Goal: Task Accomplishment & Management: Manage account settings

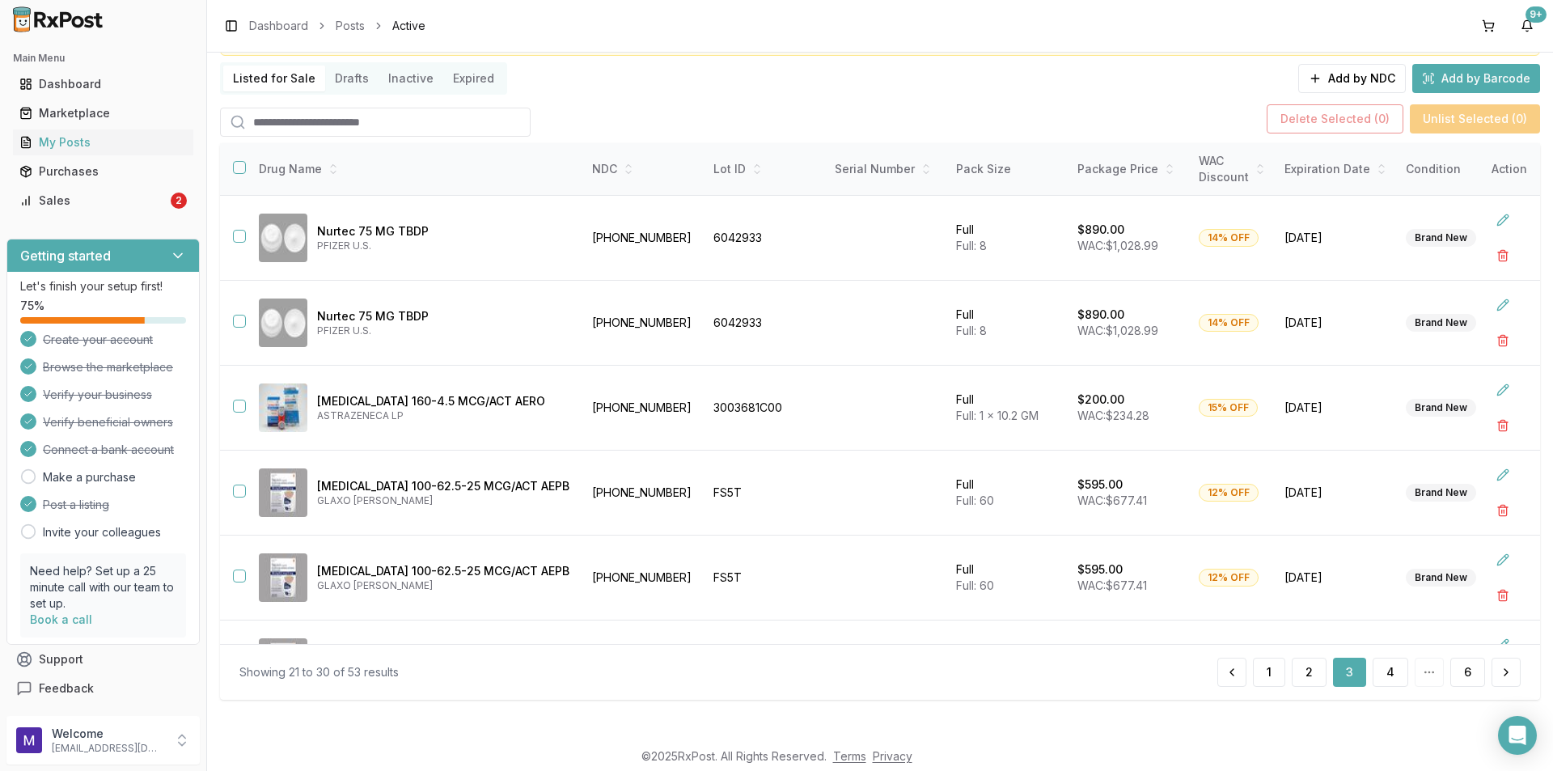
scroll to position [243, 0]
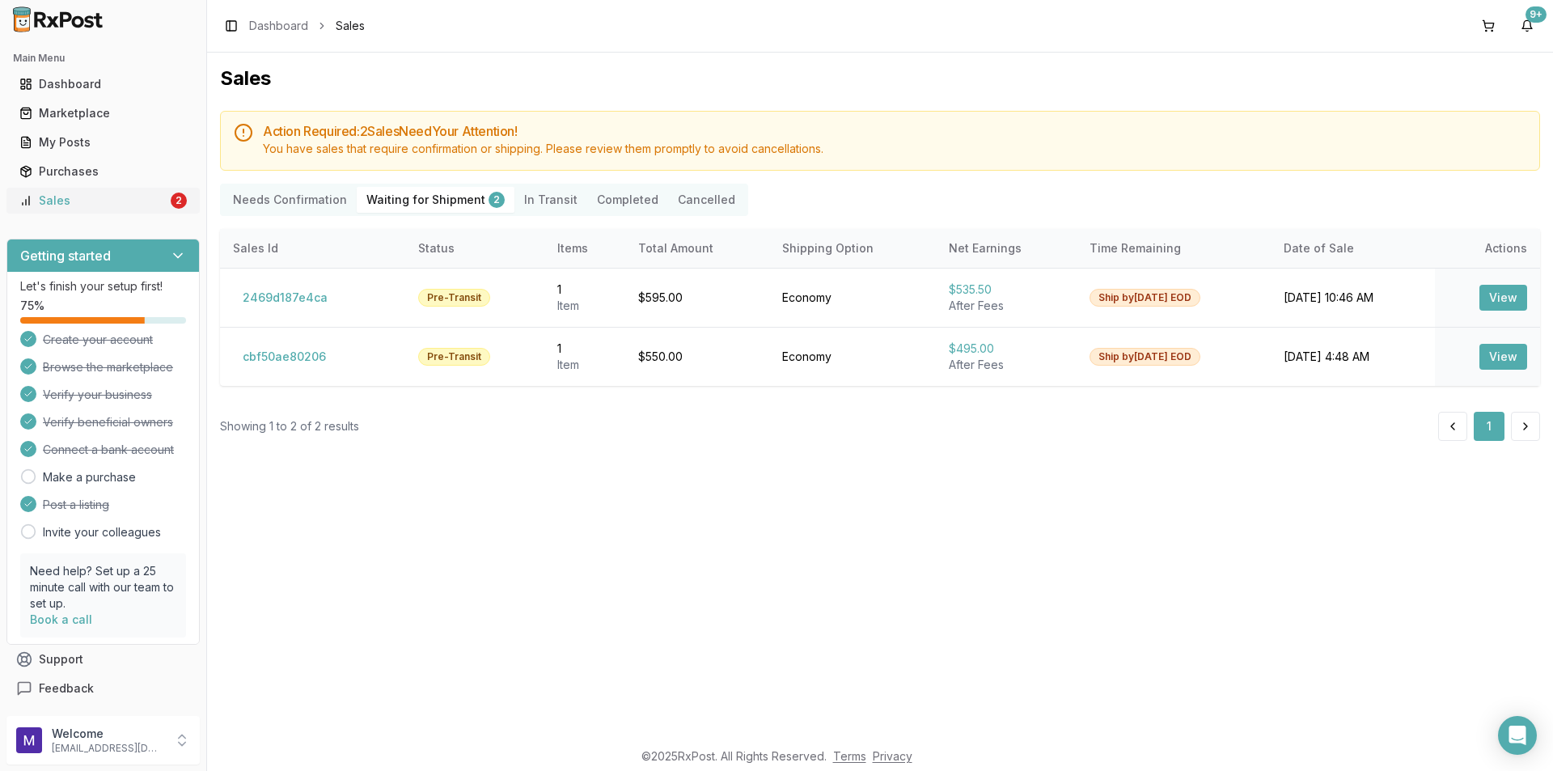
click at [47, 192] on div "Sales" at bounding box center [93, 200] width 148 height 16
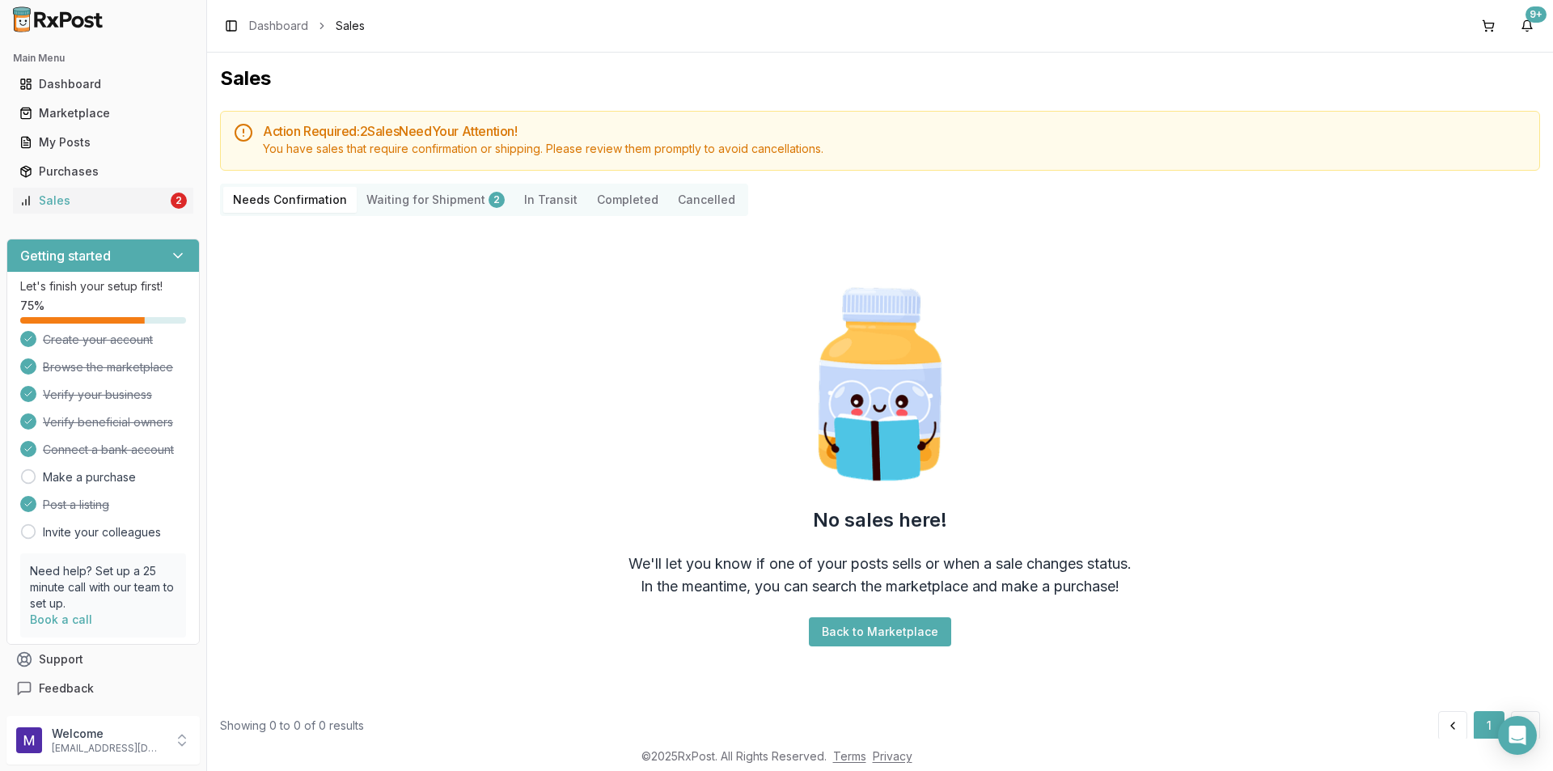
click at [432, 197] on Shipment "Waiting for Shipment 2" at bounding box center [436, 200] width 158 height 26
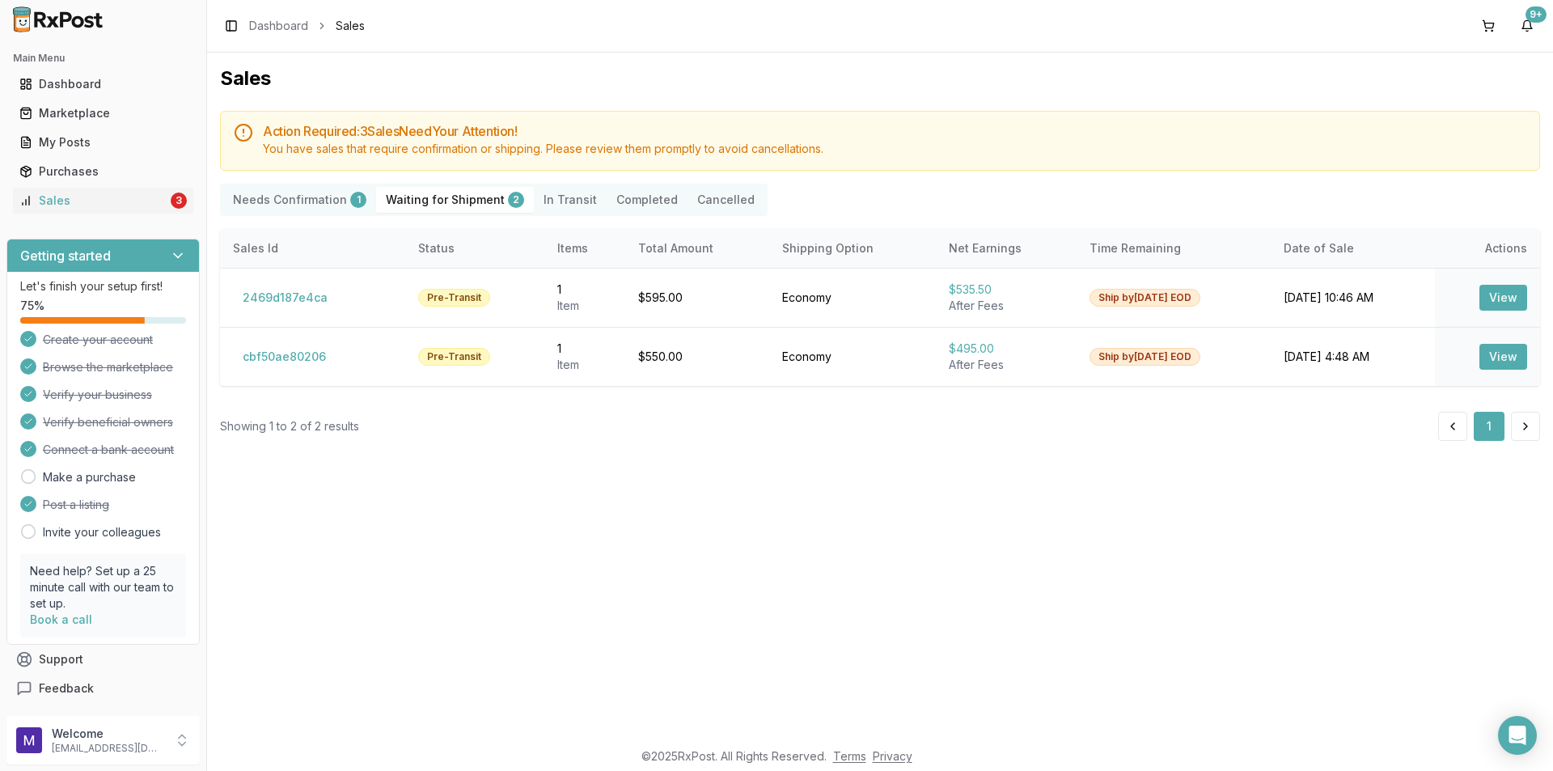
click at [298, 205] on Confirmation "Needs Confirmation 1" at bounding box center [299, 200] width 153 height 26
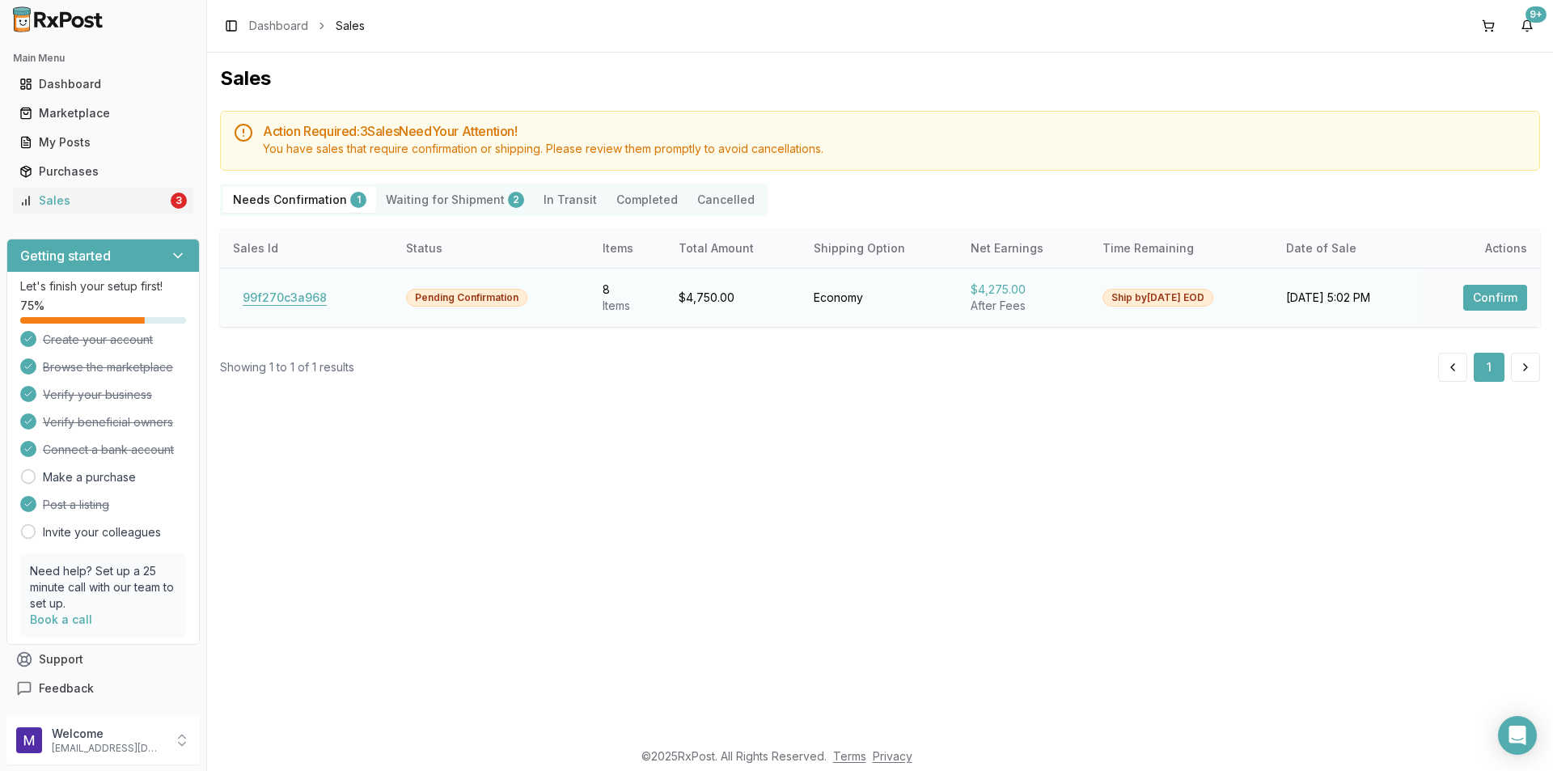
click at [274, 297] on button "99f270c3a968" at bounding box center [285, 298] width 104 height 26
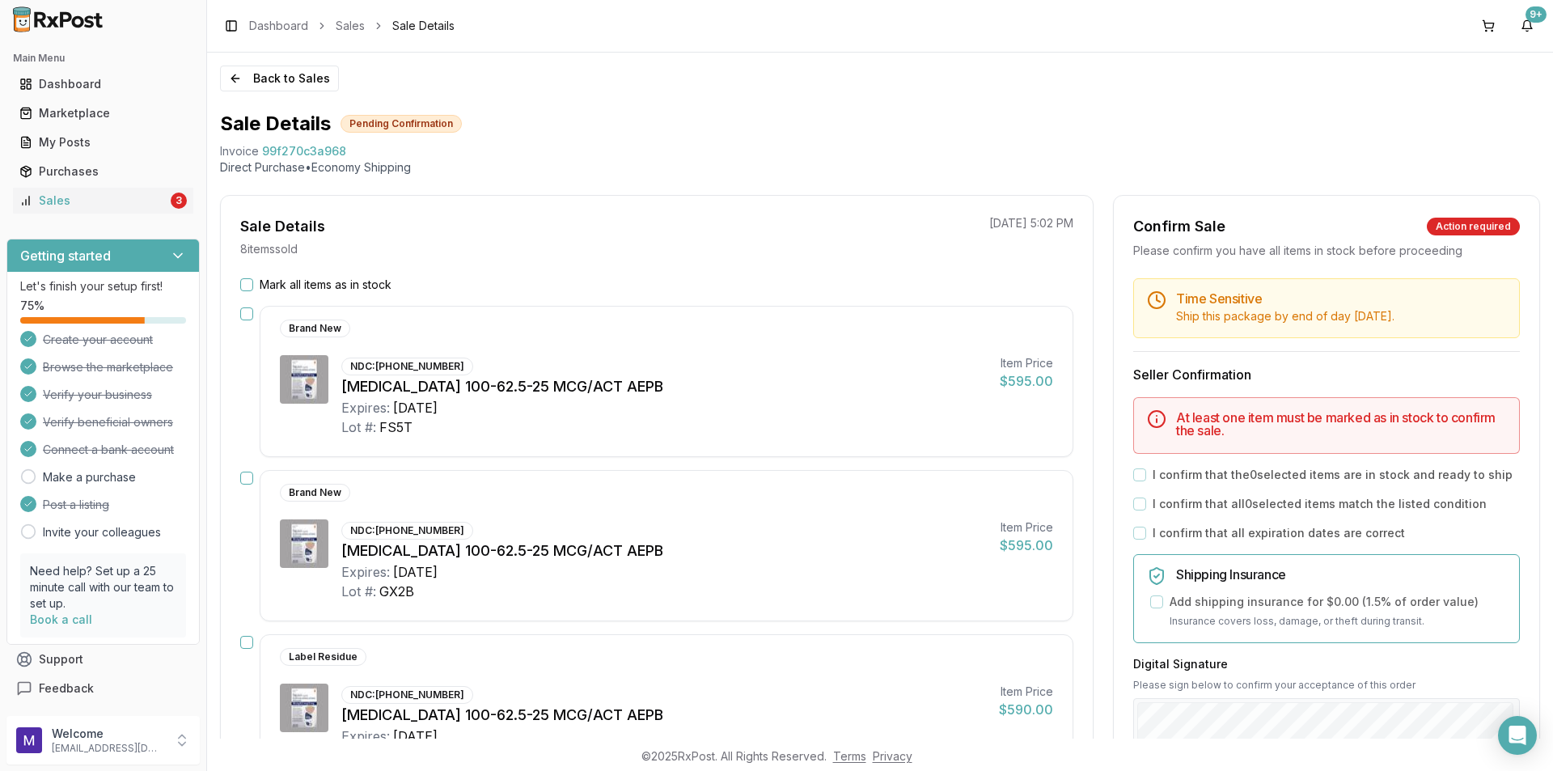
click at [244, 287] on button "Mark all items as in stock" at bounding box center [246, 284] width 13 height 13
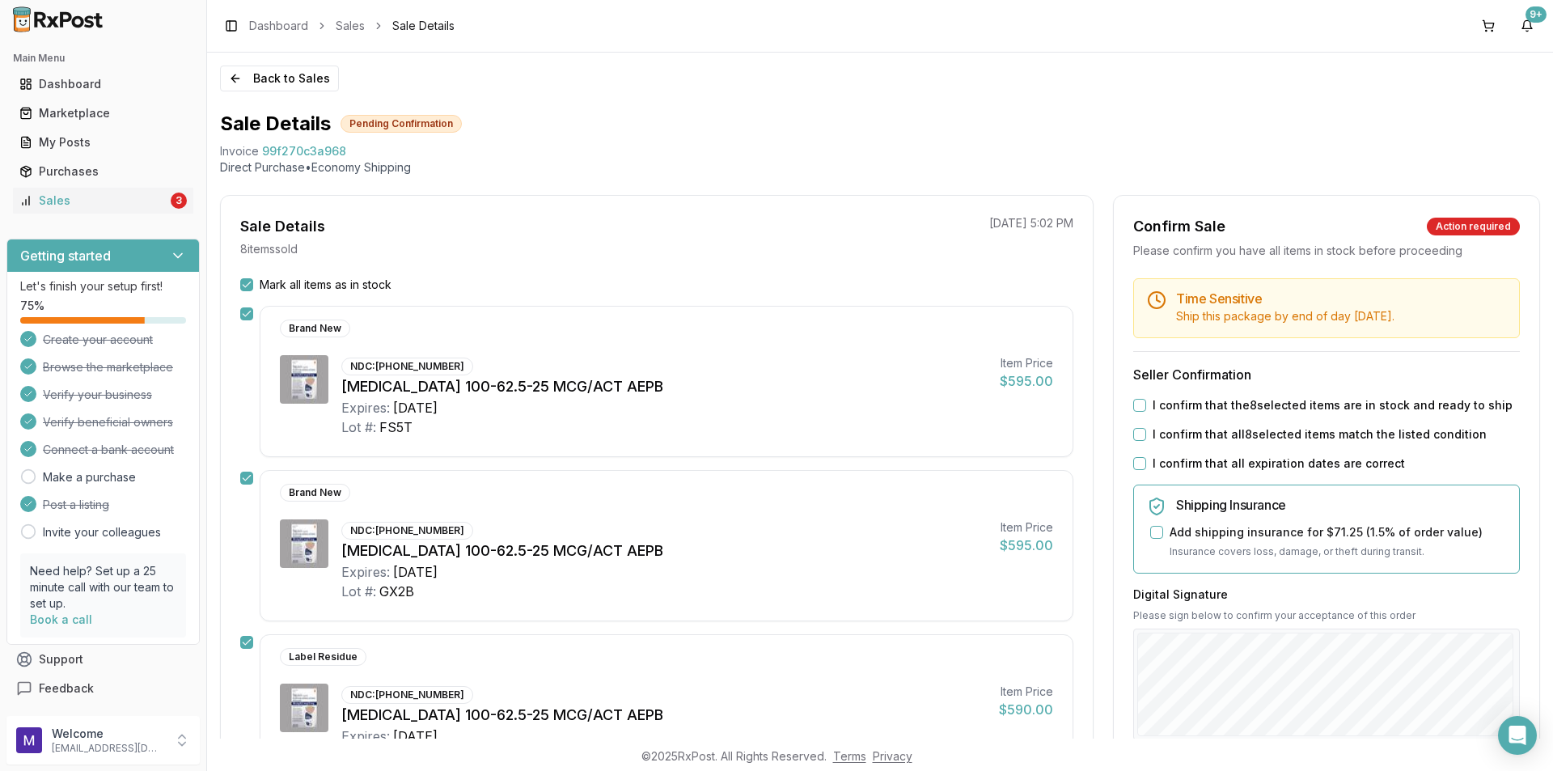
scroll to position [81, 0]
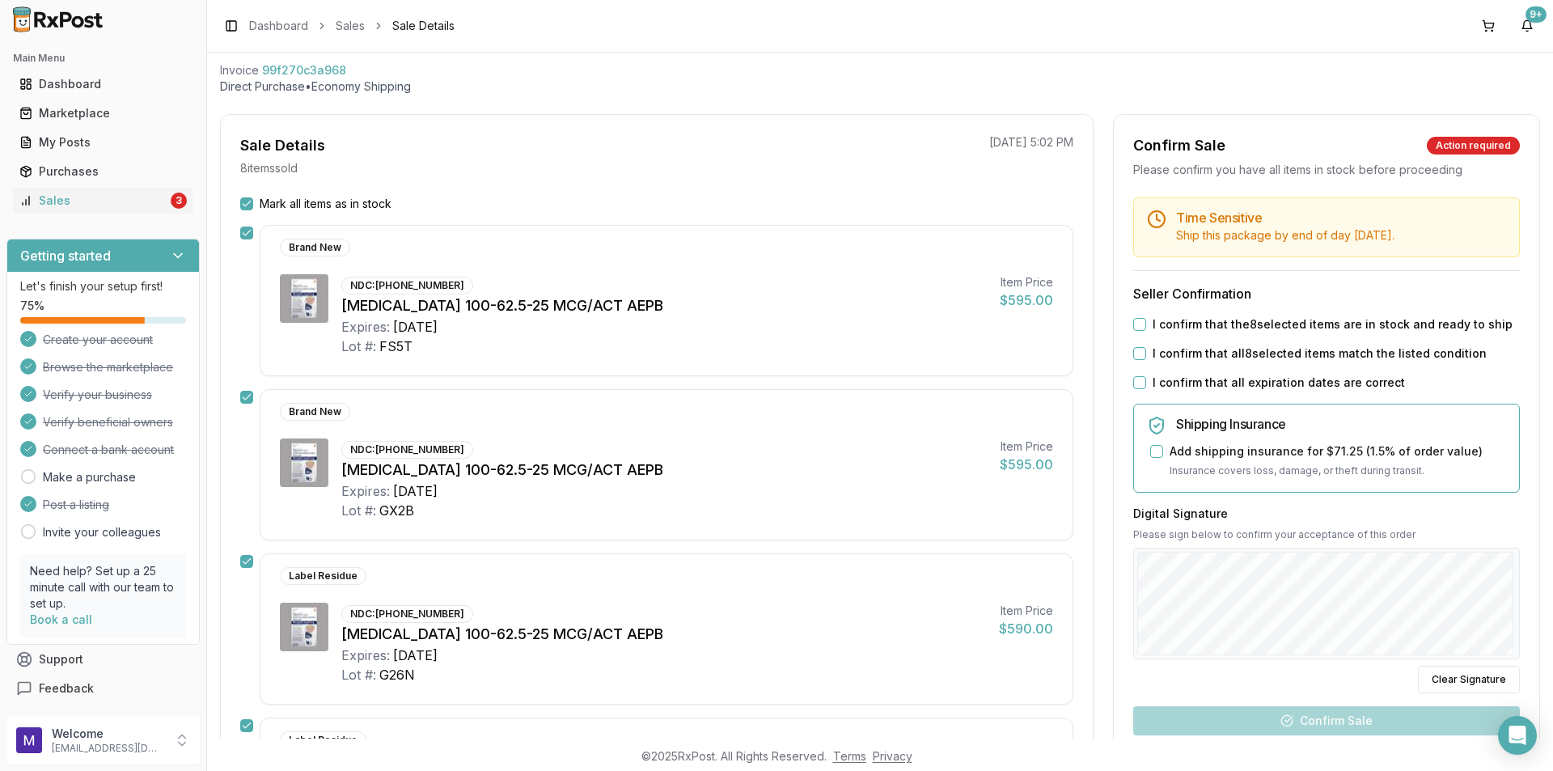
click at [1133, 324] on button "I confirm that the 8 selected items are in stock and ready to ship" at bounding box center [1139, 324] width 13 height 13
click at [1142, 357] on div "I confirm that all 8 selected items match the listed condition" at bounding box center [1326, 353] width 387 height 16
click at [1136, 357] on button "I confirm that all 8 selected items match the listed condition" at bounding box center [1139, 353] width 13 height 13
click at [1133, 378] on button "I confirm that all expiration dates are correct" at bounding box center [1139, 382] width 13 height 13
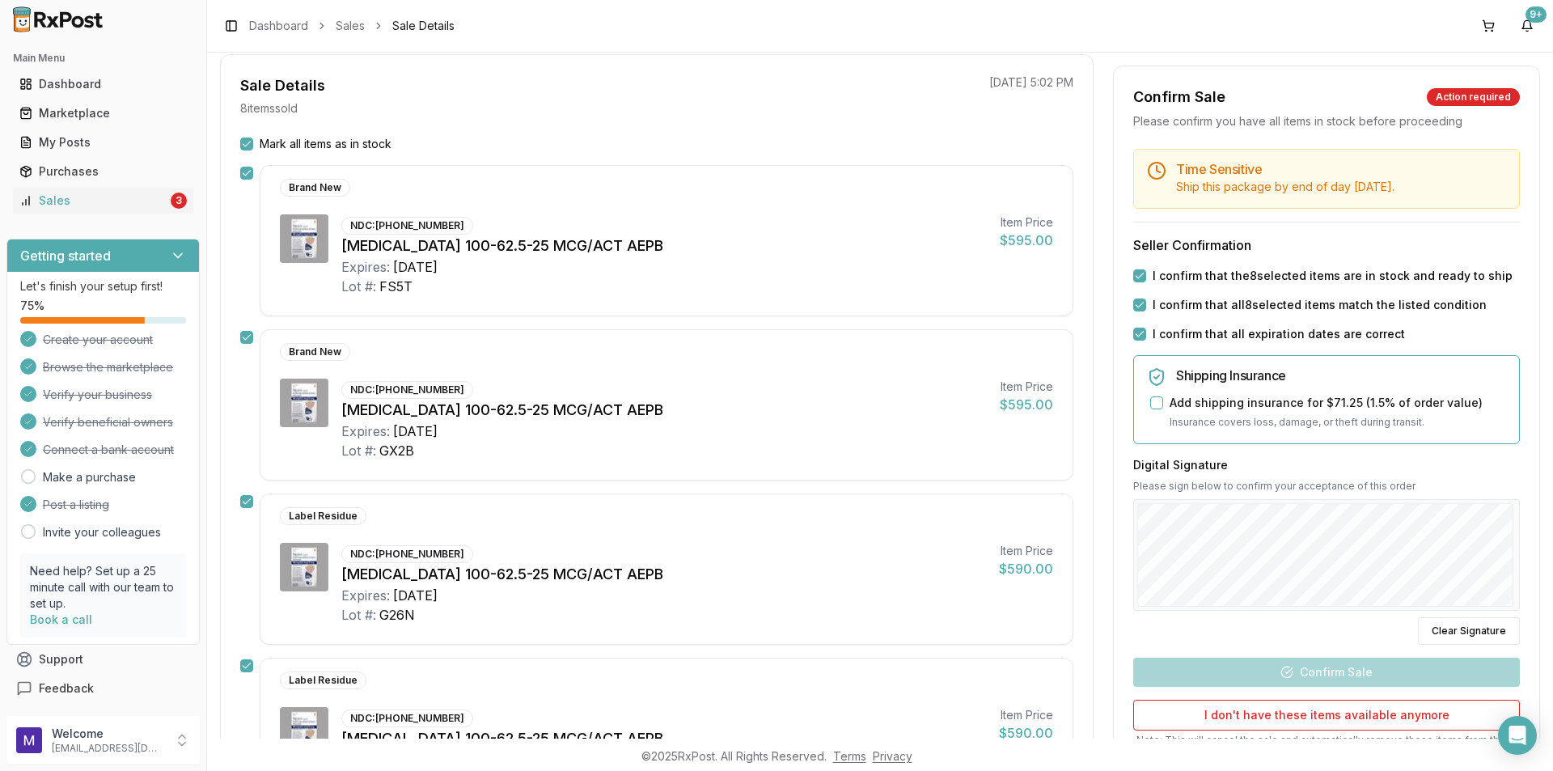
scroll to position [23, 0]
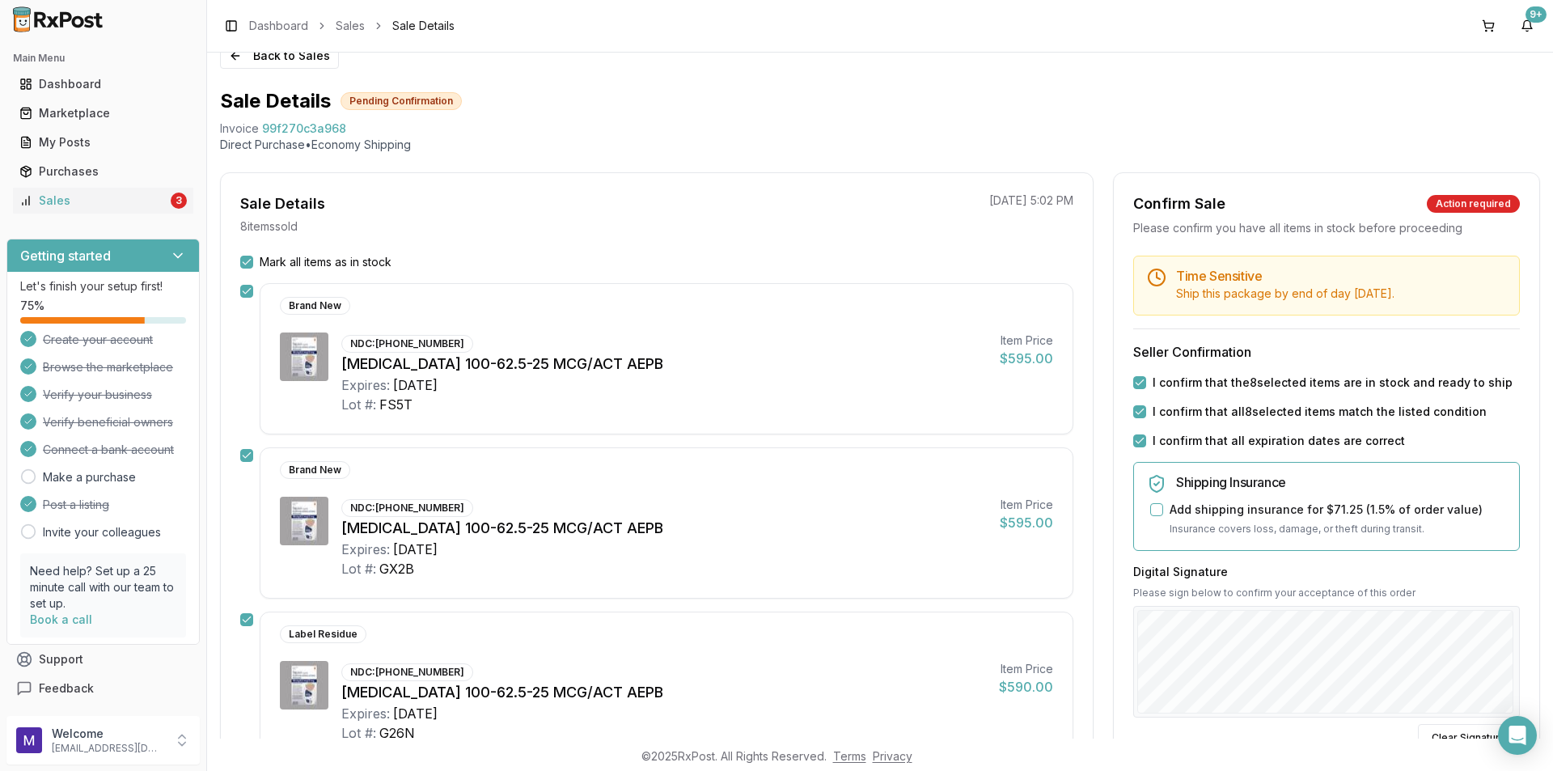
click at [246, 264] on button "Mark all items as in stock" at bounding box center [246, 262] width 13 height 13
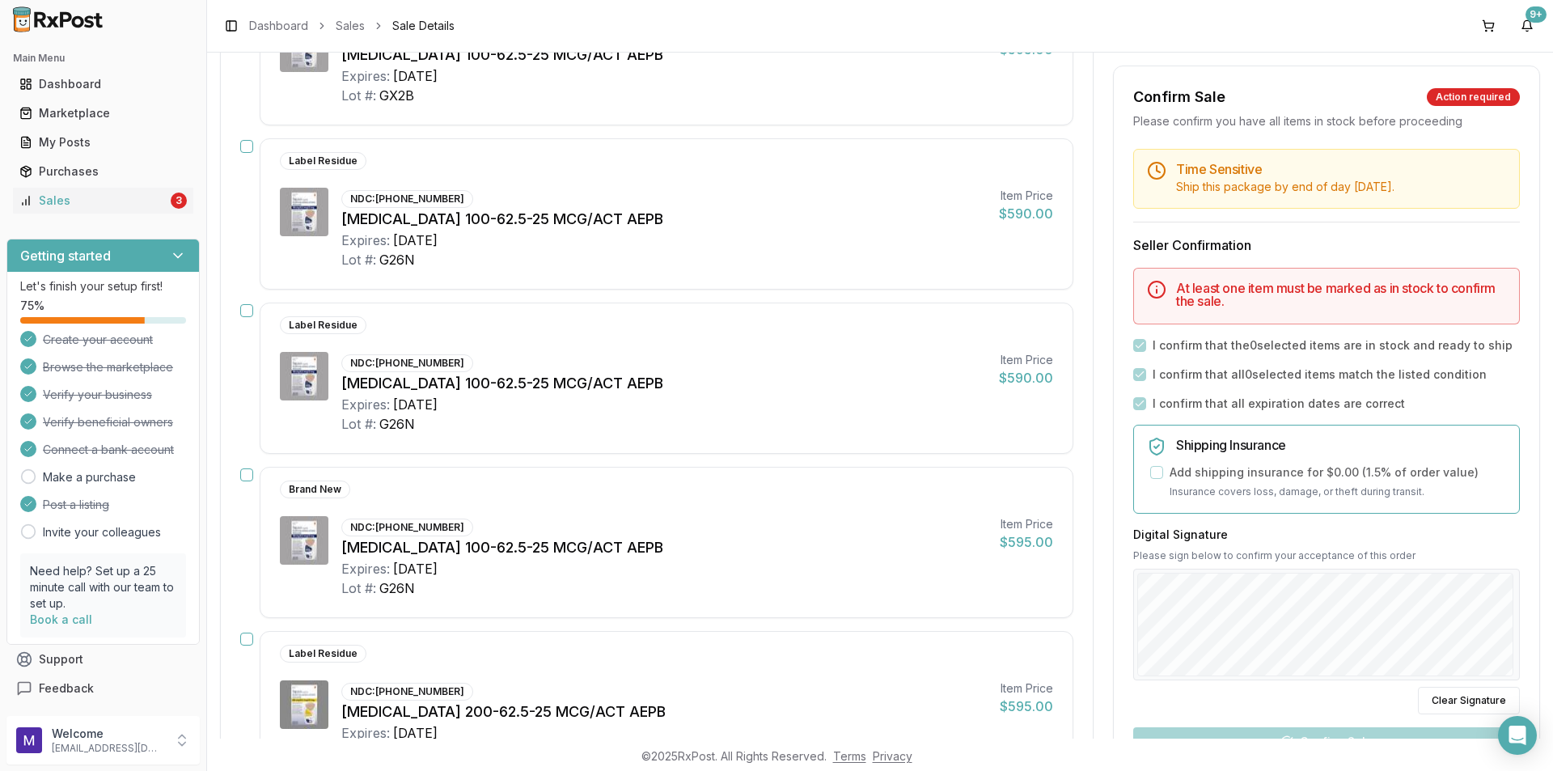
scroll to position [751, 0]
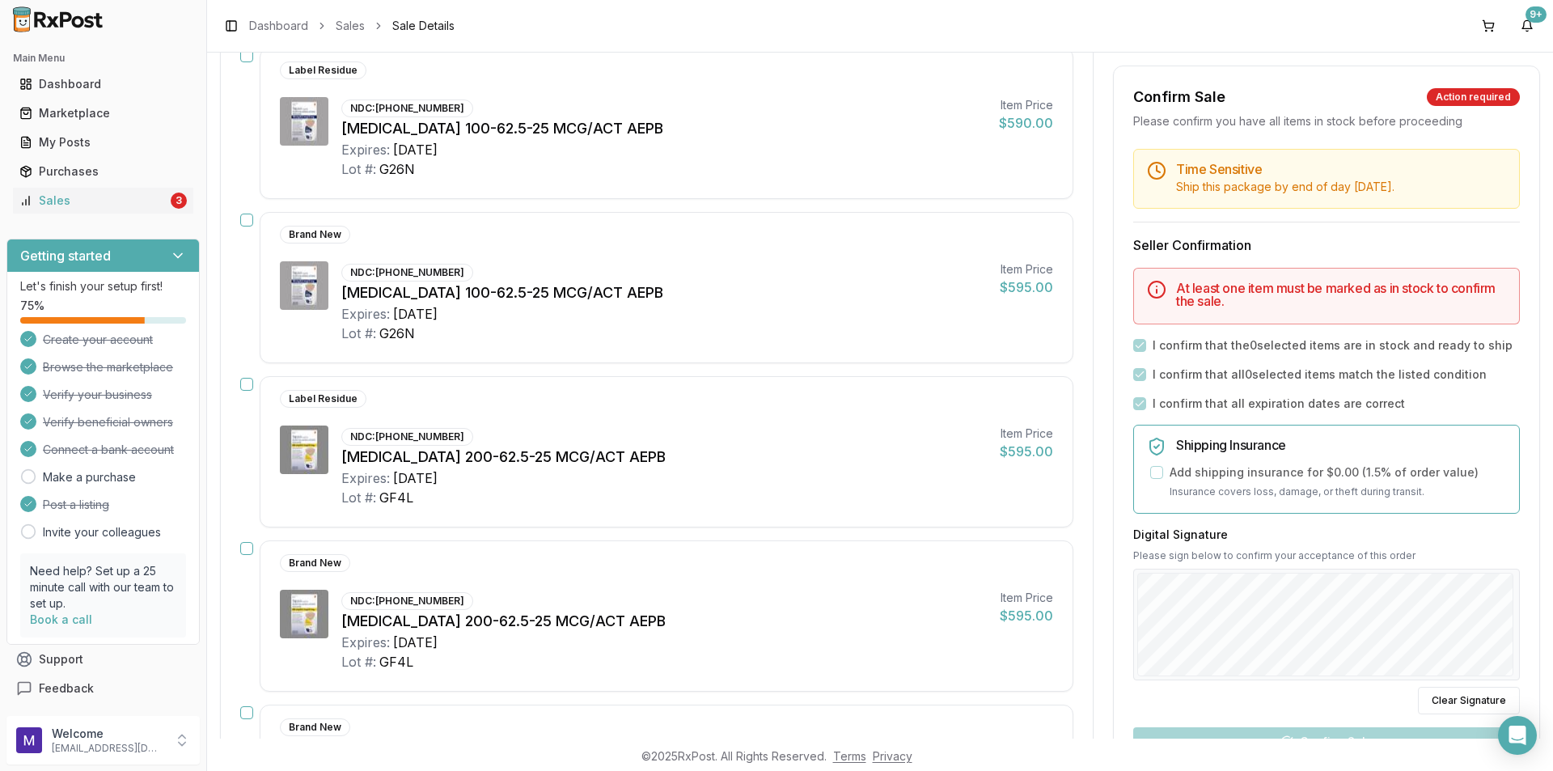
click at [246, 381] on button "button" at bounding box center [246, 384] width 13 height 13
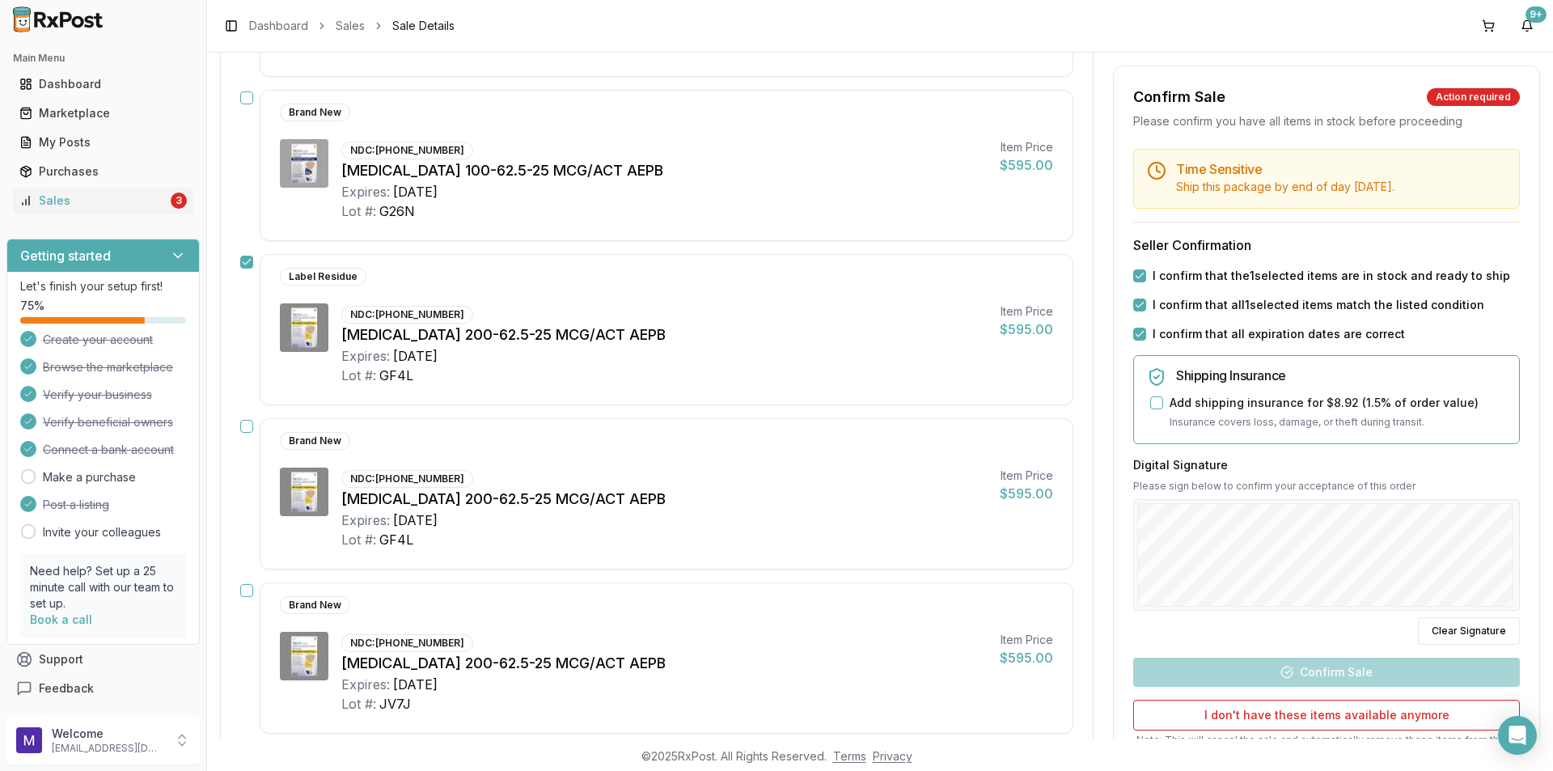
scroll to position [912, 0]
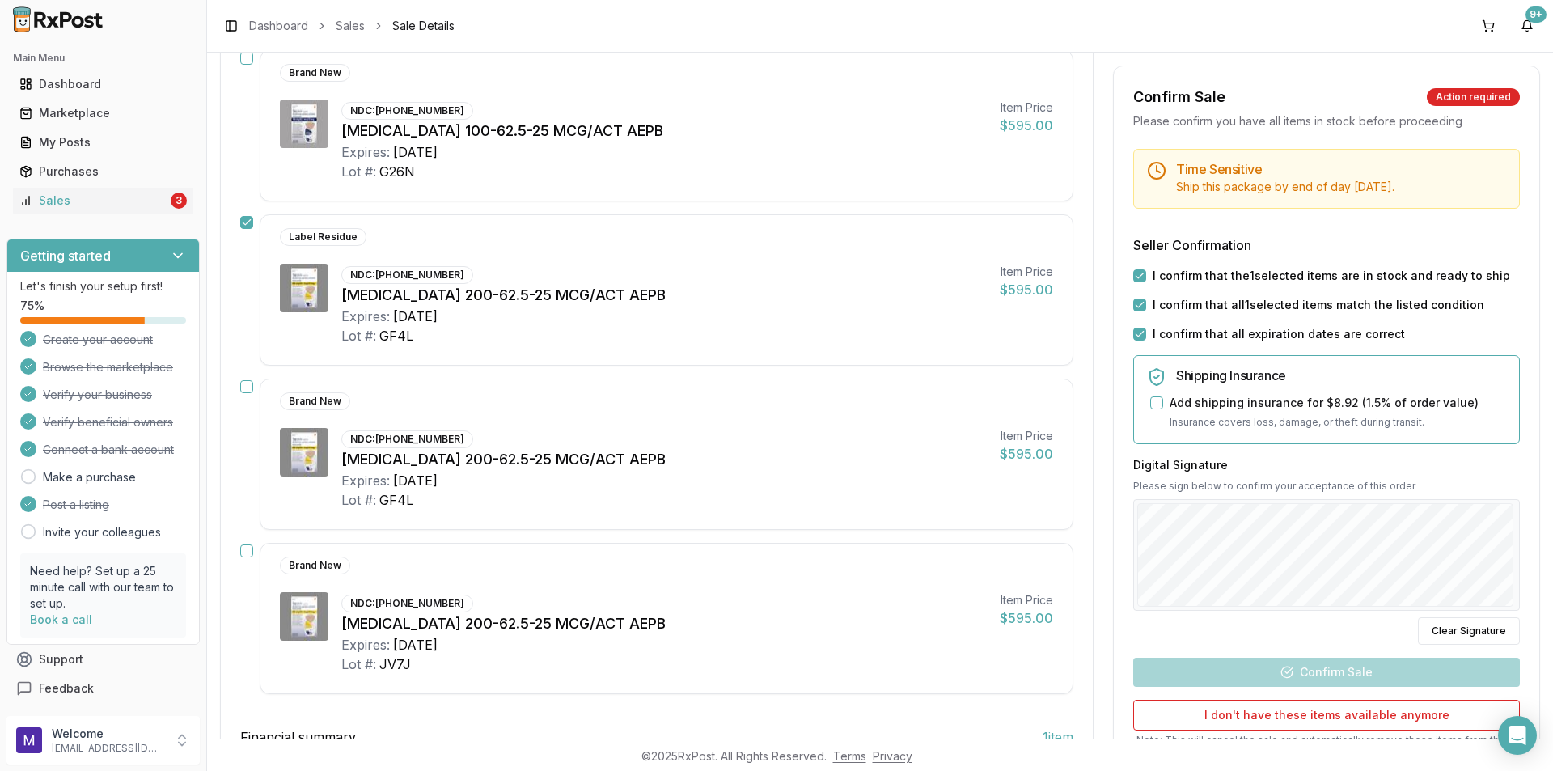
click at [243, 388] on button "button" at bounding box center [246, 386] width 13 height 13
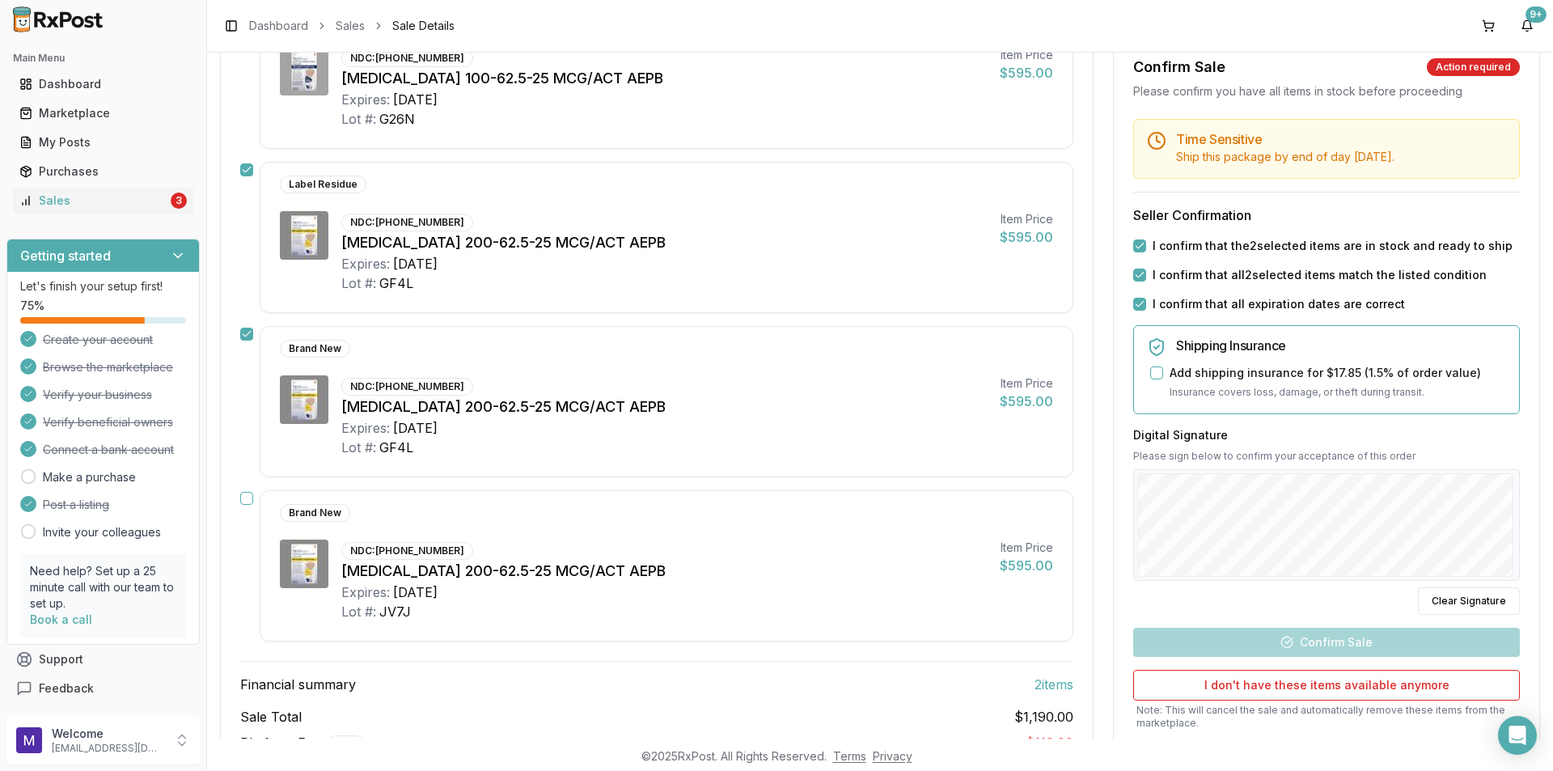
scroll to position [993, 0]
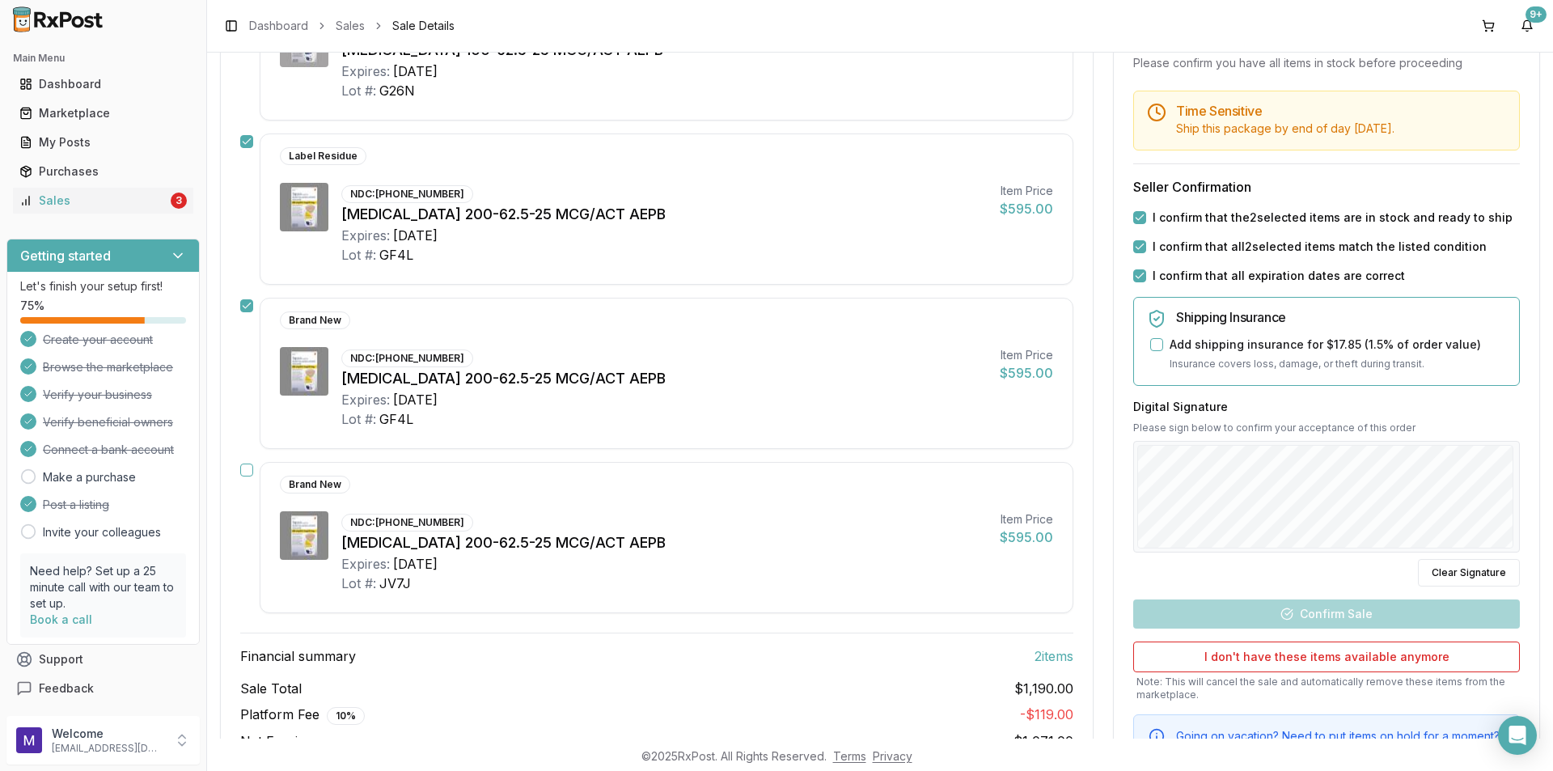
click at [247, 476] on button "button" at bounding box center [246, 469] width 13 height 13
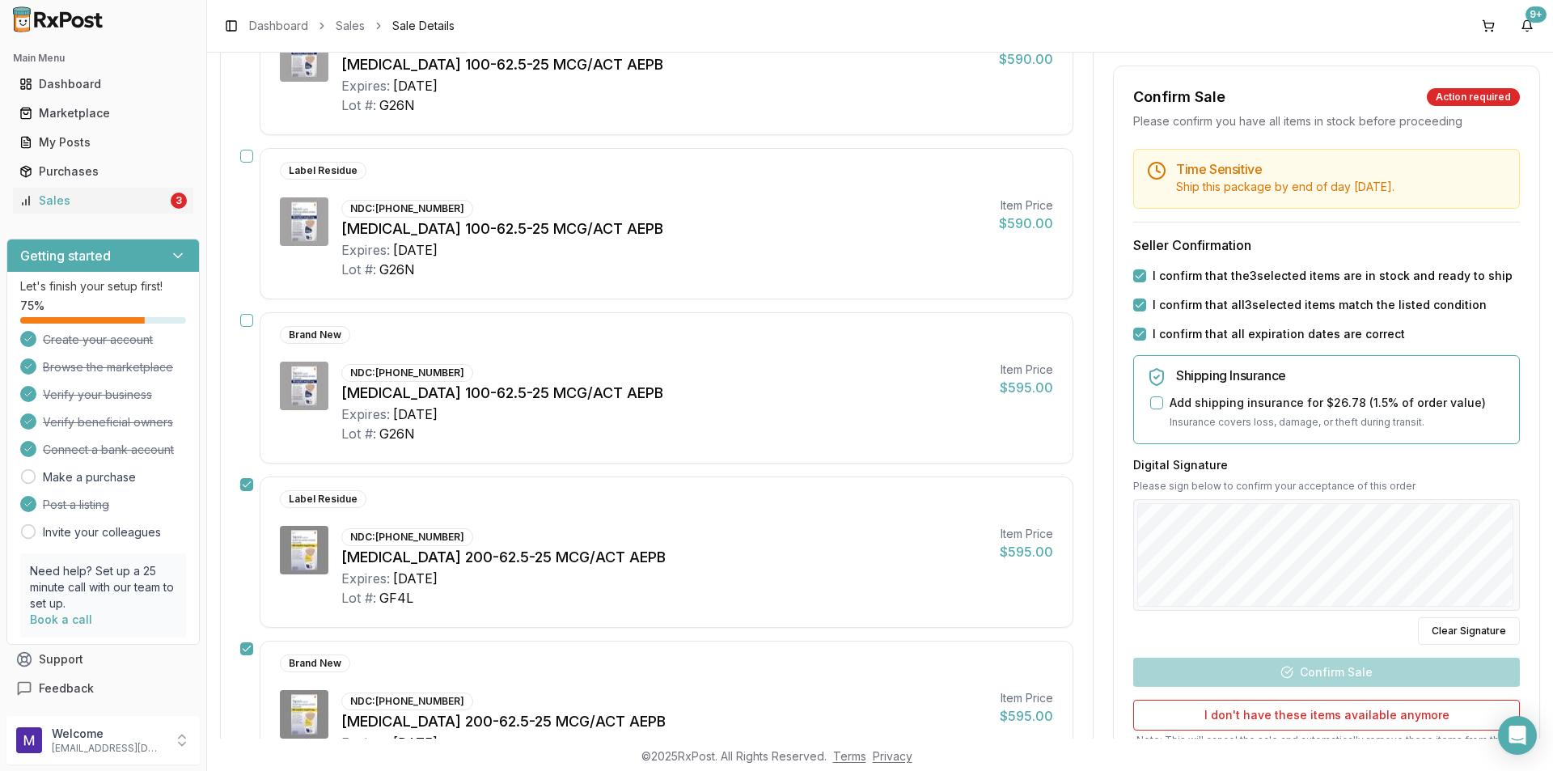
scroll to position [508, 0]
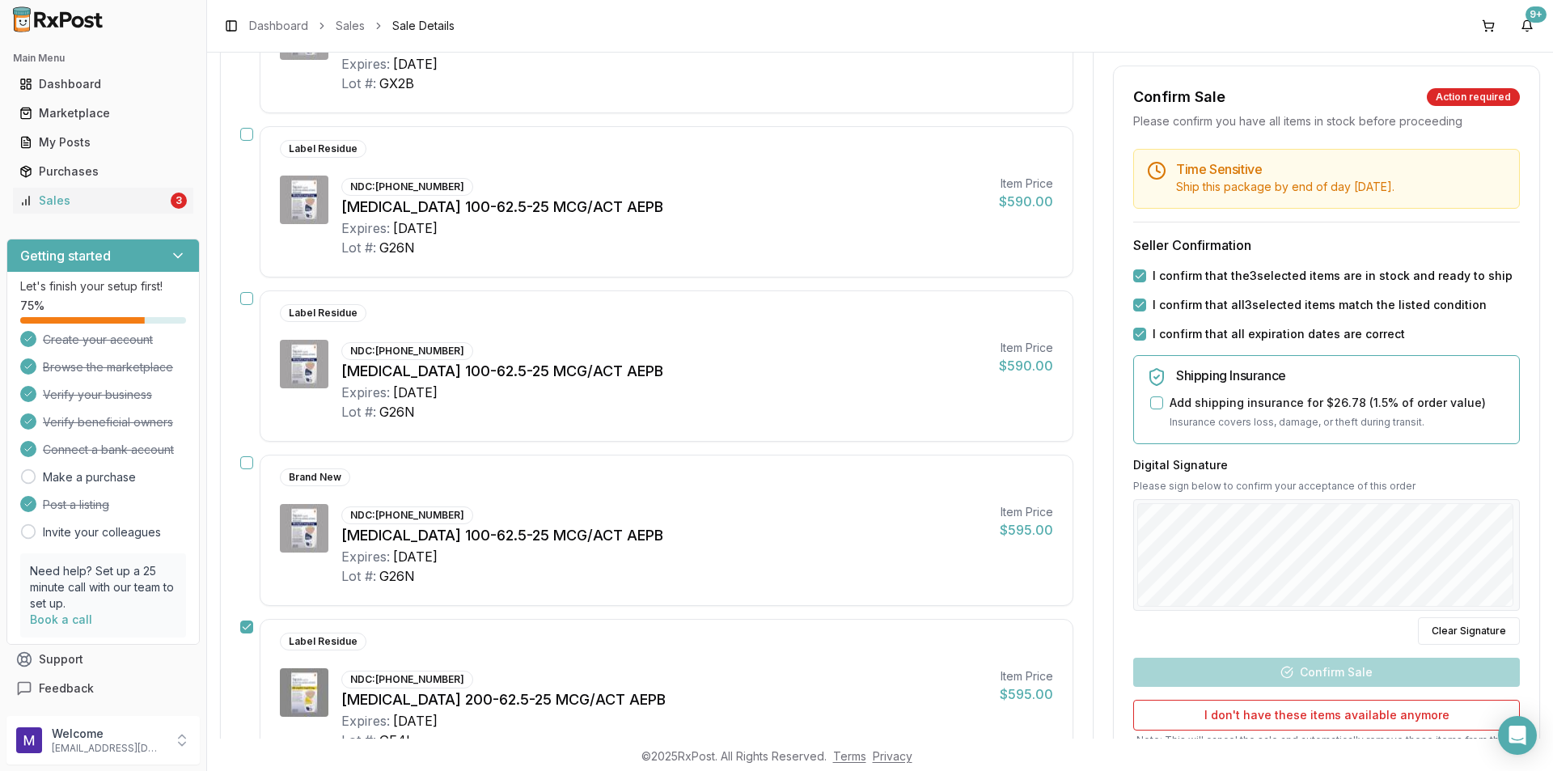
click at [234, 463] on div "Mark all items as in stock Brand New NDC: 00173-0887-10 Trelegy Ellipta 100-62.…" at bounding box center [657, 514] width 872 height 1490
click at [255, 464] on div "Brand New NDC: 00173-0887-10 Trelegy Ellipta 100-62.5-25 MCG/ACT AEPB Expires: …" at bounding box center [656, 530] width 833 height 151
click at [249, 465] on button "button" at bounding box center [246, 462] width 13 height 13
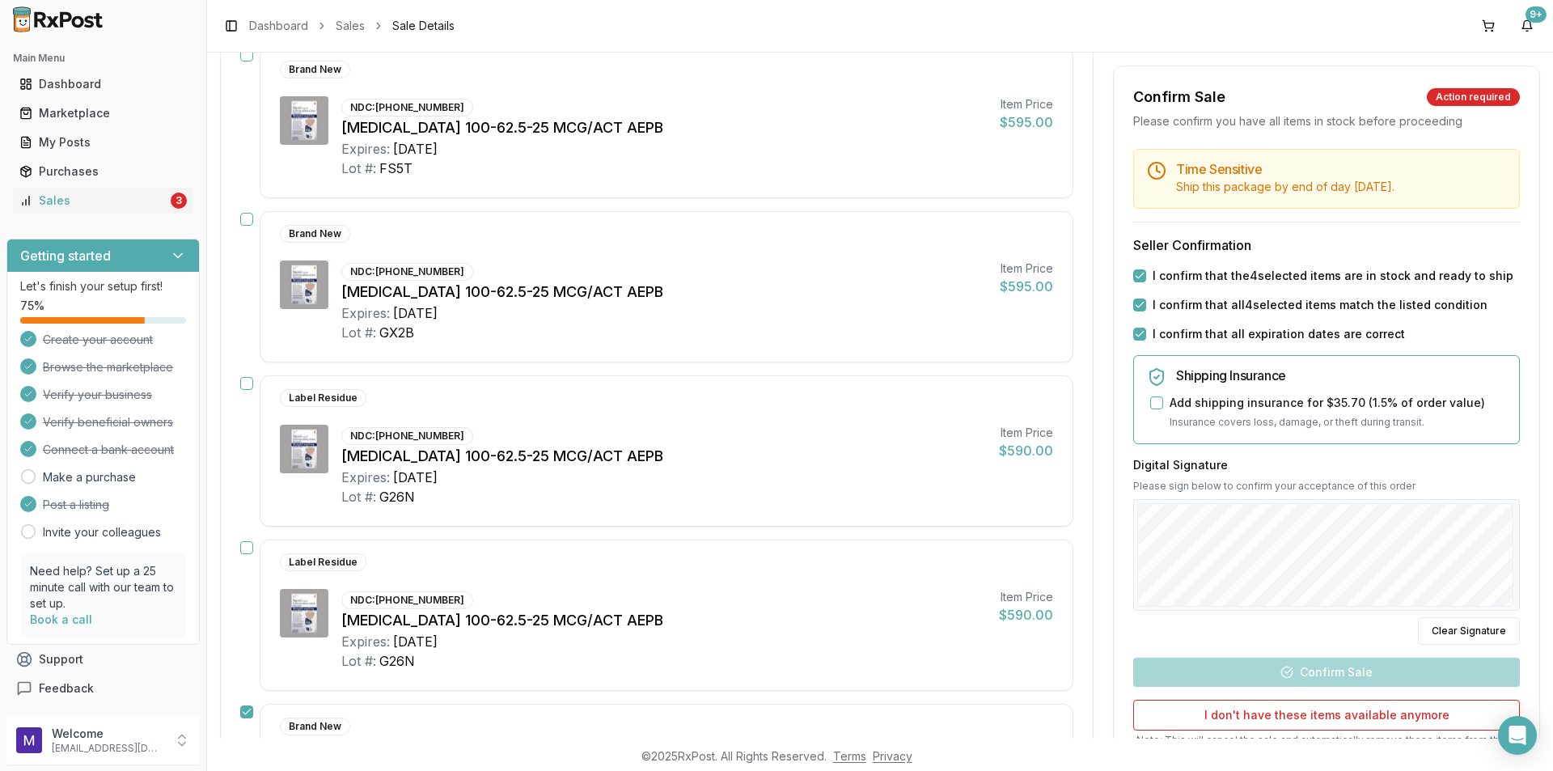
scroll to position [265, 0]
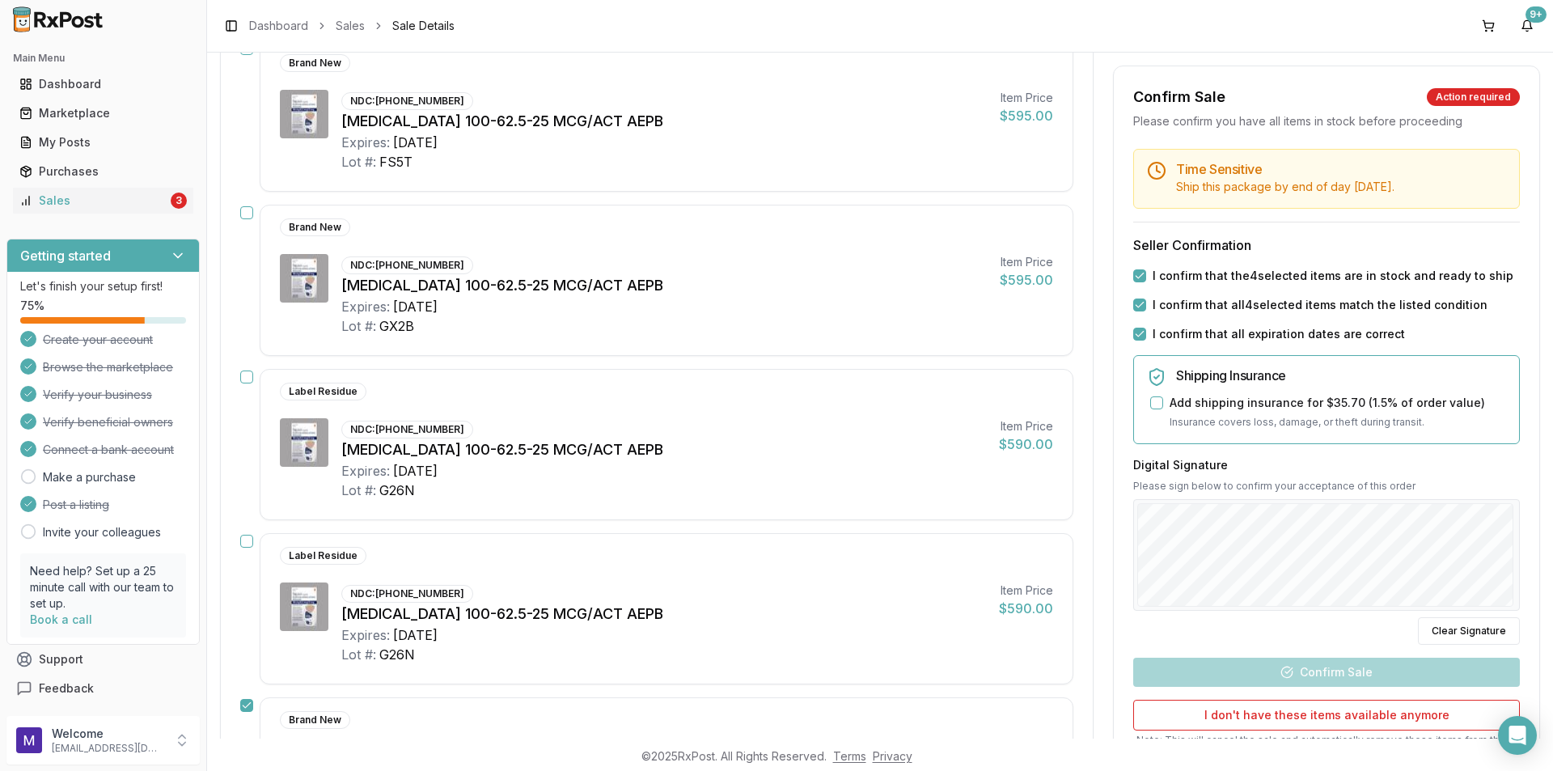
click at [246, 212] on button "button" at bounding box center [246, 212] width 13 height 13
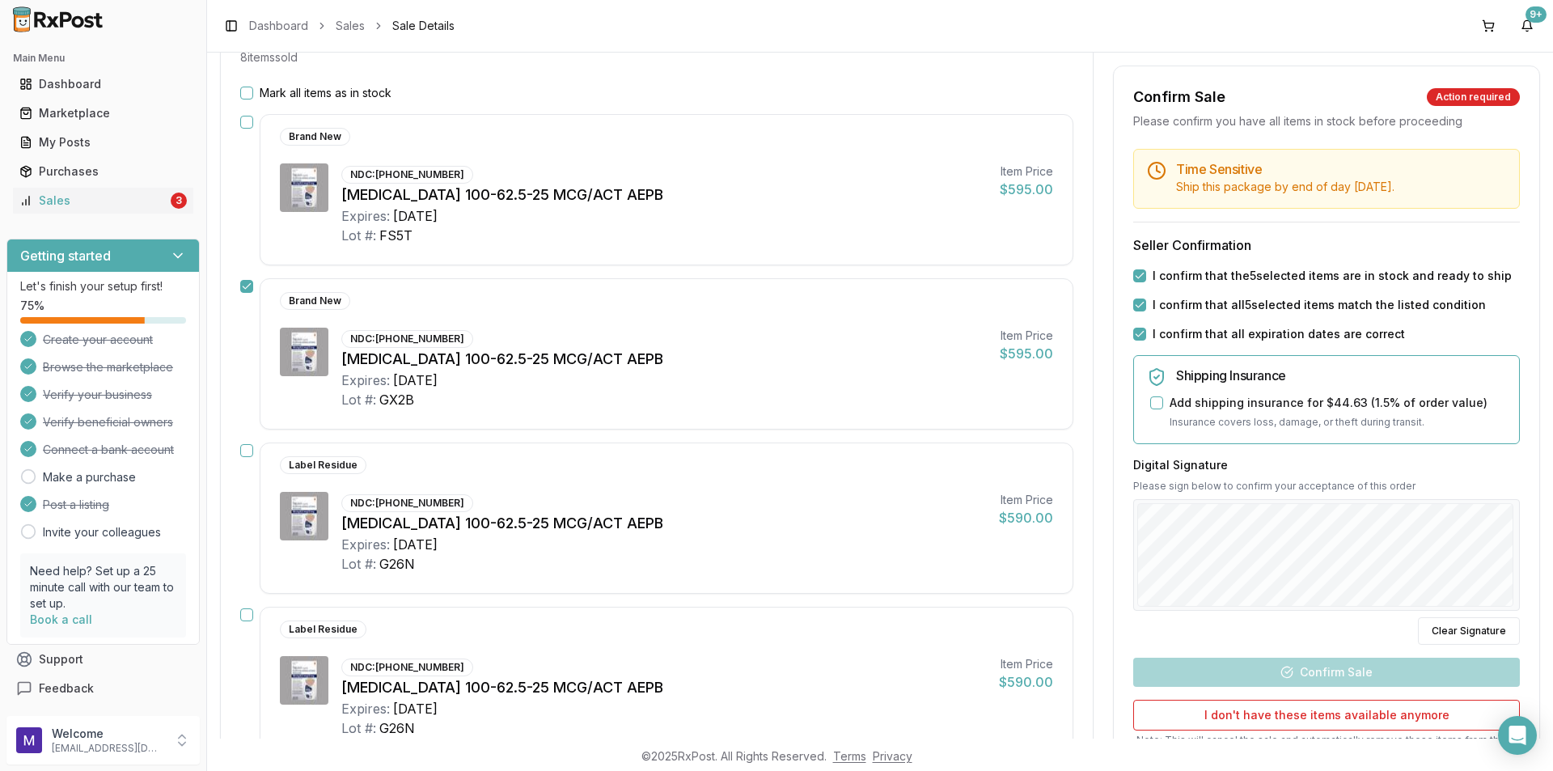
scroll to position [104, 0]
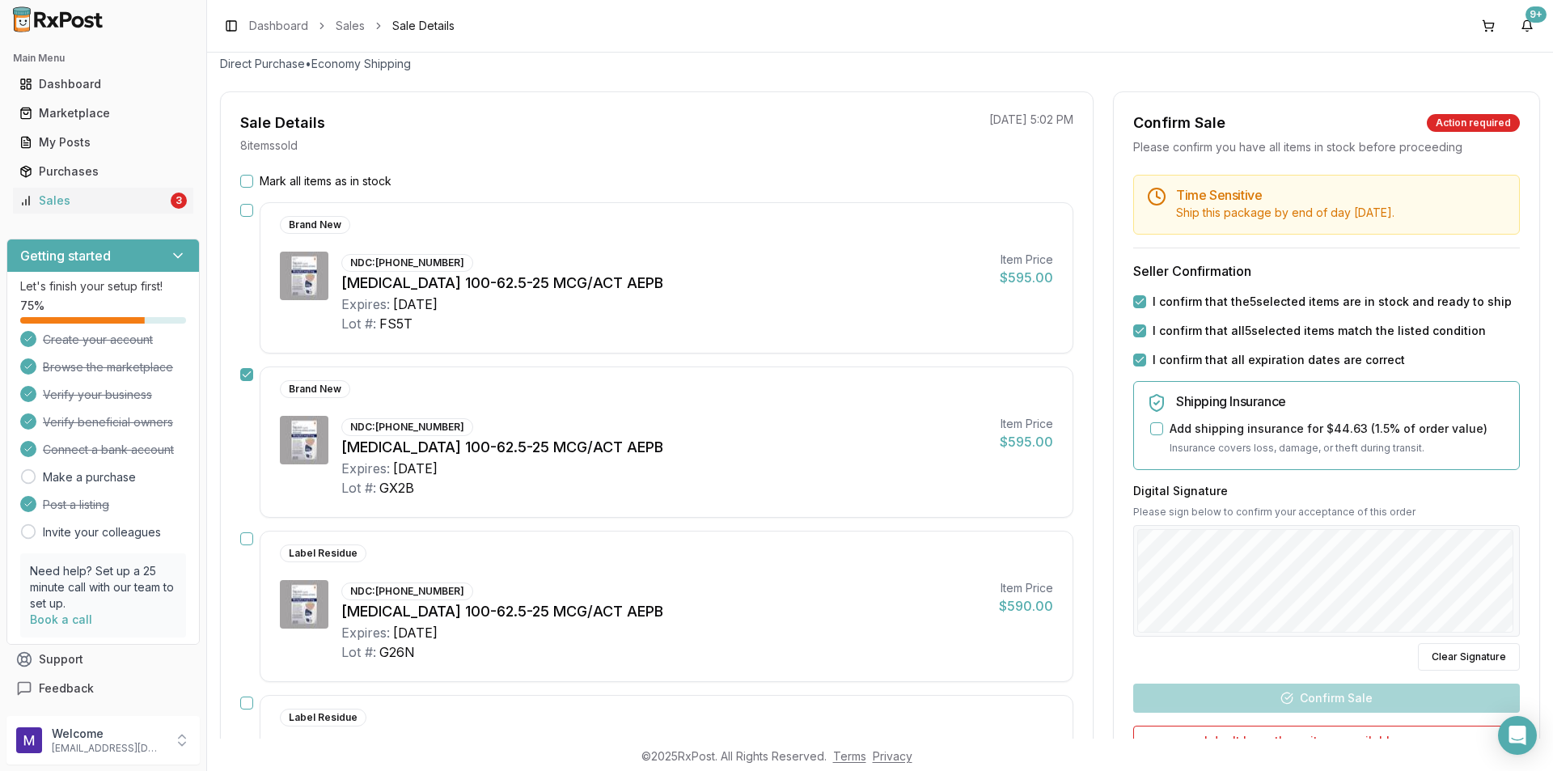
click at [240, 536] on button "button" at bounding box center [246, 538] width 13 height 13
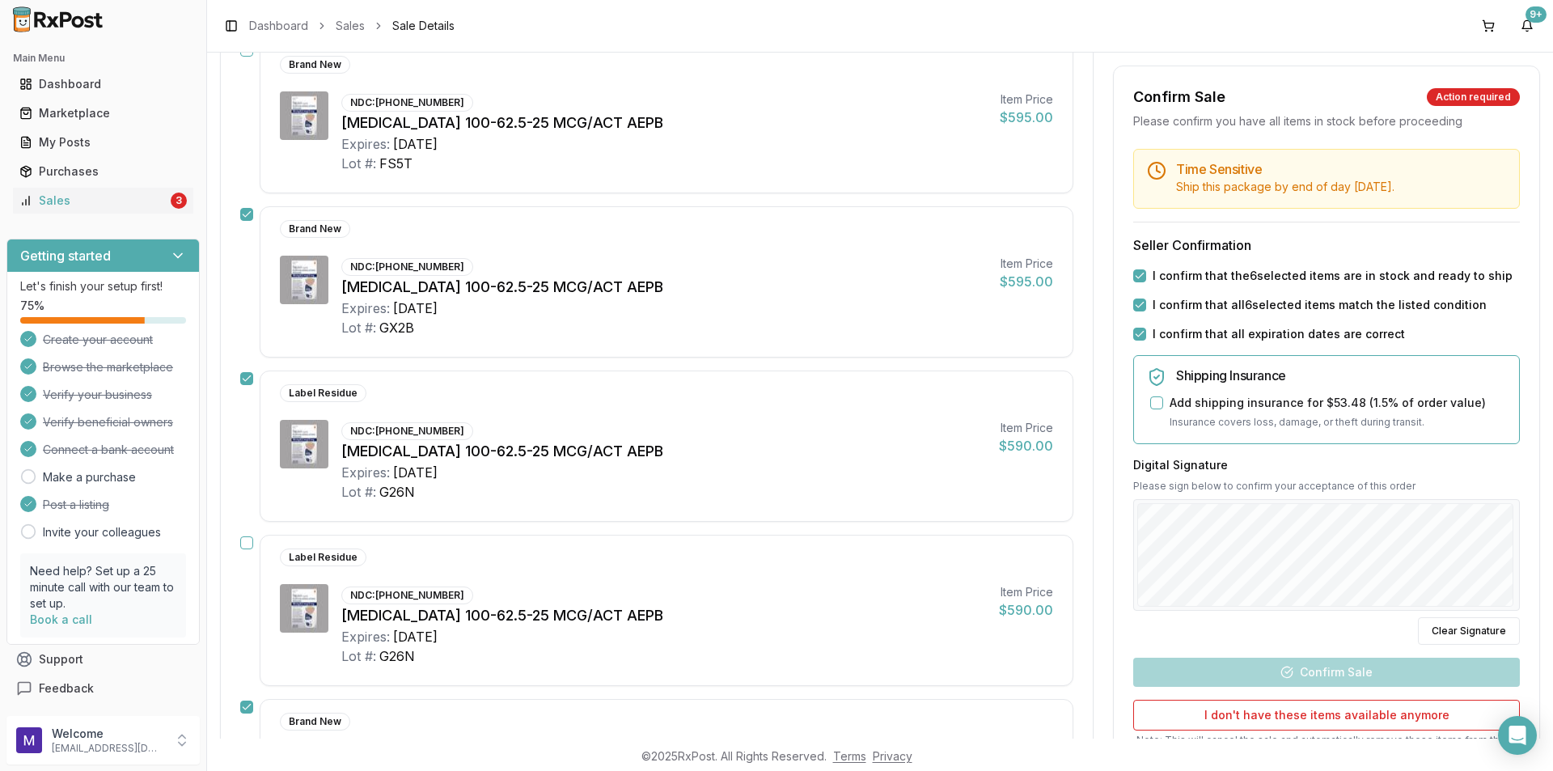
scroll to position [265, 0]
click at [243, 542] on button "button" at bounding box center [246, 541] width 13 height 13
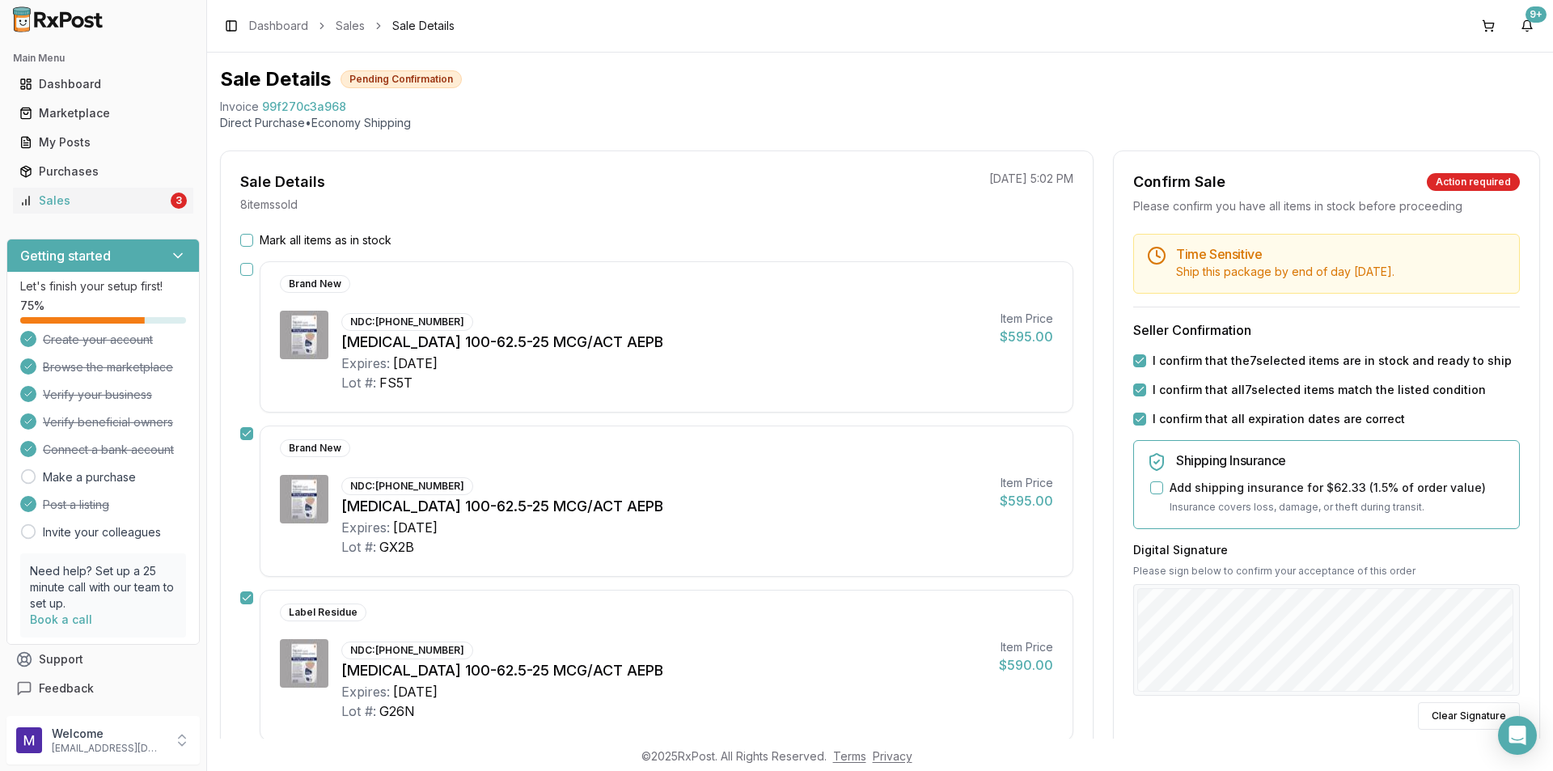
scroll to position [23, 0]
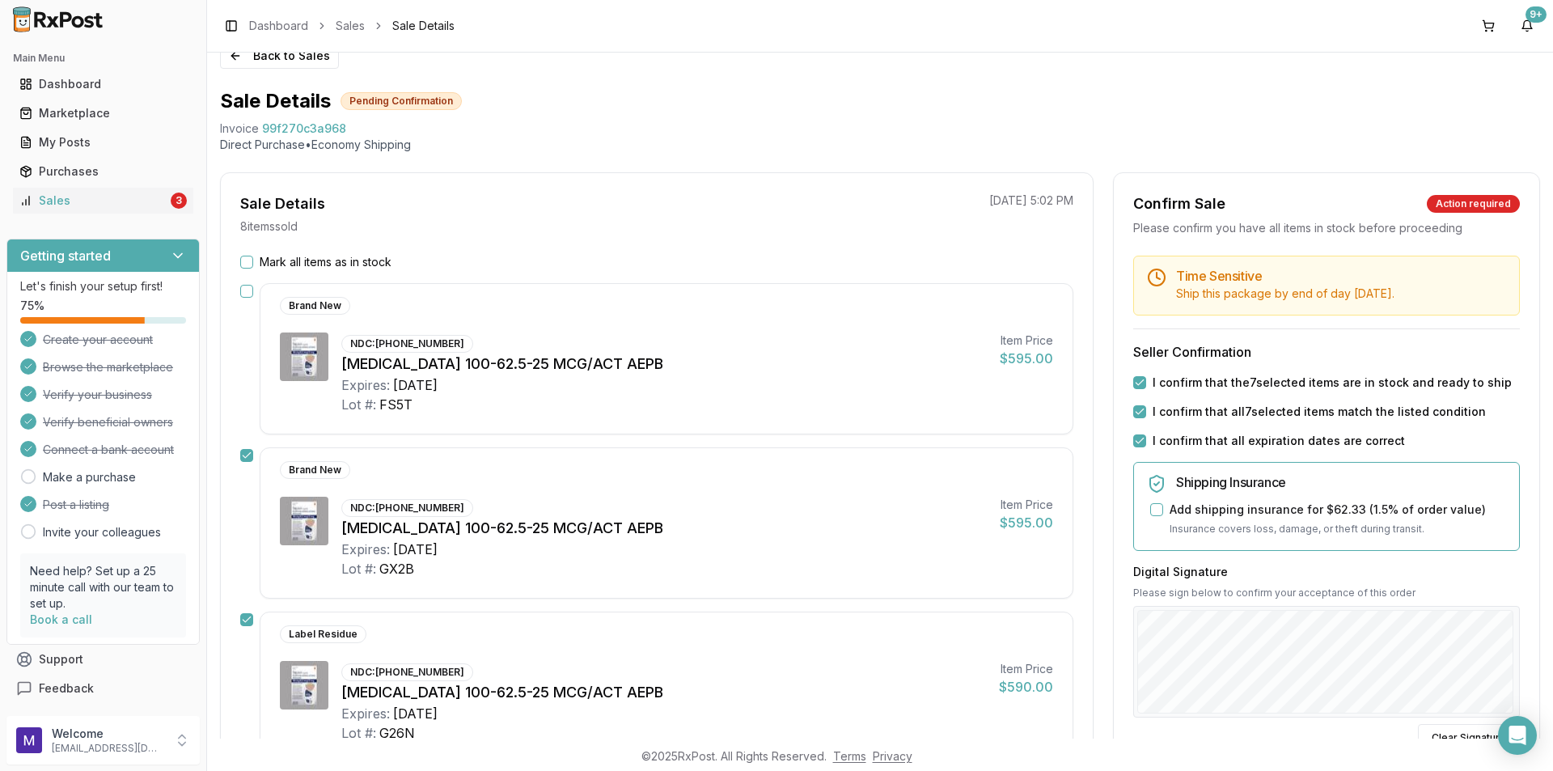
click at [248, 291] on button "button" at bounding box center [246, 291] width 13 height 13
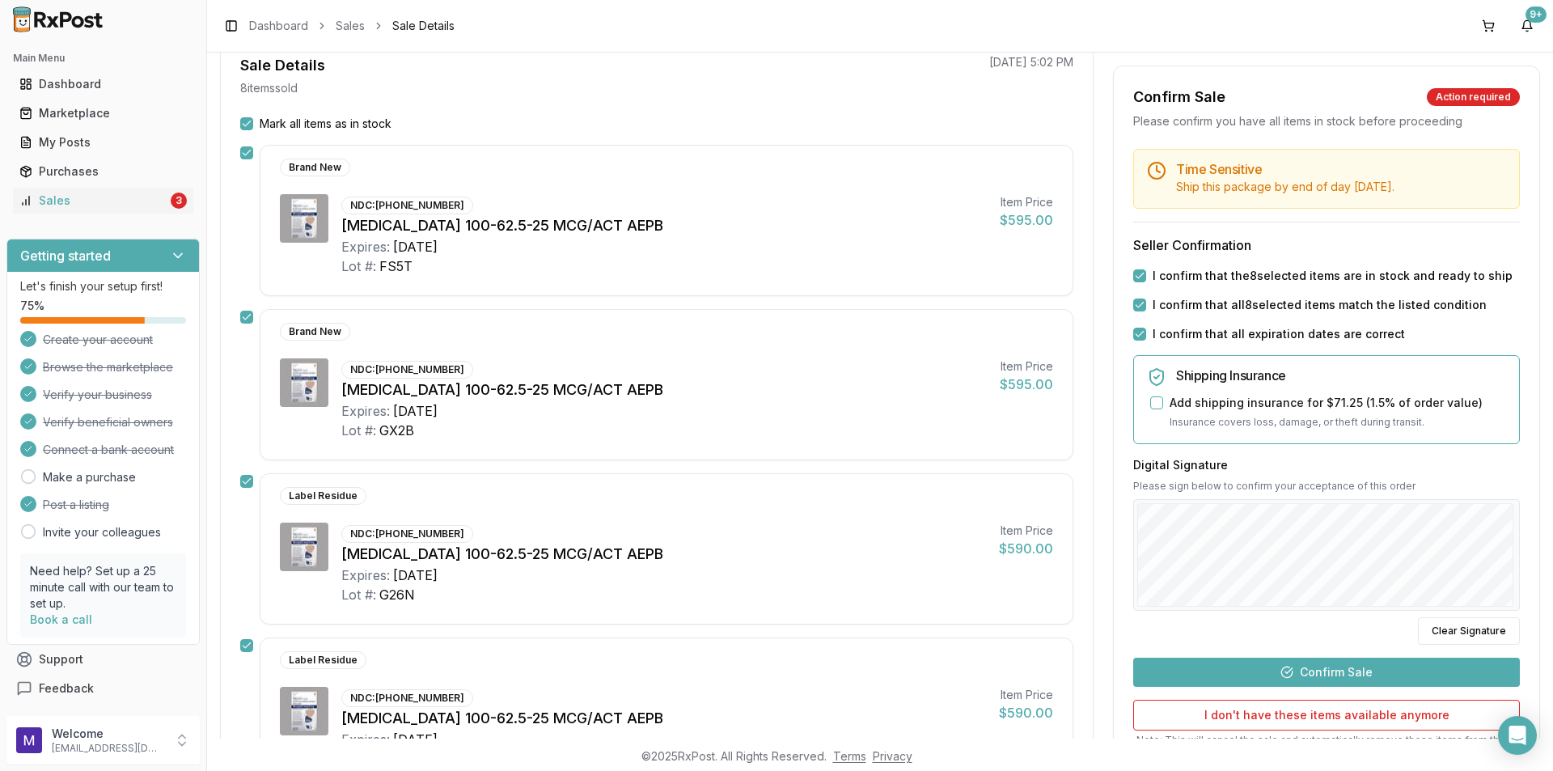
scroll to position [404, 0]
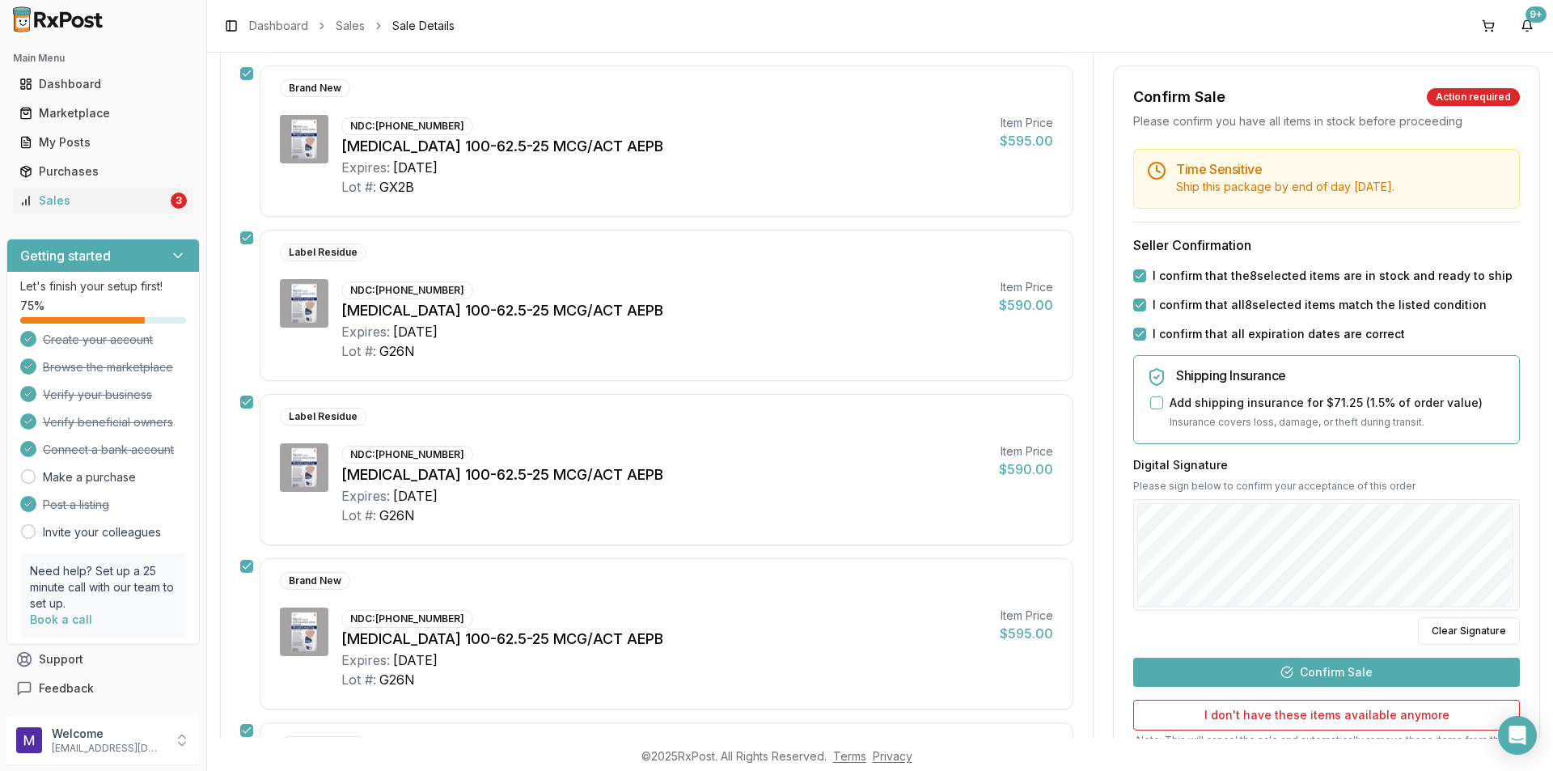
click at [1356, 675] on button "Confirm Sale" at bounding box center [1326, 672] width 387 height 29
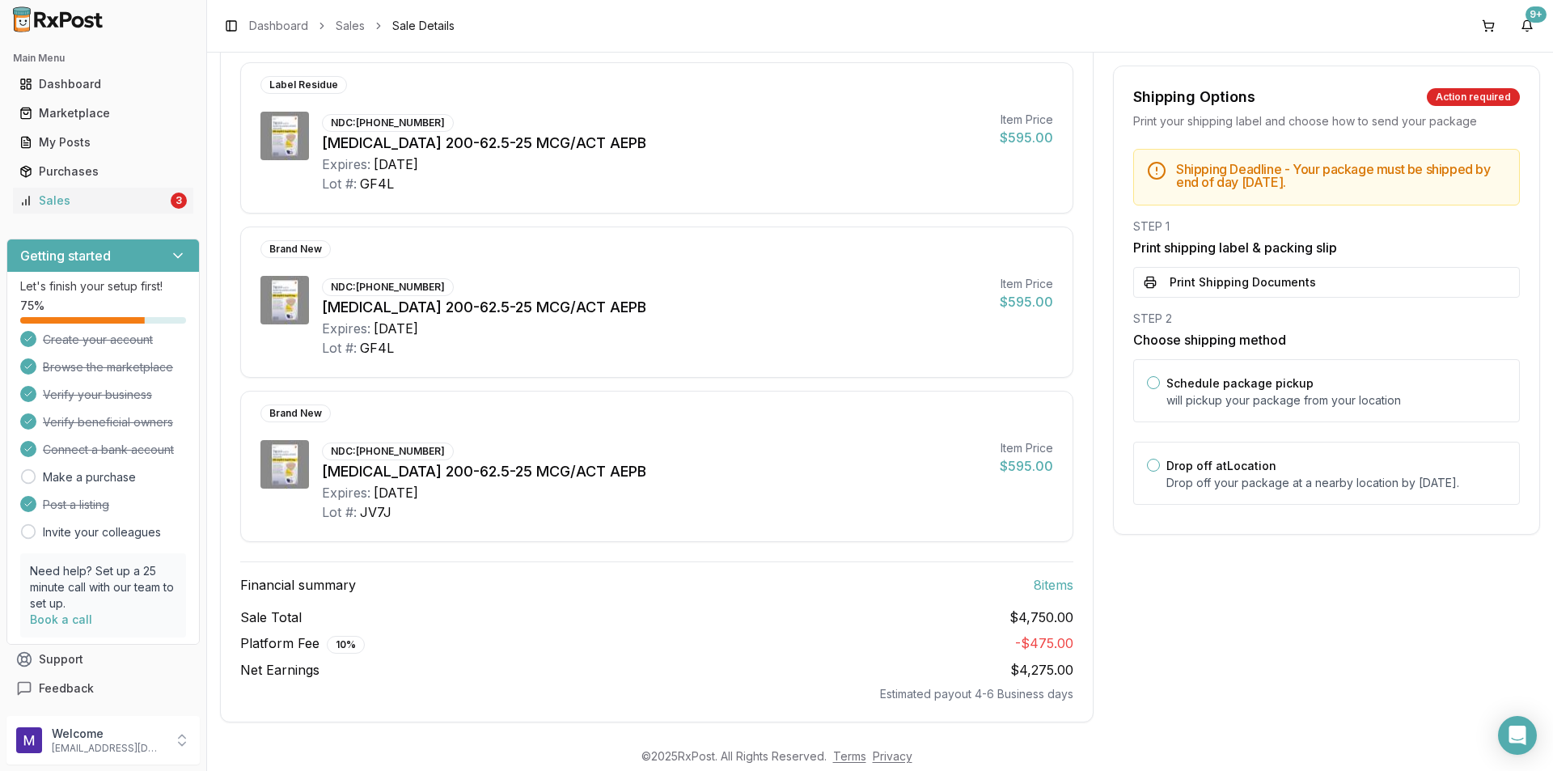
scroll to position [1045, 0]
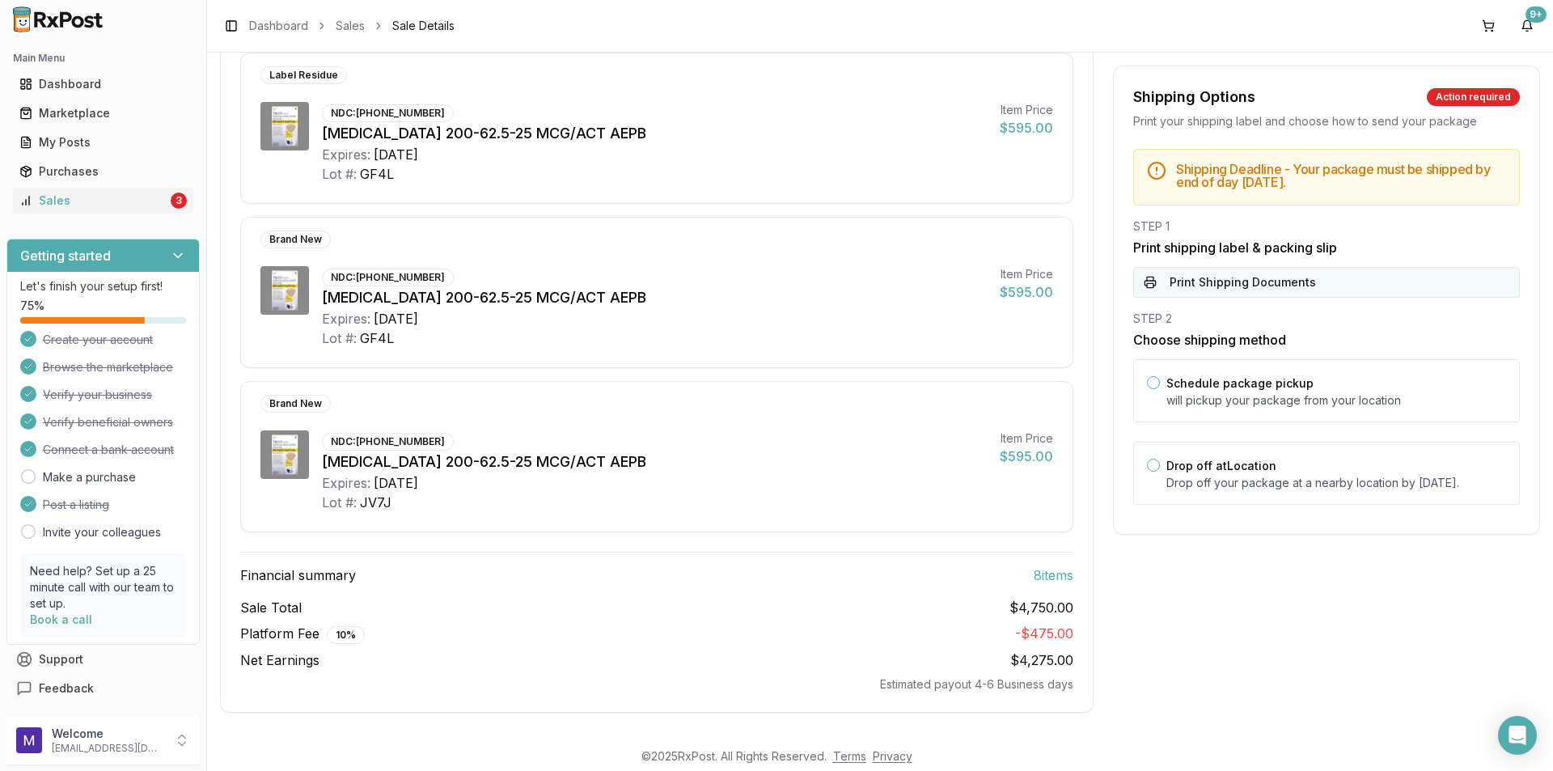
click at [1216, 281] on button "Print Shipping Documents" at bounding box center [1326, 282] width 387 height 31
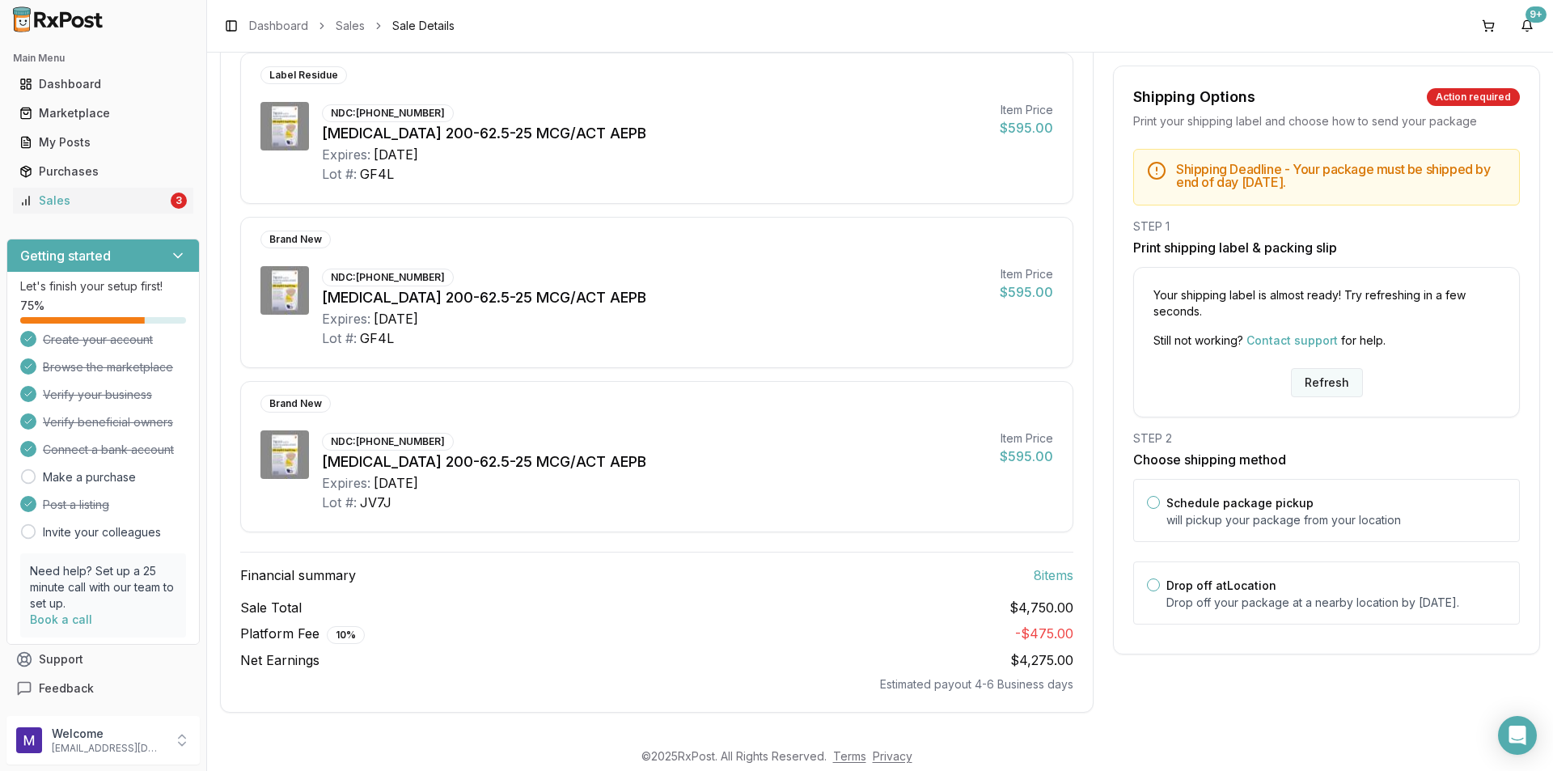
click at [1332, 393] on button "Refresh" at bounding box center [1327, 382] width 72 height 29
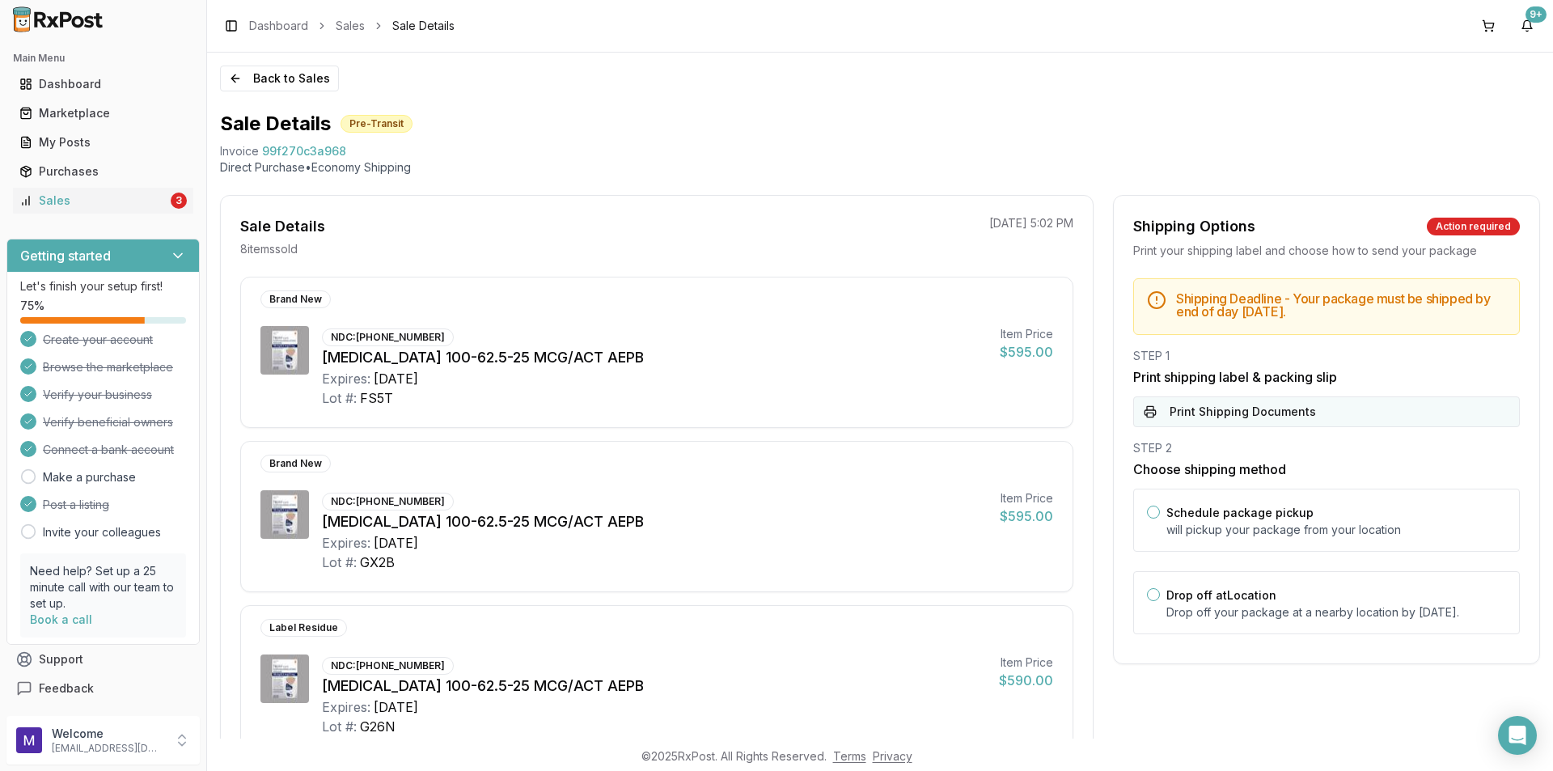
click at [1237, 404] on button "Print Shipping Documents" at bounding box center [1326, 411] width 387 height 31
click at [43, 201] on div "Sales" at bounding box center [93, 200] width 148 height 16
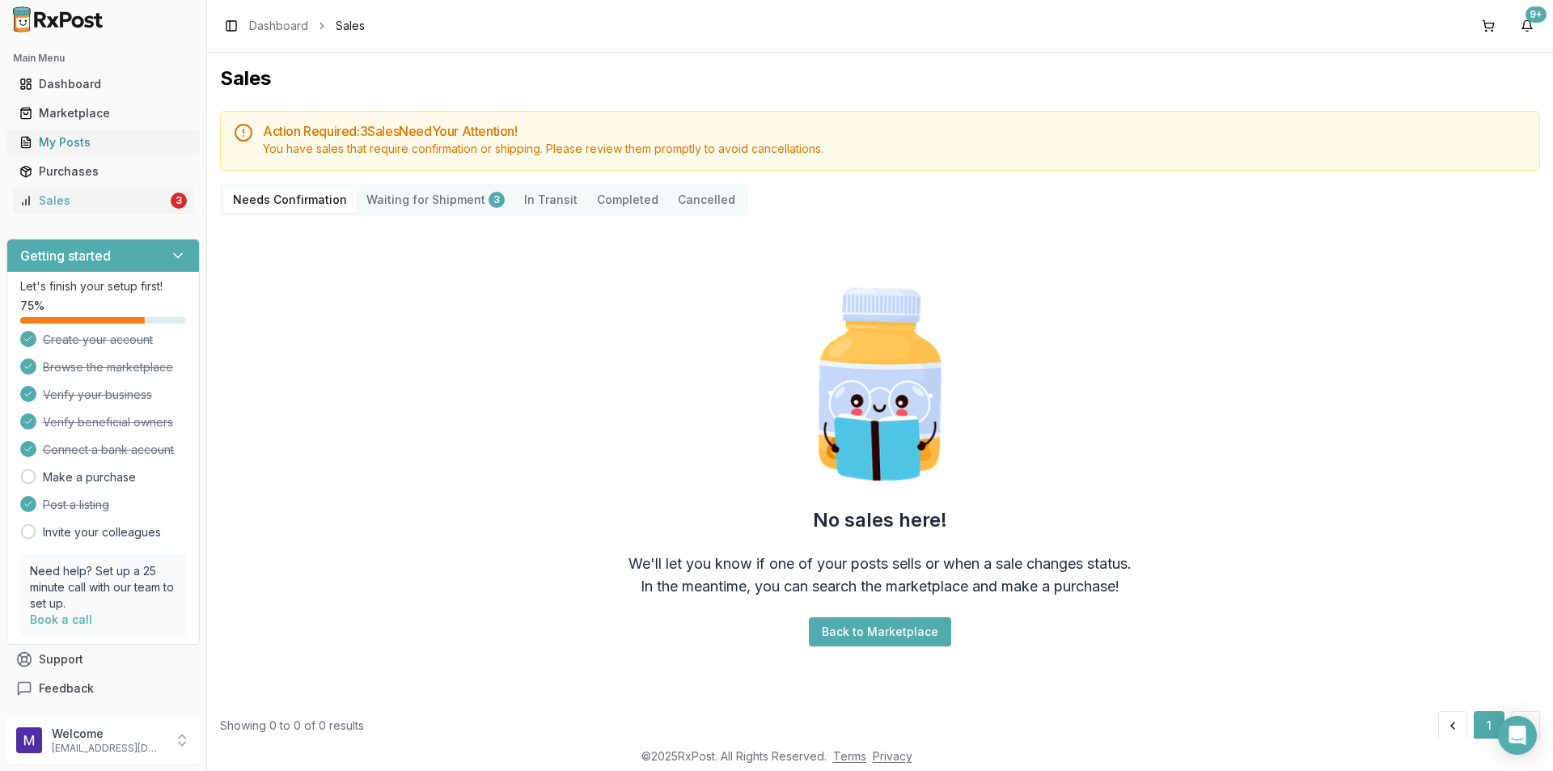
click at [66, 150] on link "My Posts" at bounding box center [103, 142] width 180 height 29
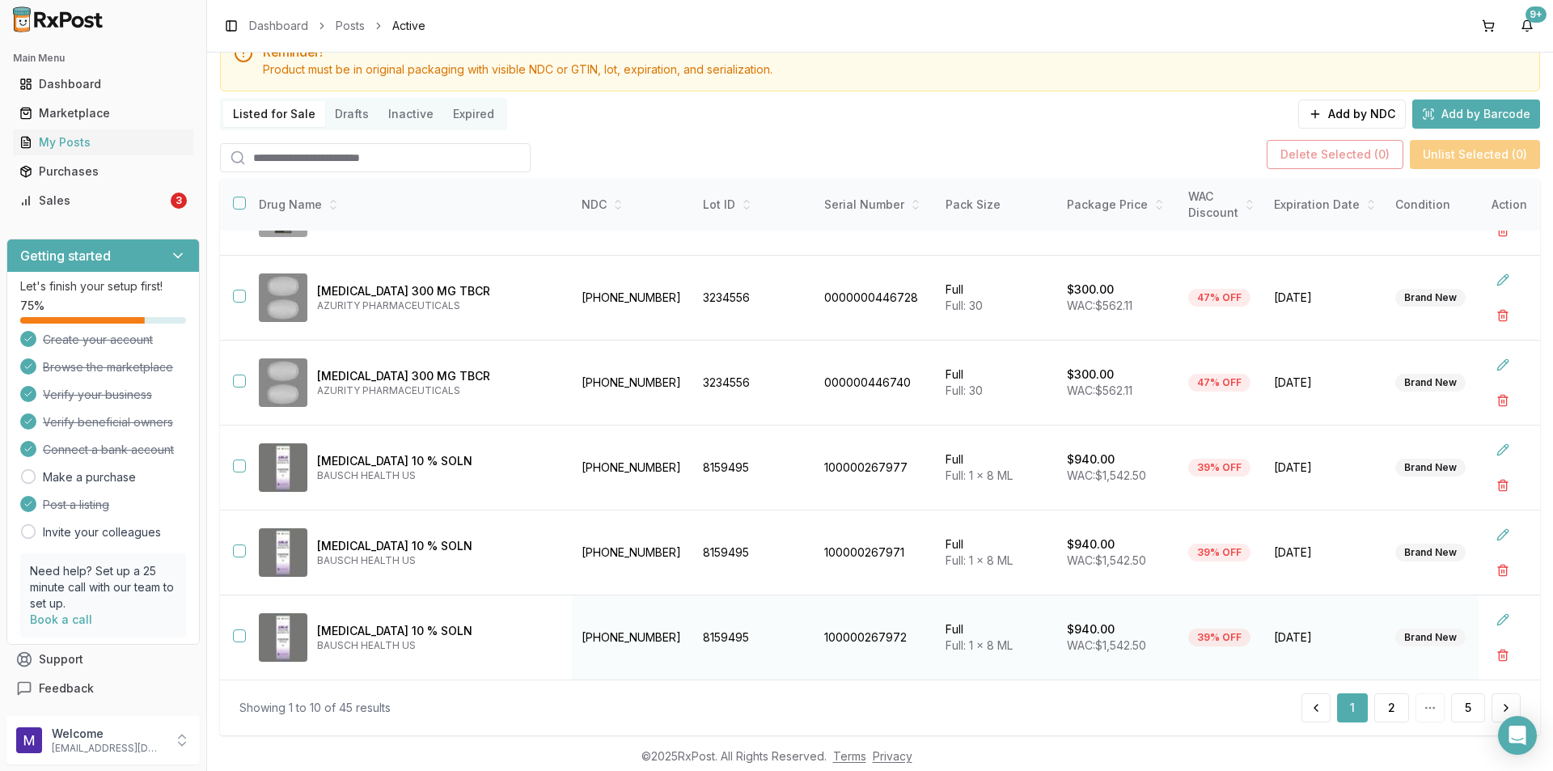
scroll to position [105, 0]
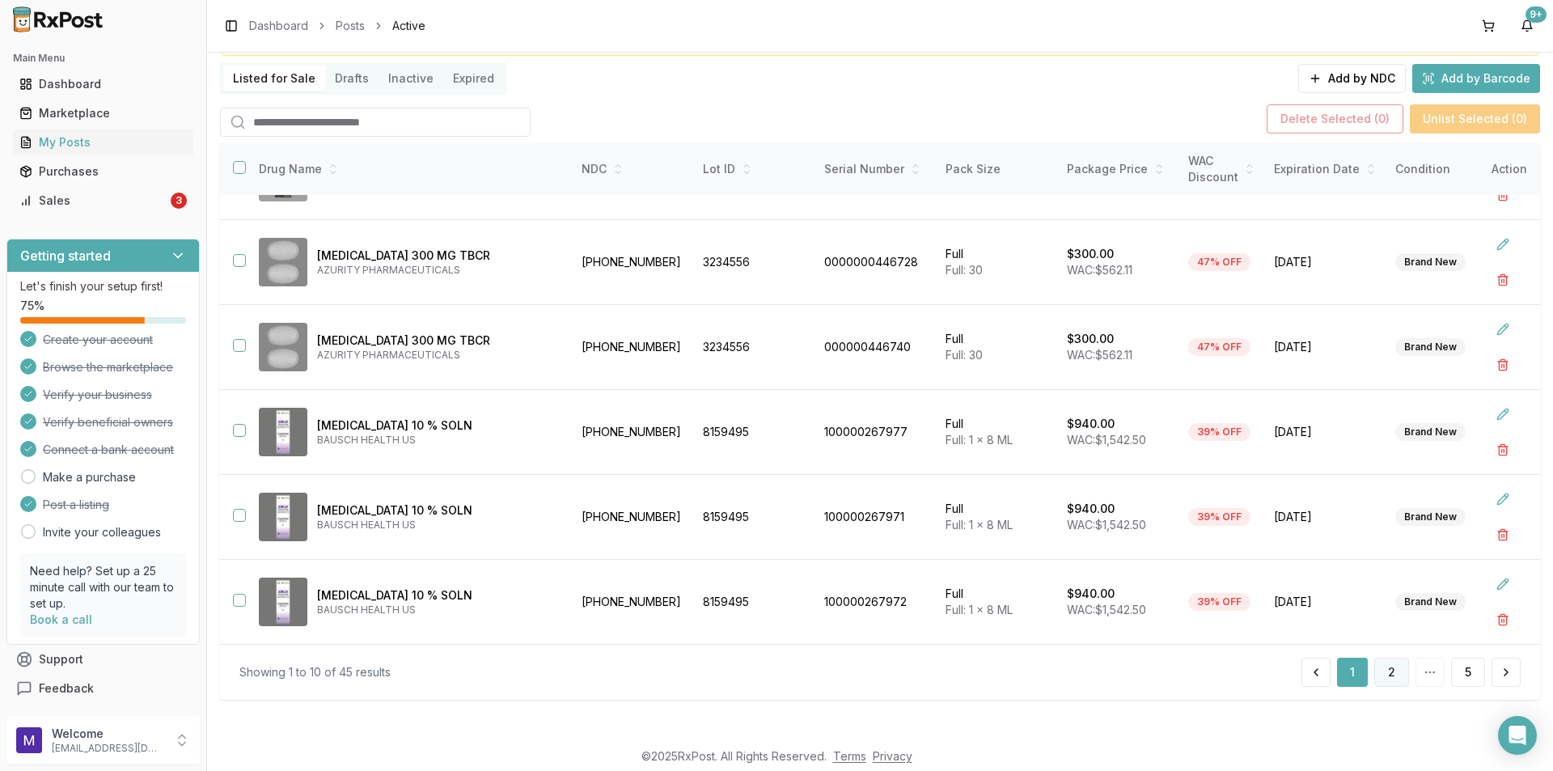
click at [1385, 662] on button "2" at bounding box center [1391, 672] width 35 height 29
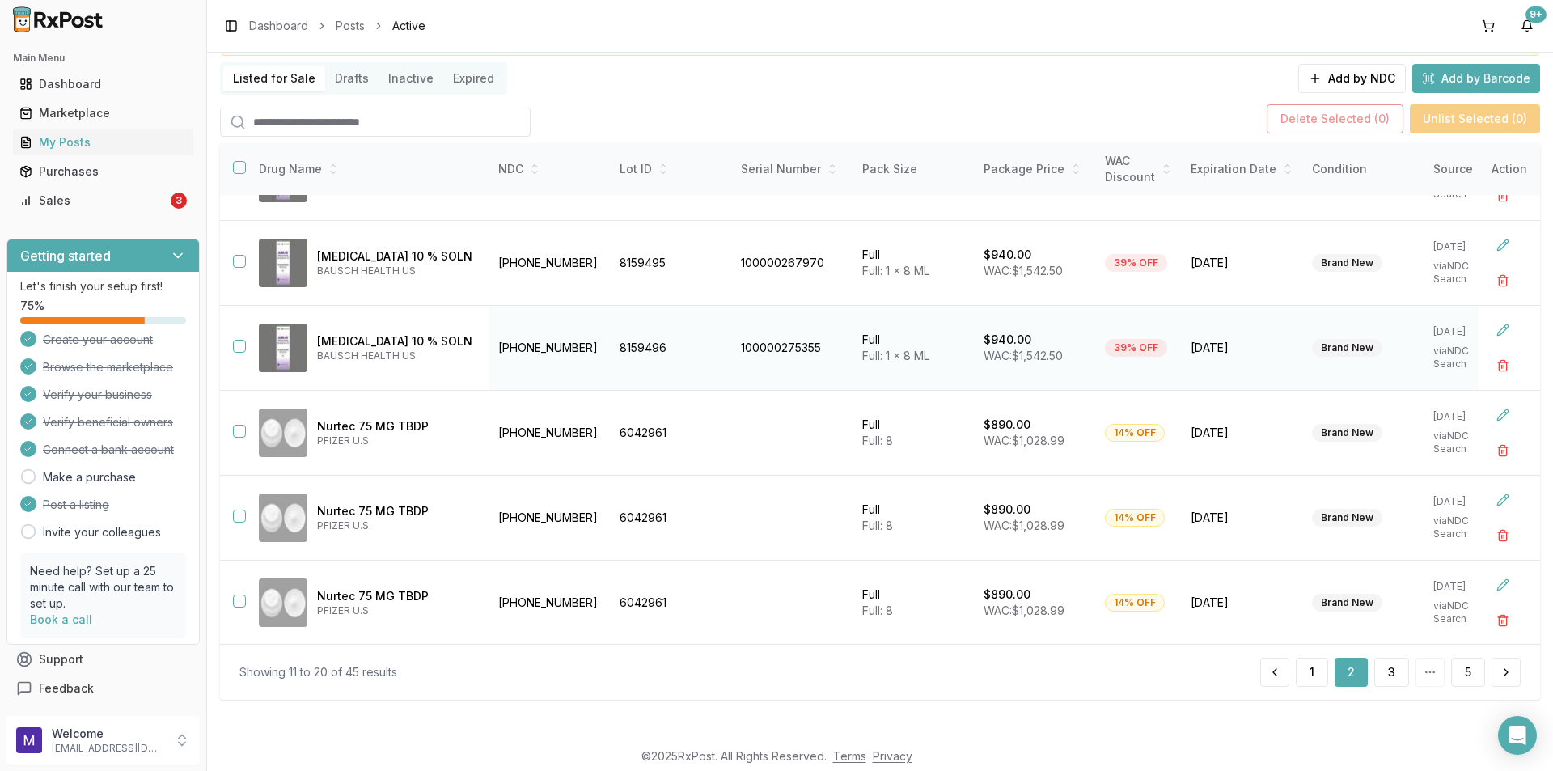
scroll to position [162, 0]
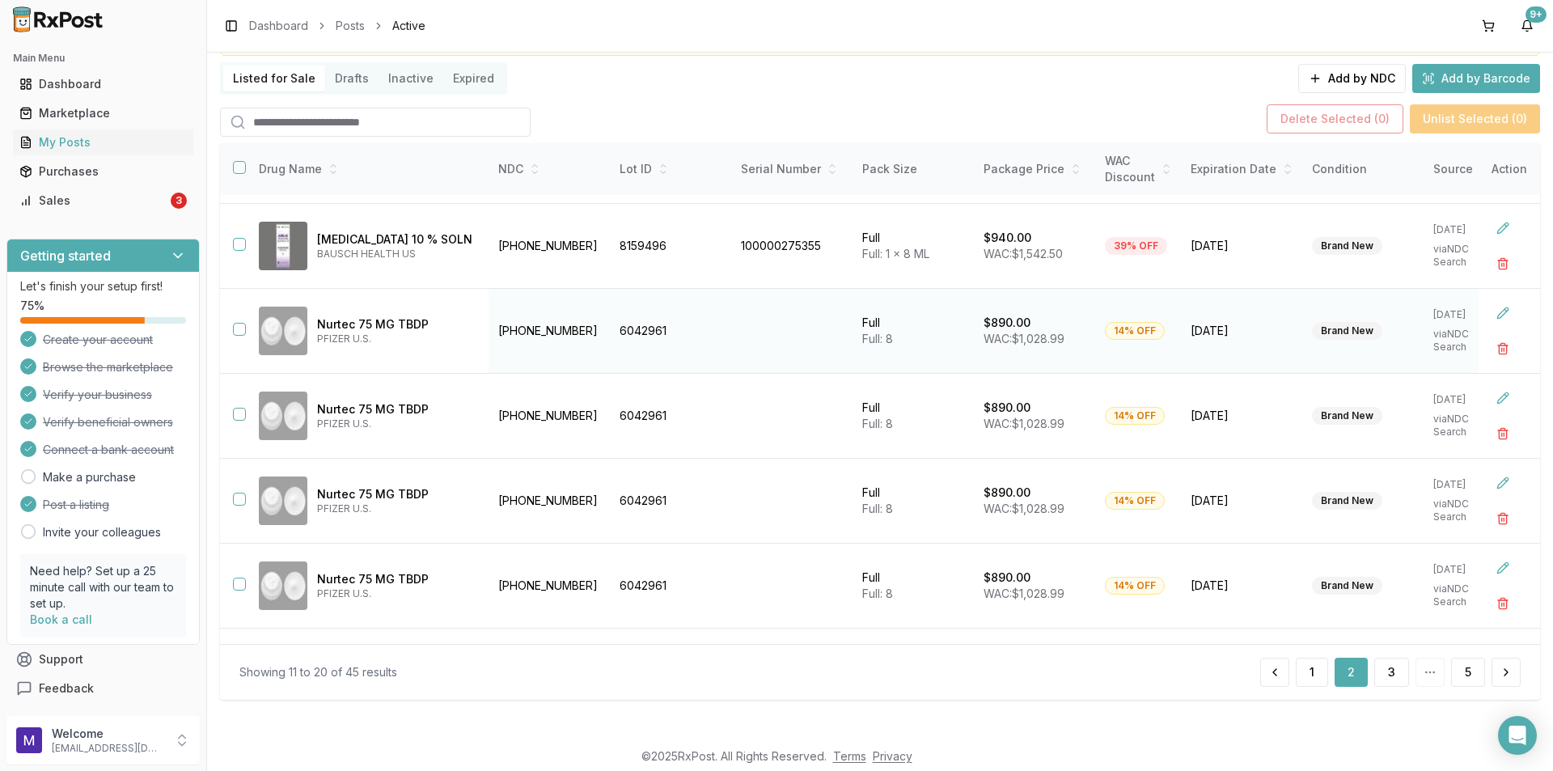
click at [236, 328] on button "button" at bounding box center [239, 329] width 13 height 13
click at [232, 412] on td at bounding box center [233, 416] width 26 height 85
click at [236, 412] on button "button" at bounding box center [239, 414] width 13 height 13
click at [1345, 121] on button "Delete Selected ( 2 )" at bounding box center [1335, 118] width 137 height 29
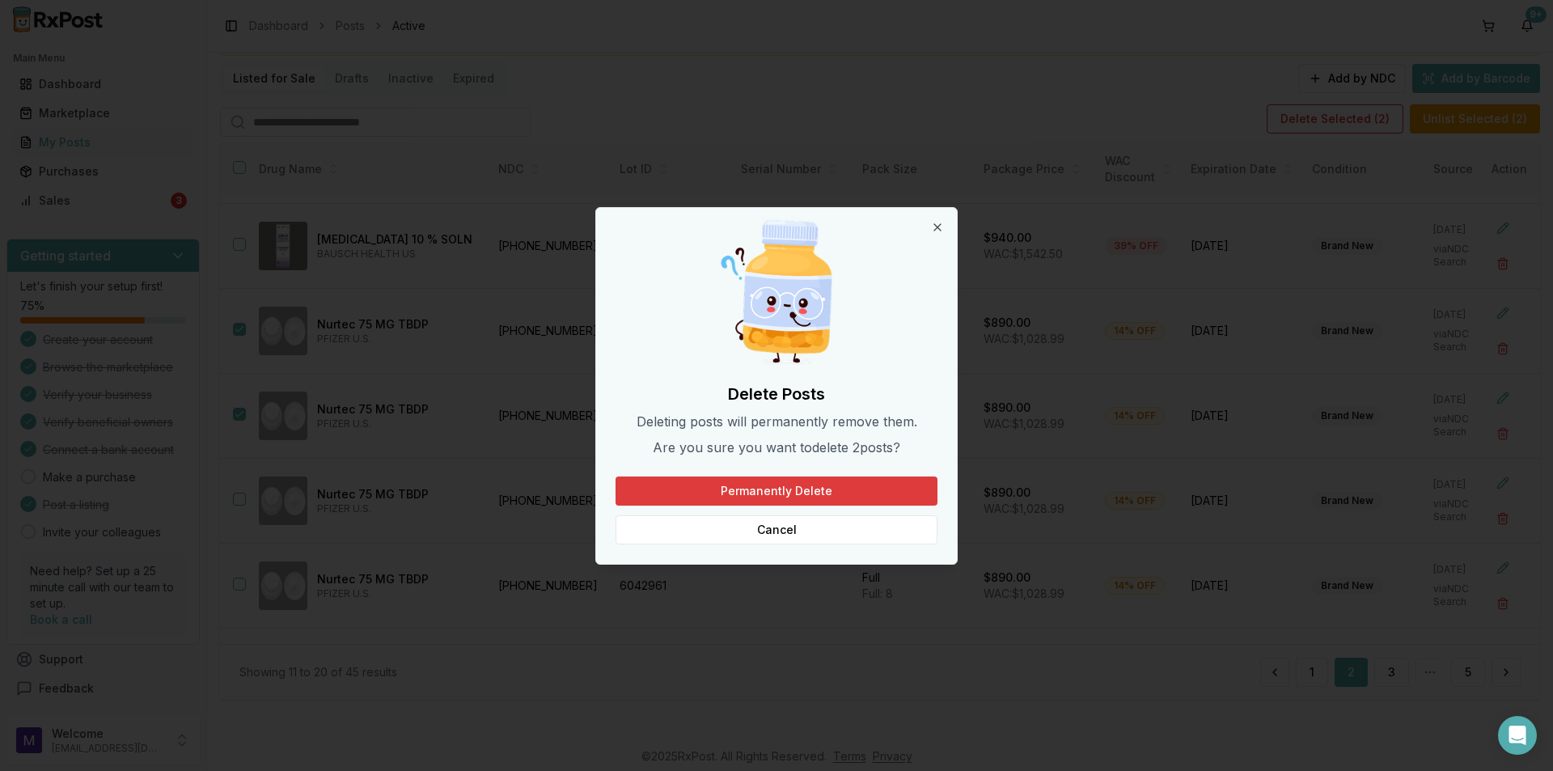
click at [891, 482] on button "Permanently Delete" at bounding box center [777, 490] width 322 height 29
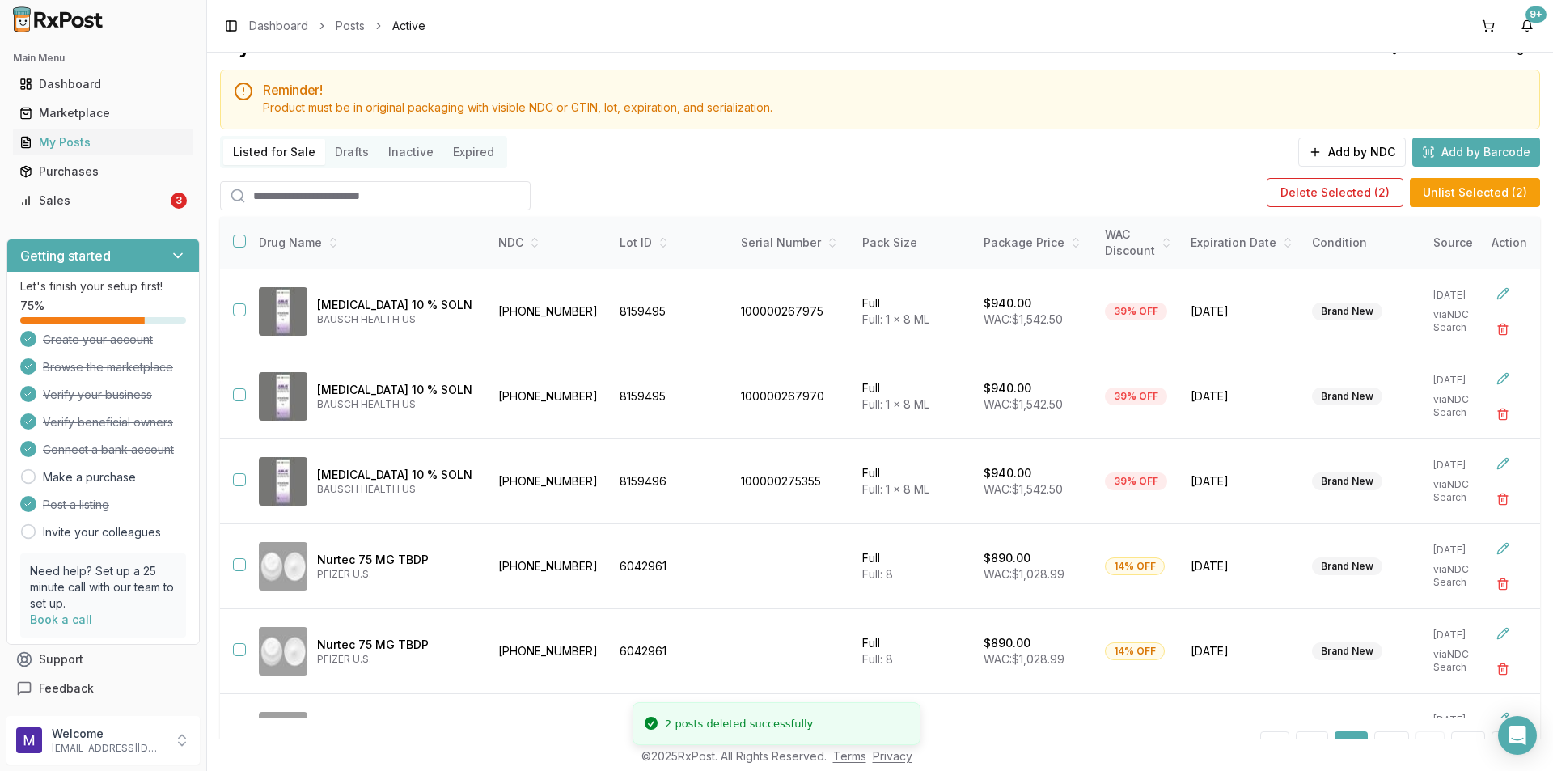
scroll to position [0, 0]
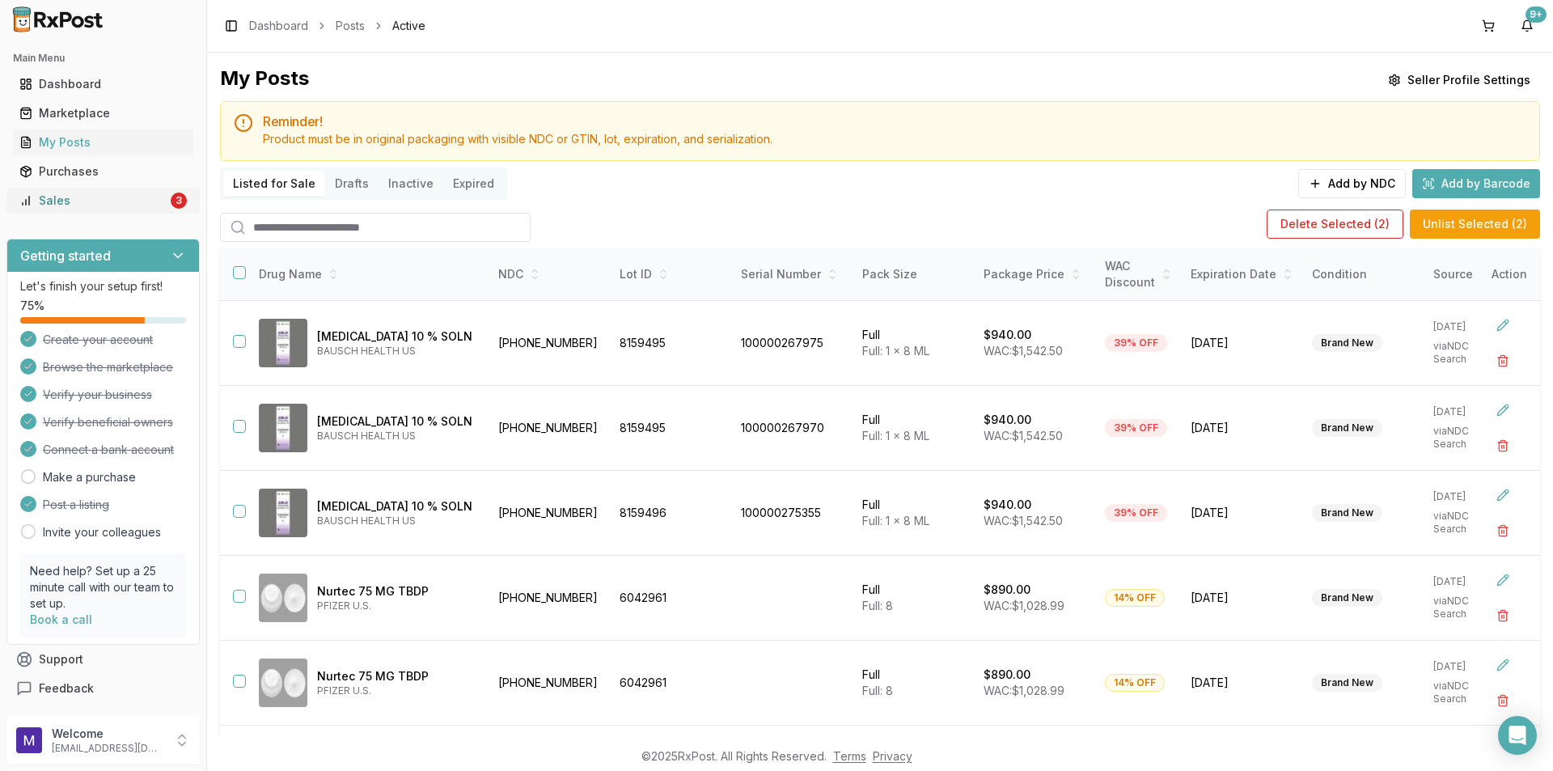
click at [88, 191] on link "Sales 3" at bounding box center [103, 200] width 180 height 29
click at [85, 199] on div "Sales" at bounding box center [93, 200] width 148 height 16
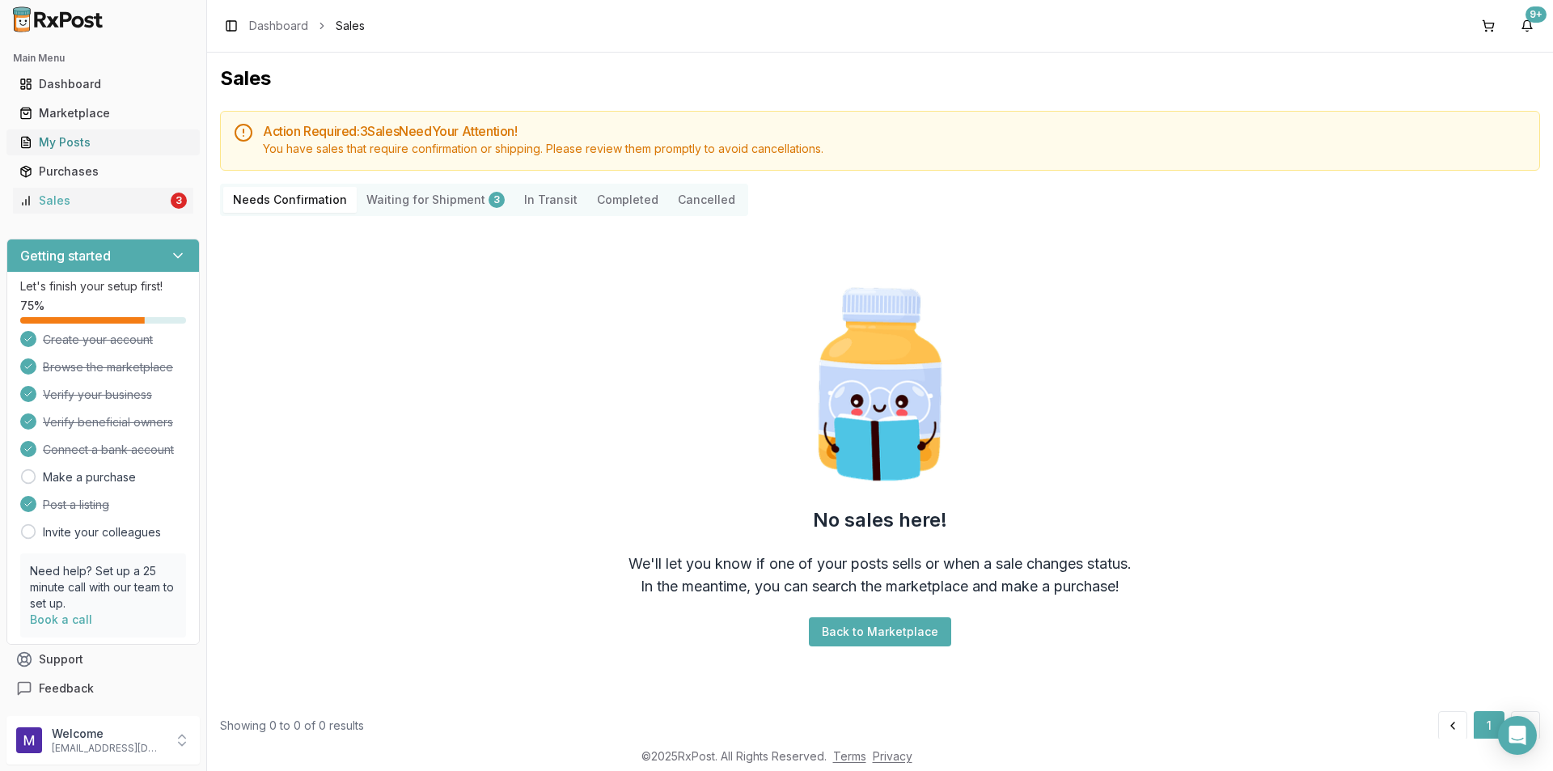
click at [104, 154] on link "My Posts" at bounding box center [103, 142] width 180 height 29
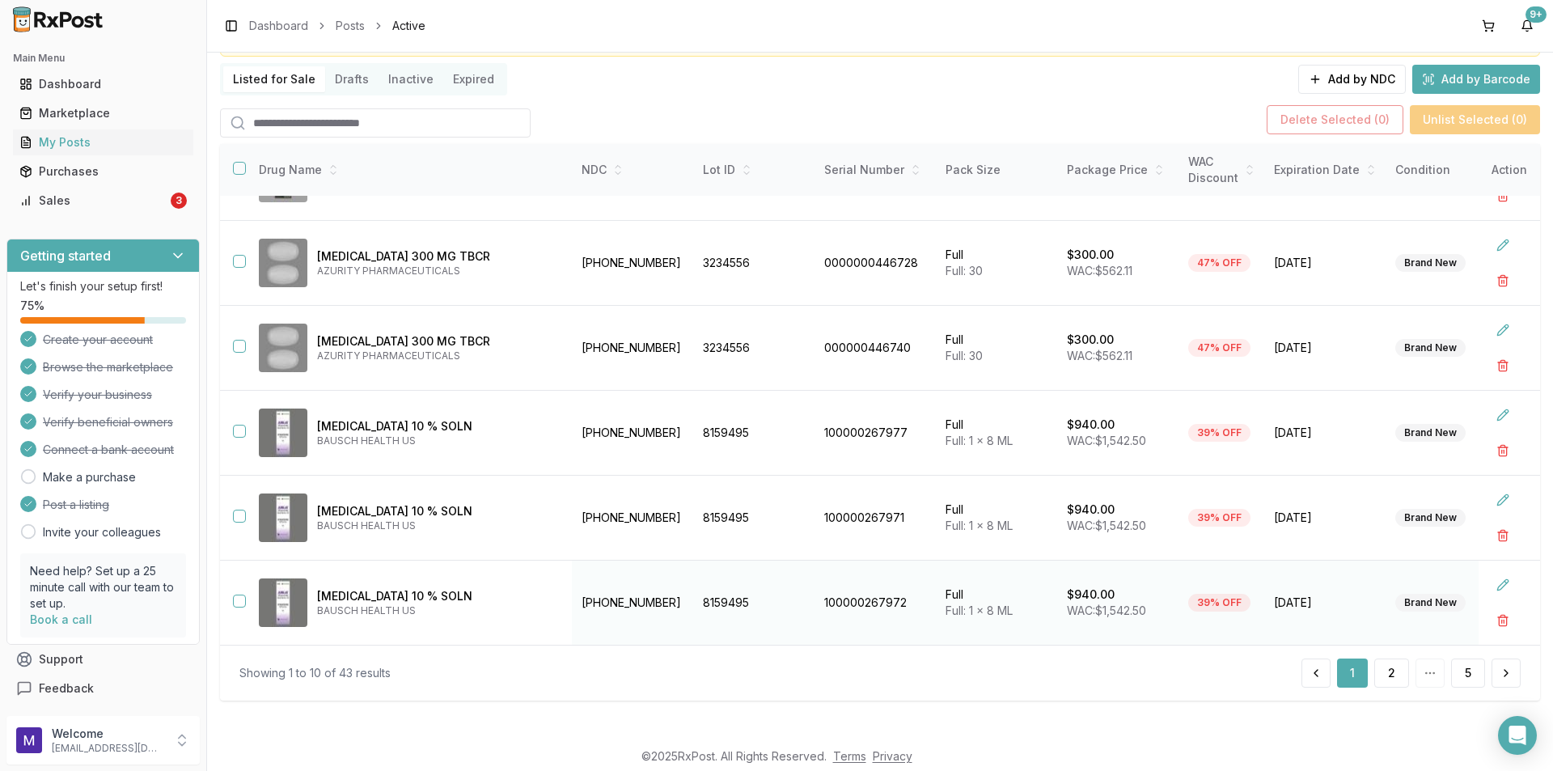
scroll to position [105, 0]
click at [1386, 671] on button "2" at bounding box center [1391, 672] width 35 height 29
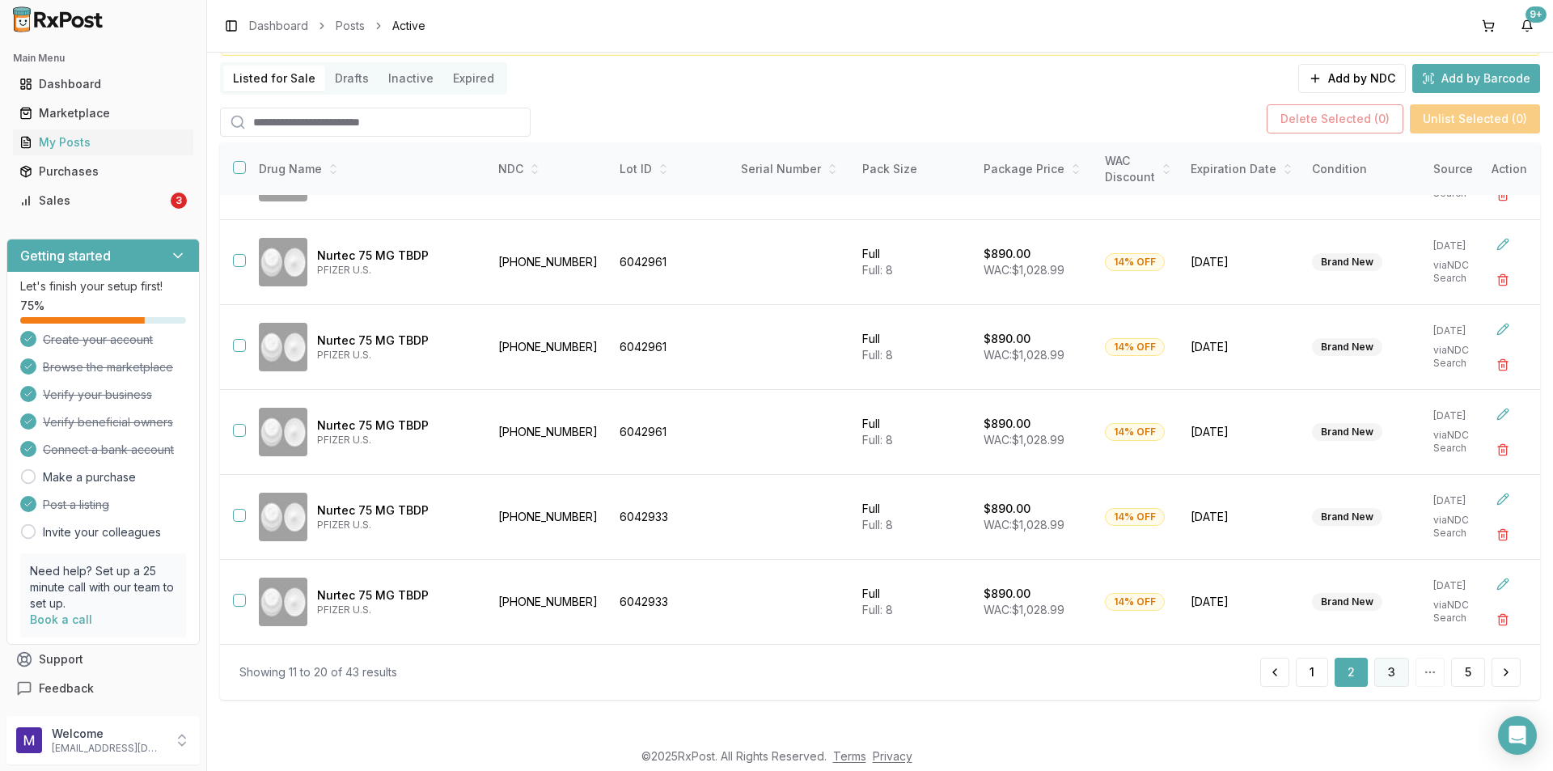
click at [1389, 681] on button "3" at bounding box center [1391, 672] width 35 height 29
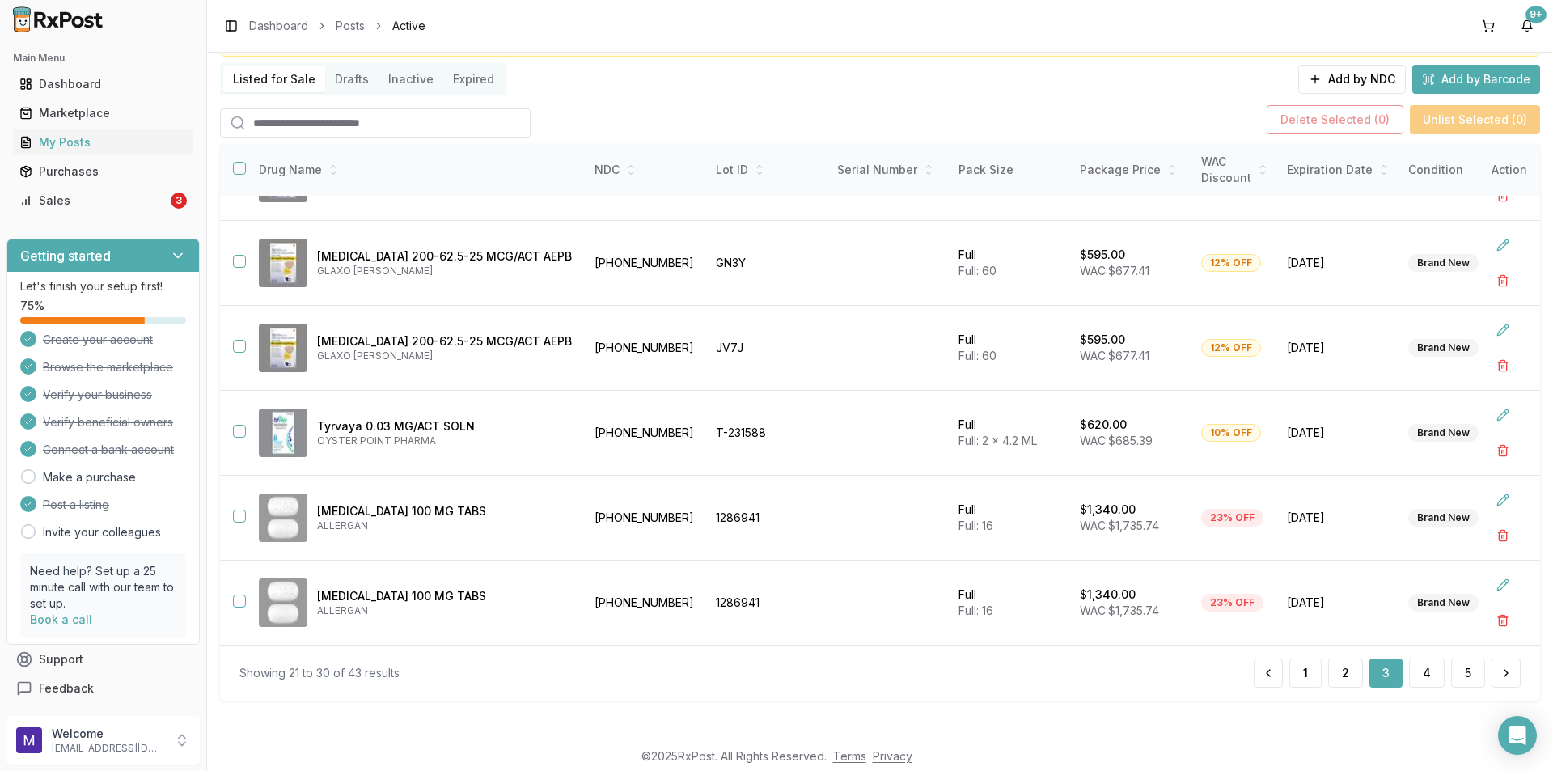
scroll to position [105, 0]
click at [1355, 666] on button "2" at bounding box center [1345, 672] width 35 height 29
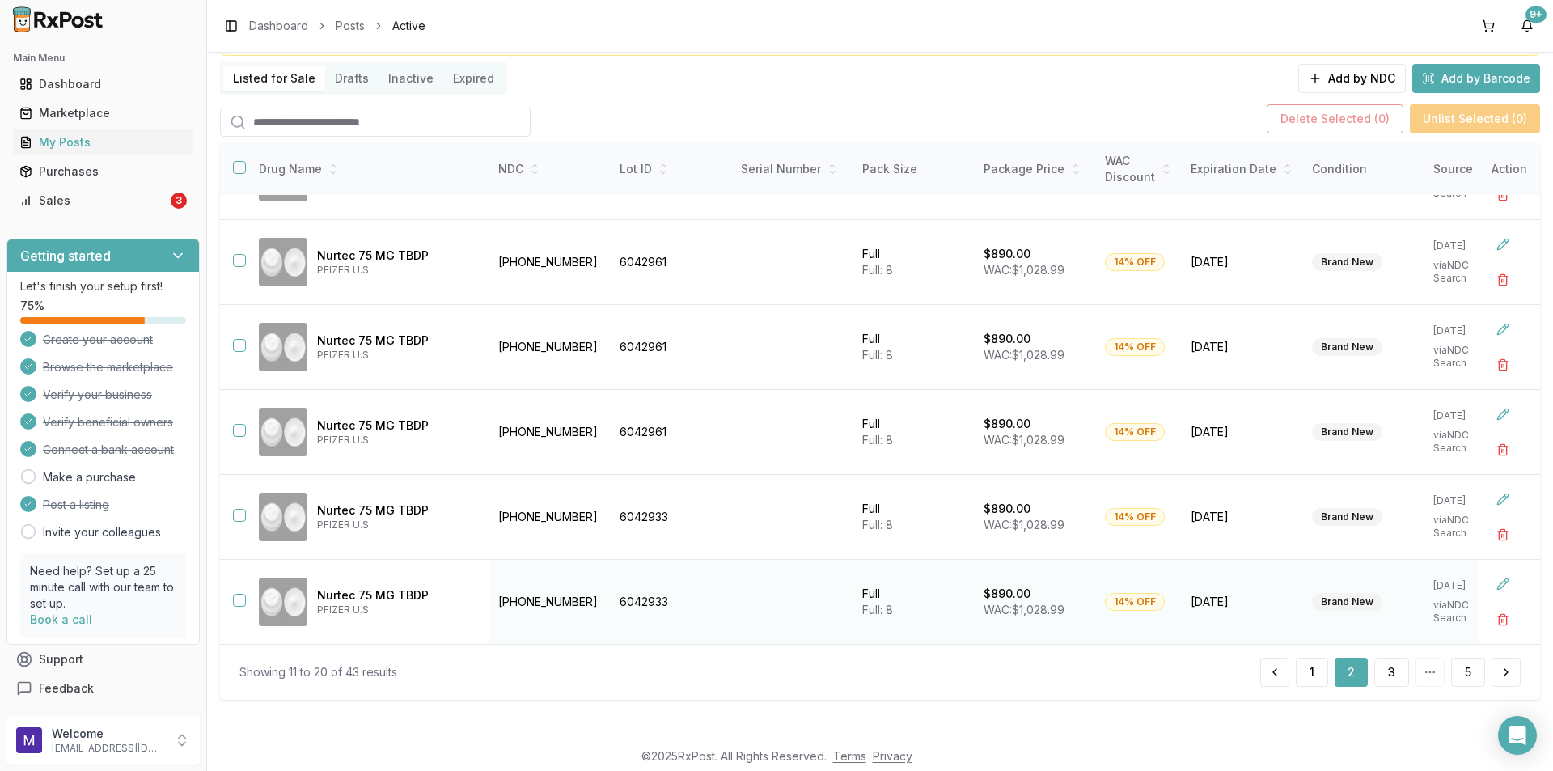
scroll to position [407, 0]
click at [239, 579] on td at bounding box center [233, 602] width 26 height 85
click at [241, 594] on button "button" at bounding box center [239, 600] width 13 height 13
click at [235, 509] on button "button" at bounding box center [239, 515] width 13 height 13
click at [235, 424] on button "button" at bounding box center [239, 430] width 13 height 13
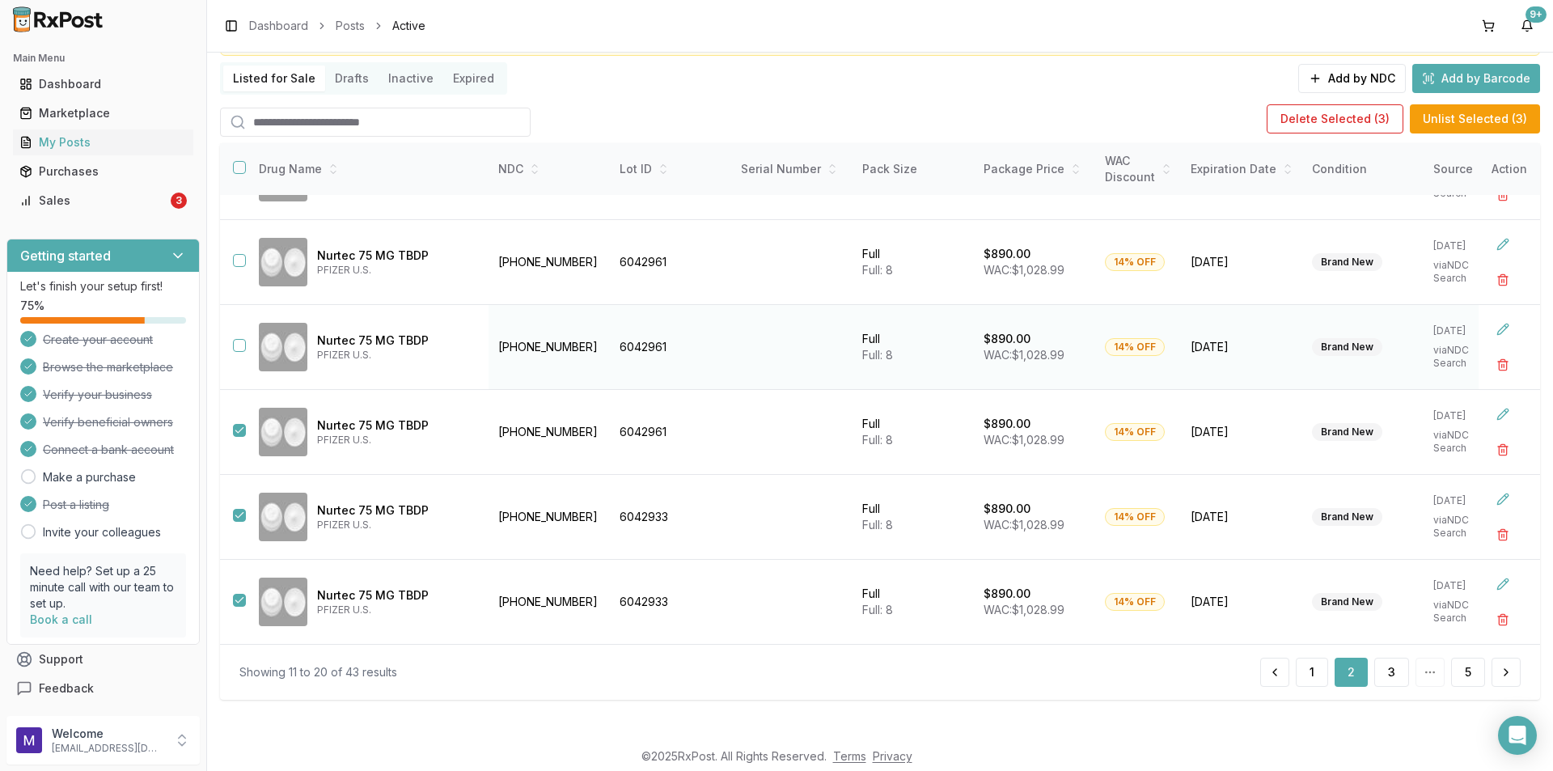
click at [241, 339] on button "button" at bounding box center [239, 345] width 13 height 13
click at [235, 256] on button "button" at bounding box center [239, 260] width 13 height 13
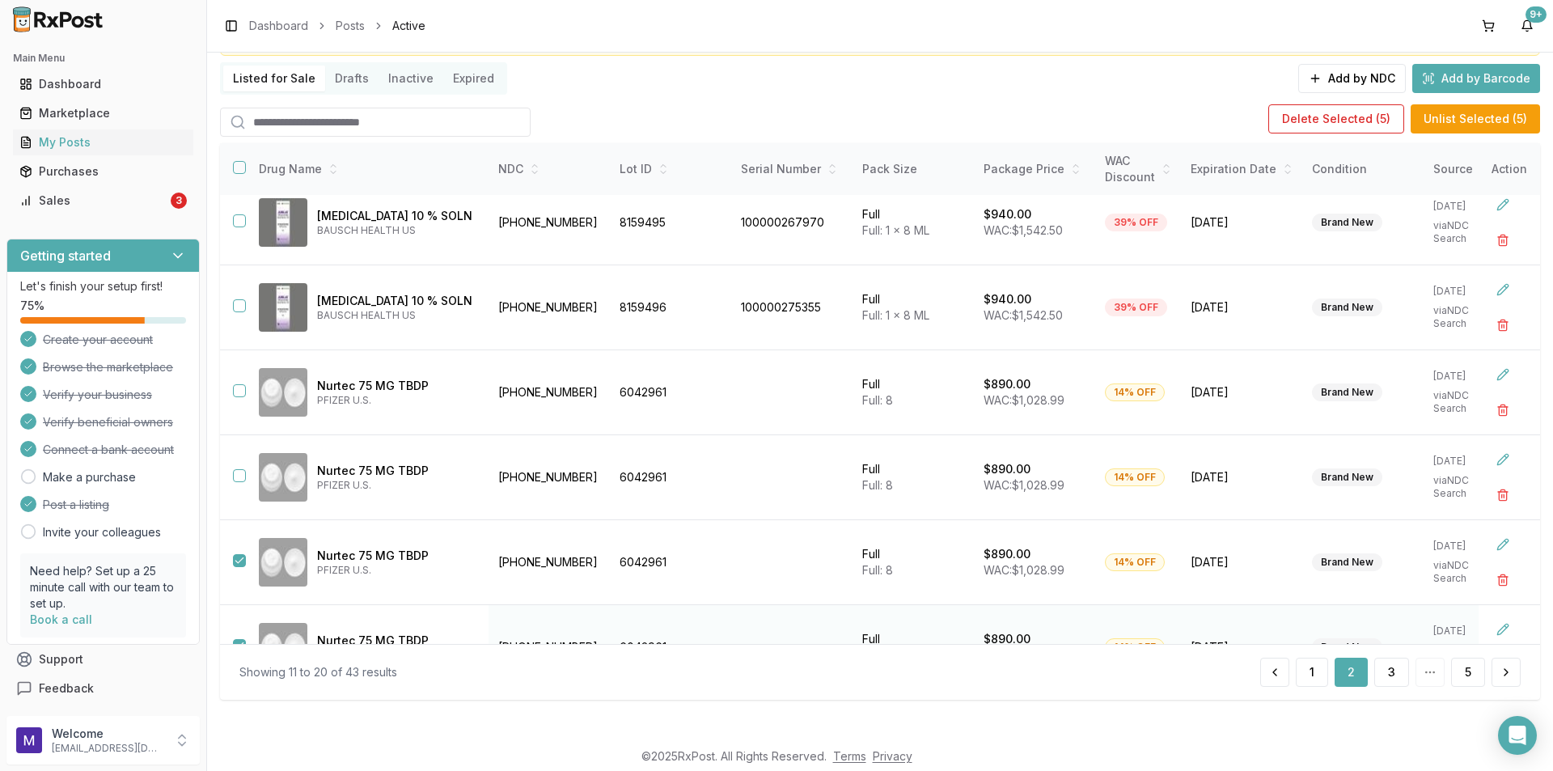
scroll to position [83, 0]
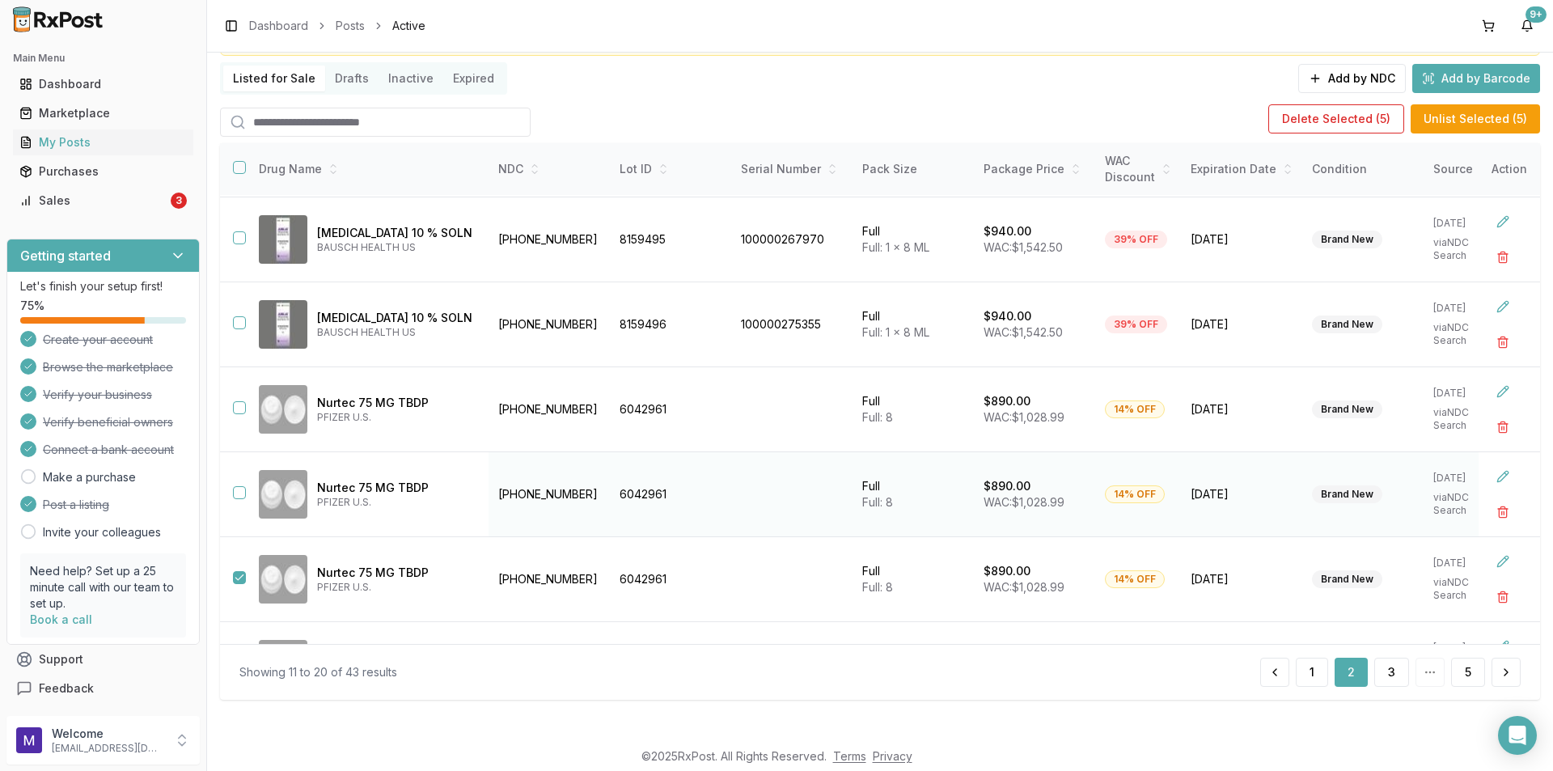
click at [243, 493] on button "button" at bounding box center [239, 492] width 13 height 13
click at [237, 404] on button "button" at bounding box center [239, 407] width 13 height 13
click at [77, 198] on div "Sales" at bounding box center [93, 200] width 148 height 16
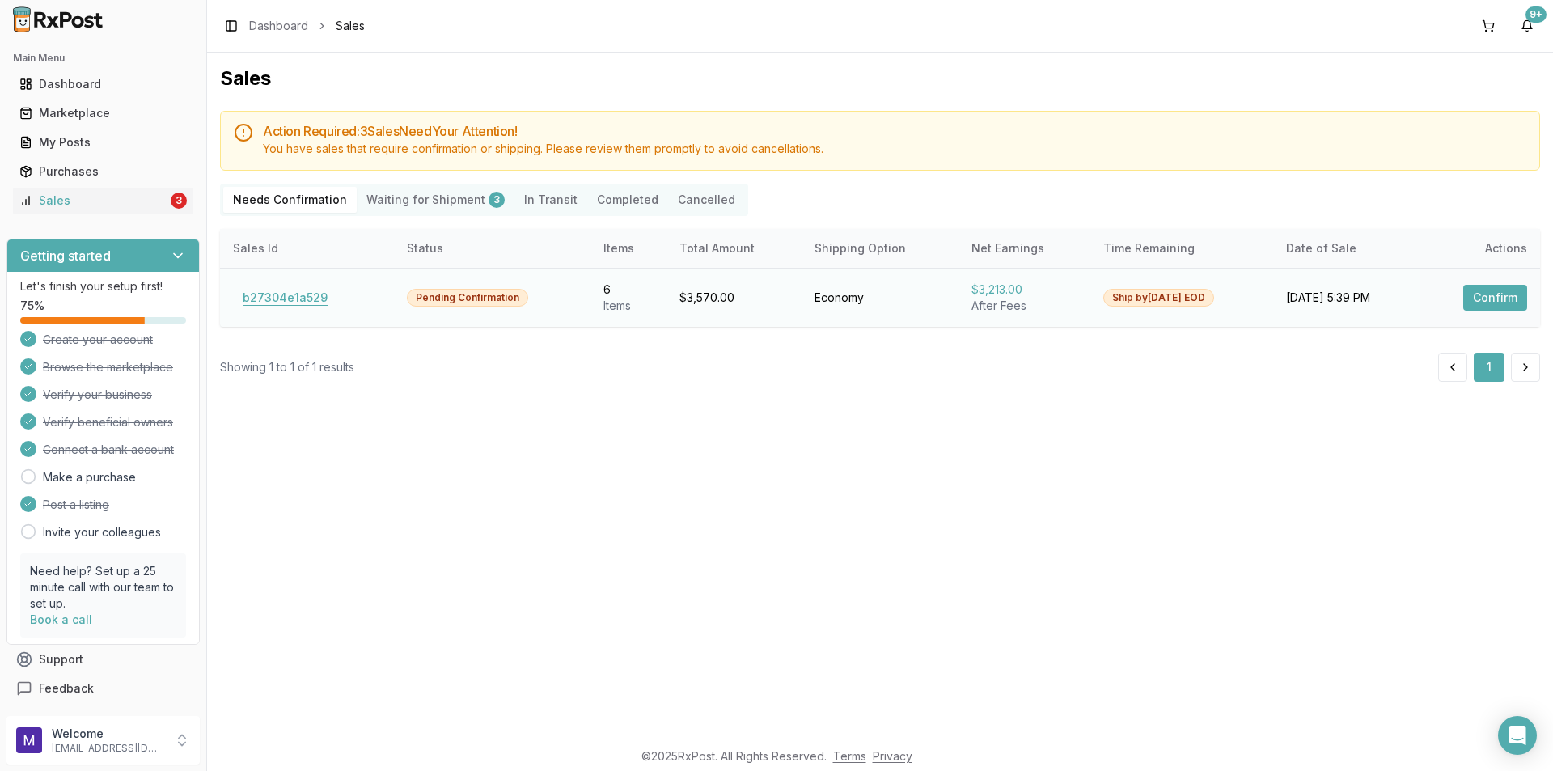
click at [303, 297] on button "b27304e1a529" at bounding box center [285, 298] width 104 height 26
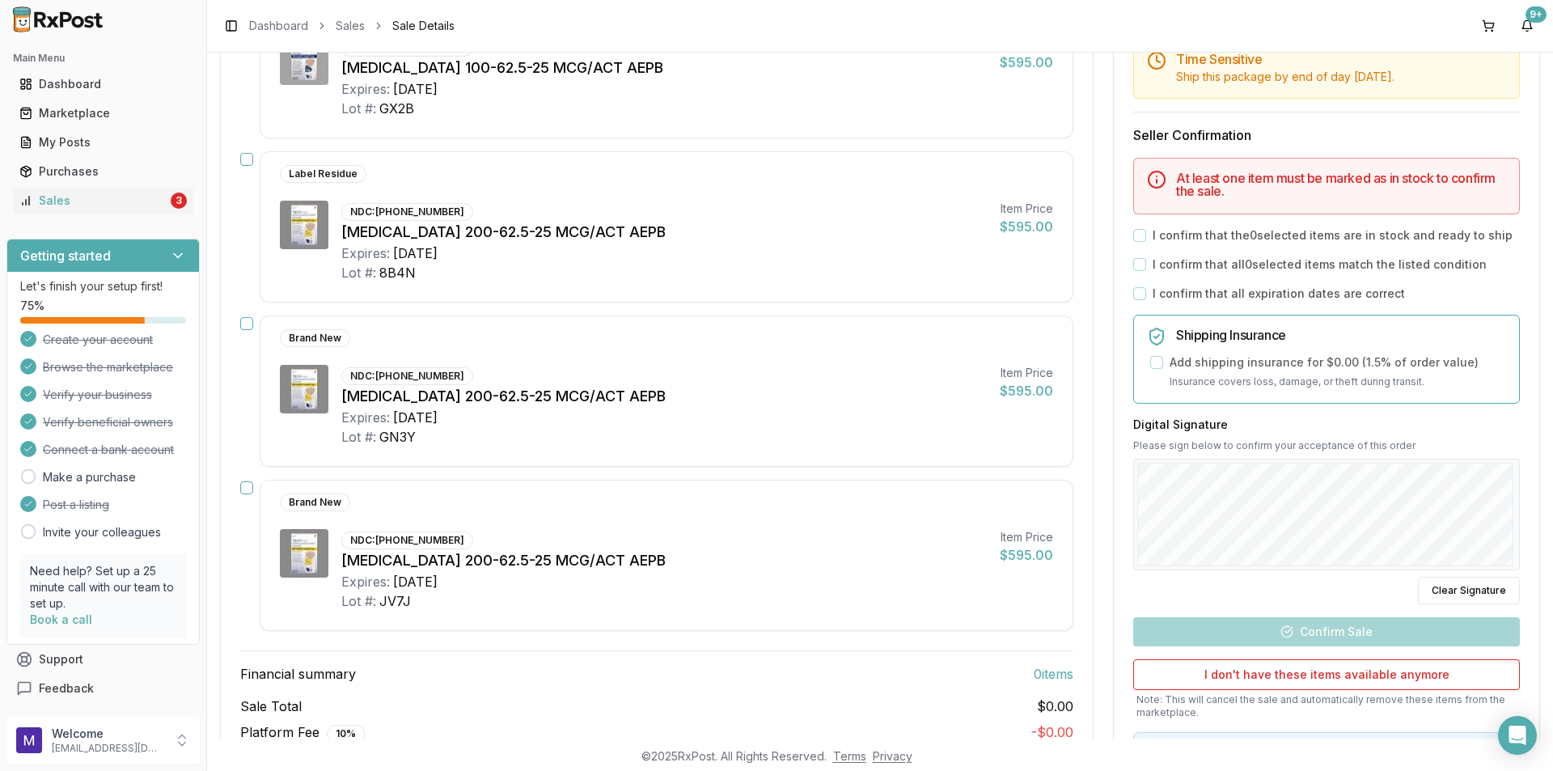
scroll to position [746, 0]
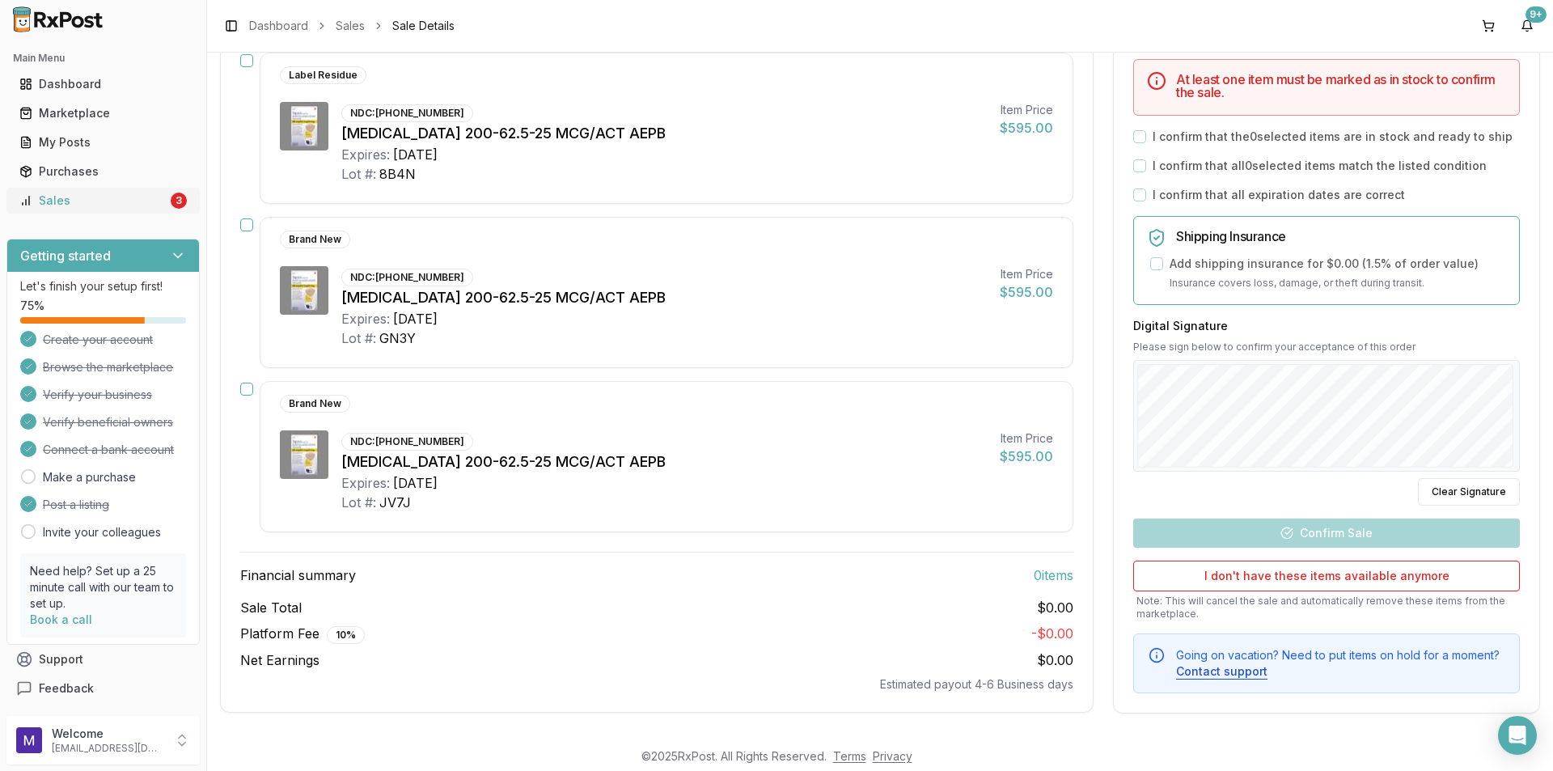
click at [95, 201] on div "Sales" at bounding box center [93, 200] width 148 height 16
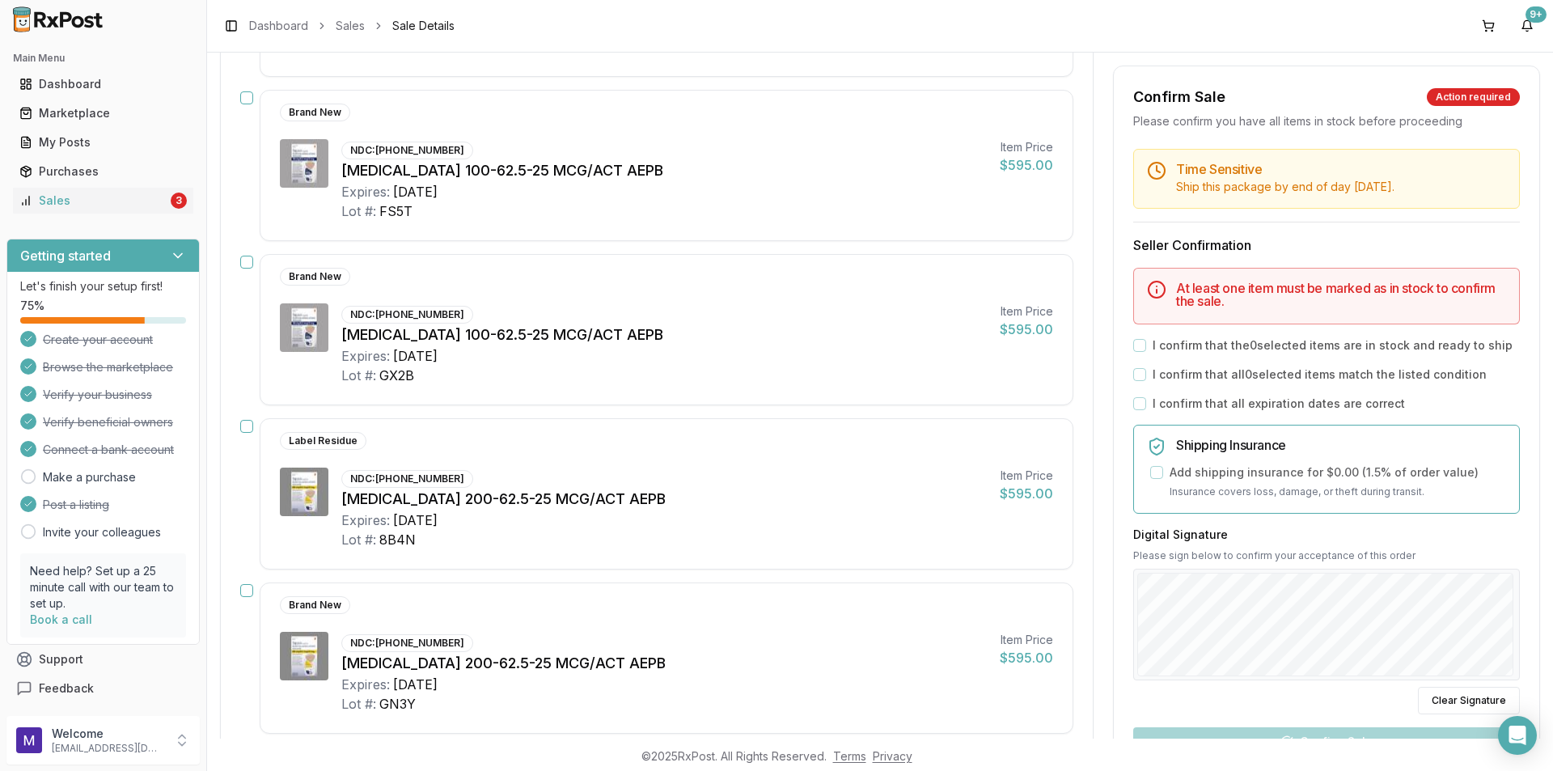
scroll to position [341, 0]
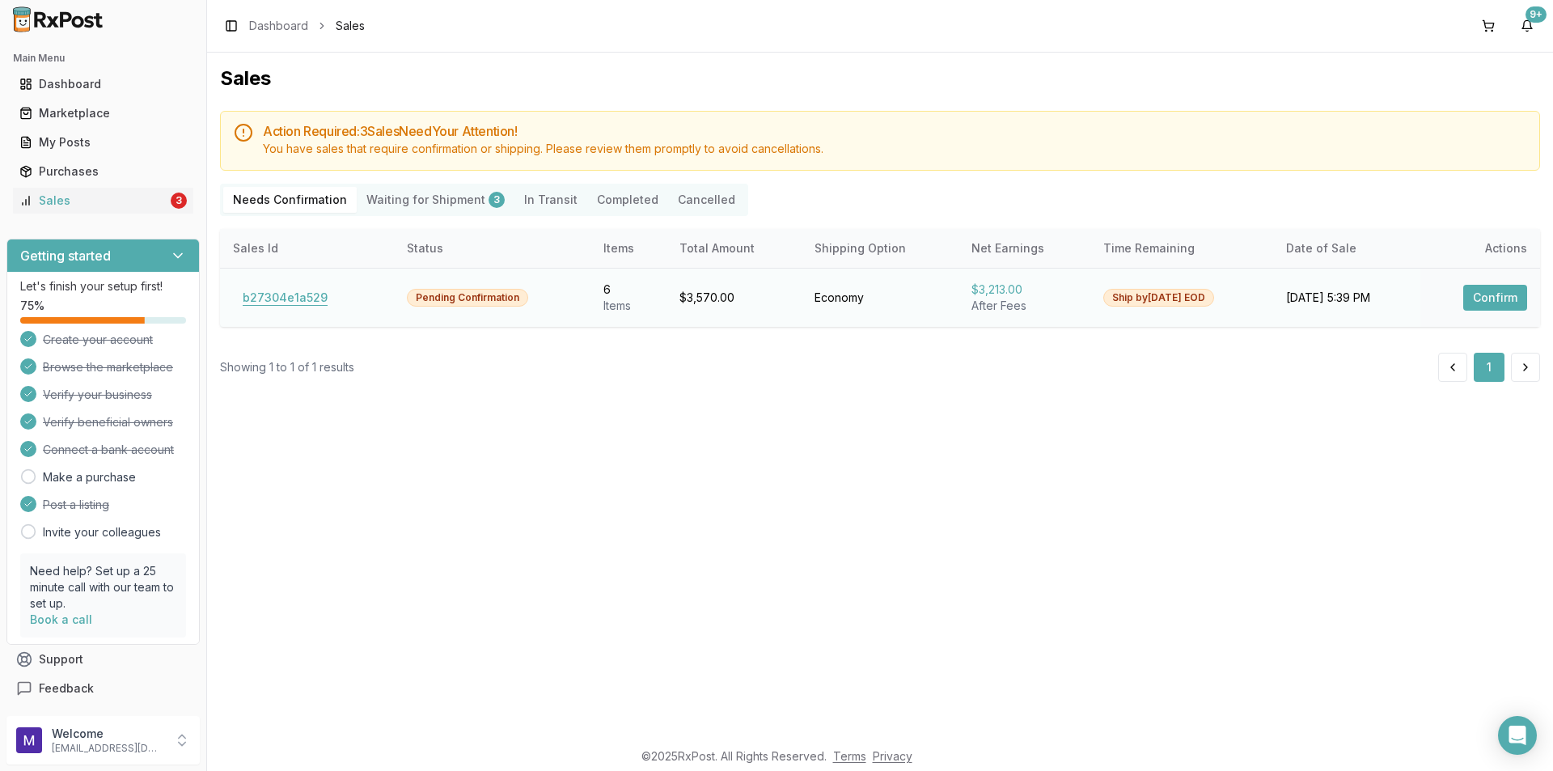
click at [307, 307] on button "b27304e1a529" at bounding box center [285, 298] width 104 height 26
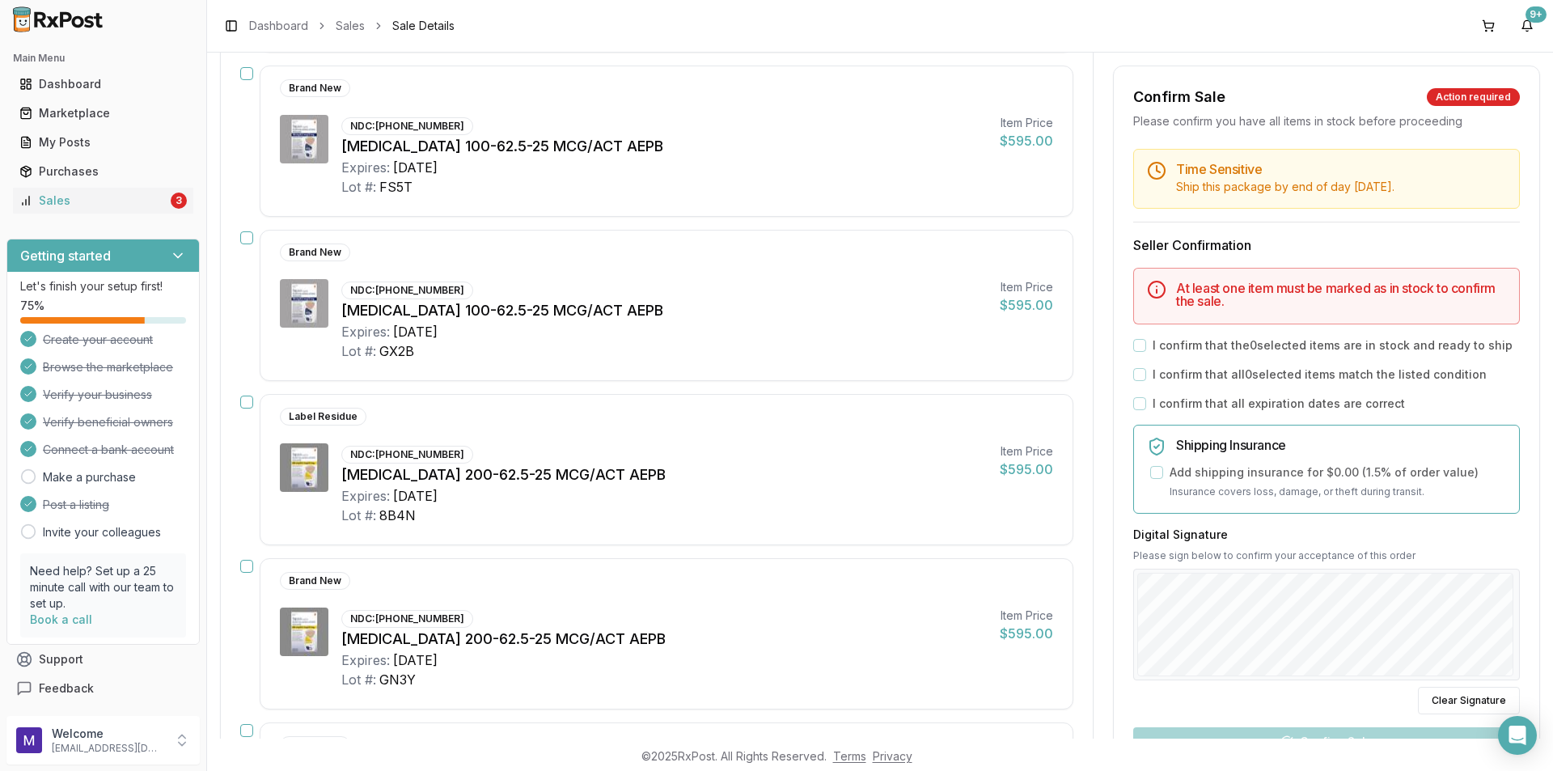
scroll to position [485, 0]
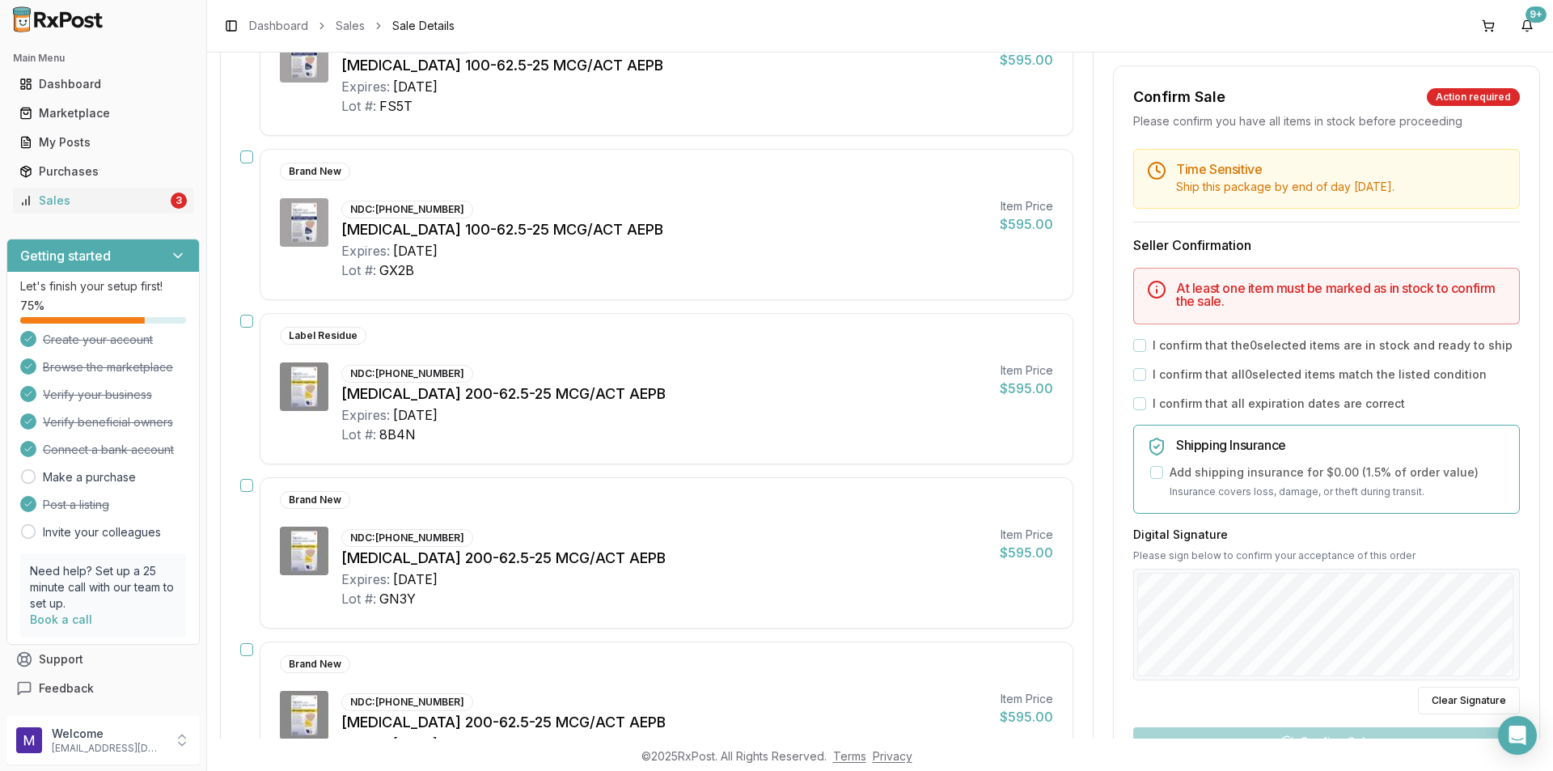
click at [244, 318] on button "button" at bounding box center [246, 321] width 13 height 13
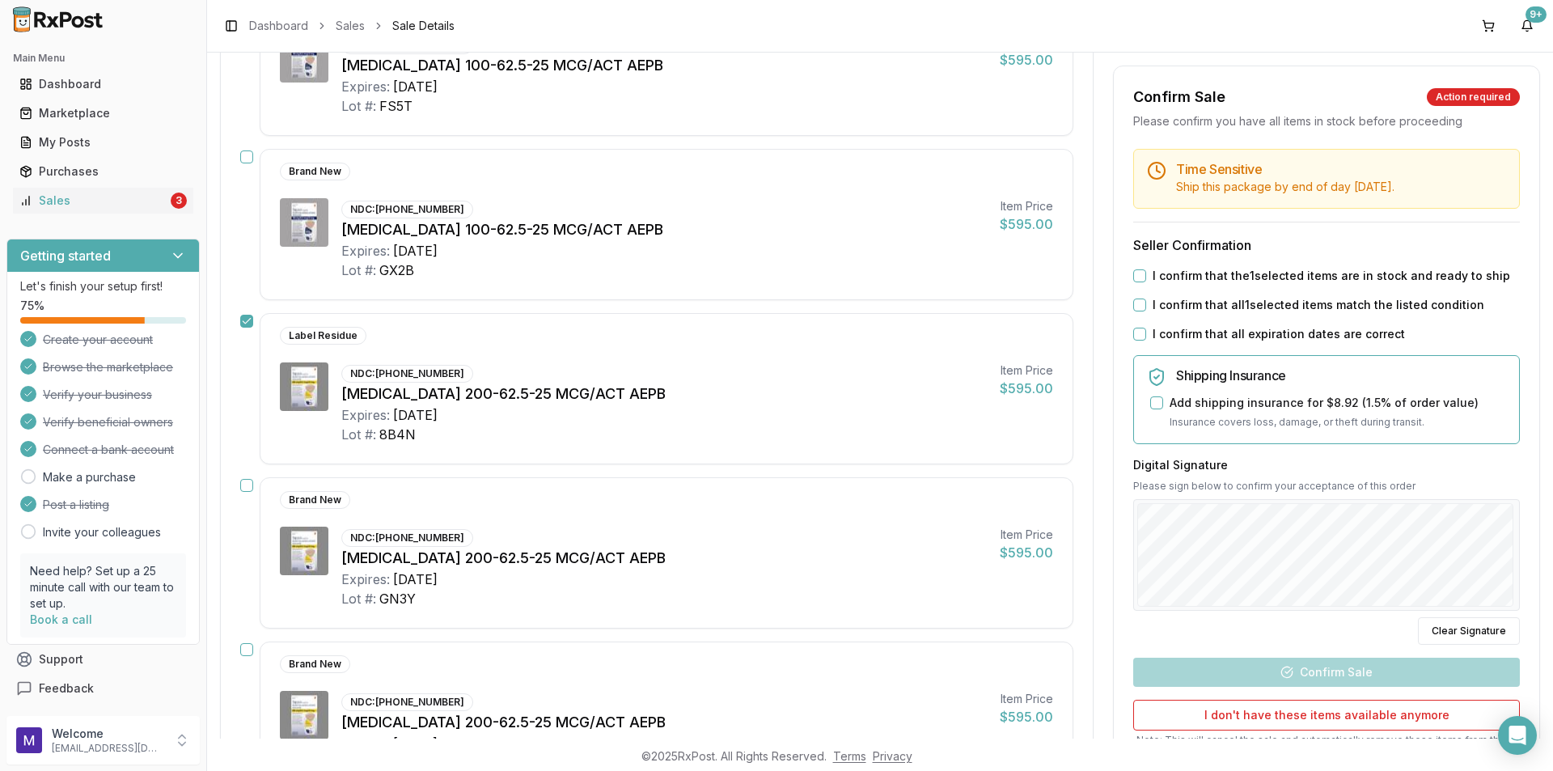
click at [250, 481] on button "button" at bounding box center [246, 485] width 13 height 13
click at [249, 647] on button "button" at bounding box center [246, 649] width 13 height 13
click at [245, 159] on button "button" at bounding box center [246, 154] width 13 height 13
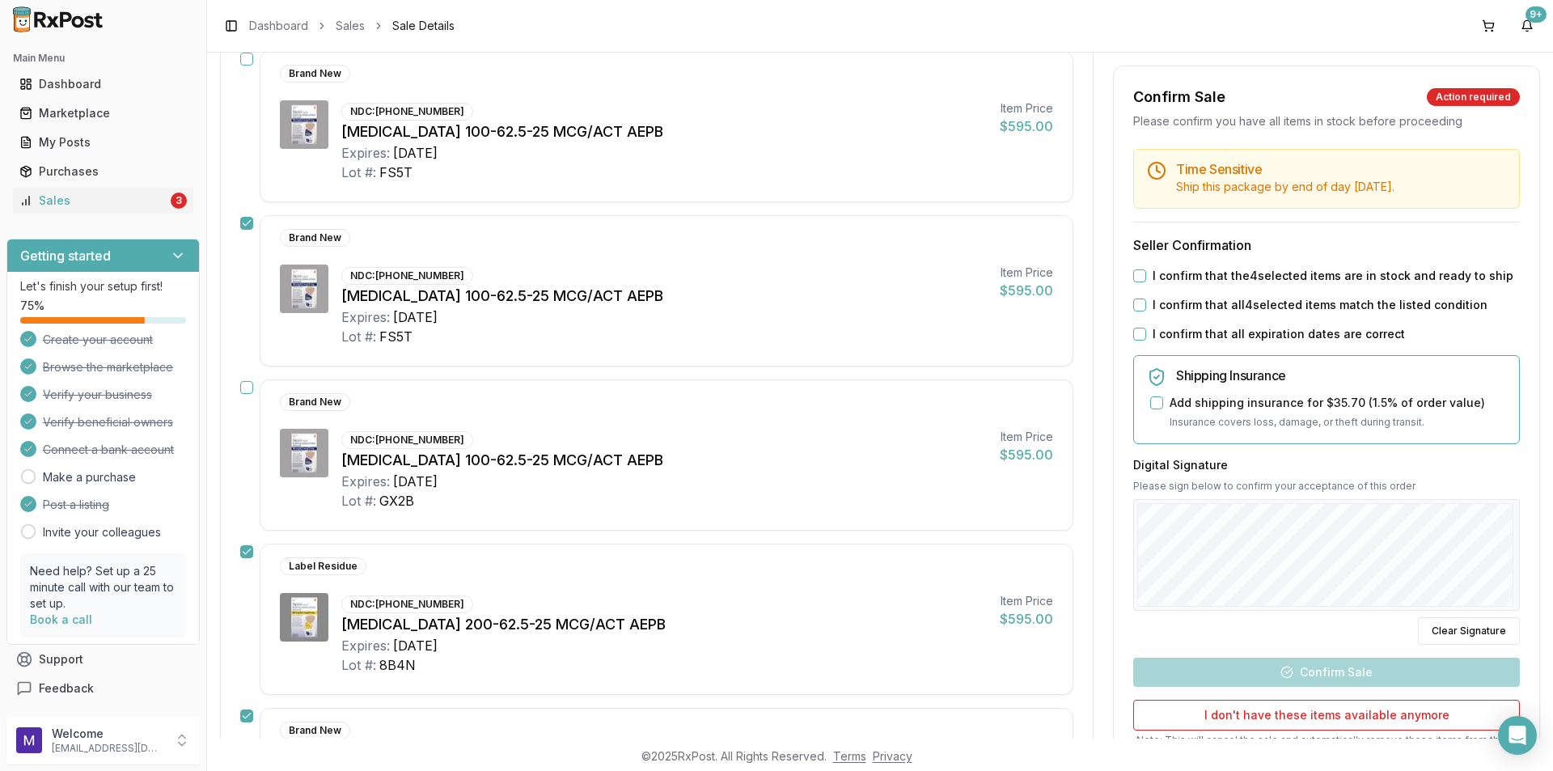
scroll to position [162, 0]
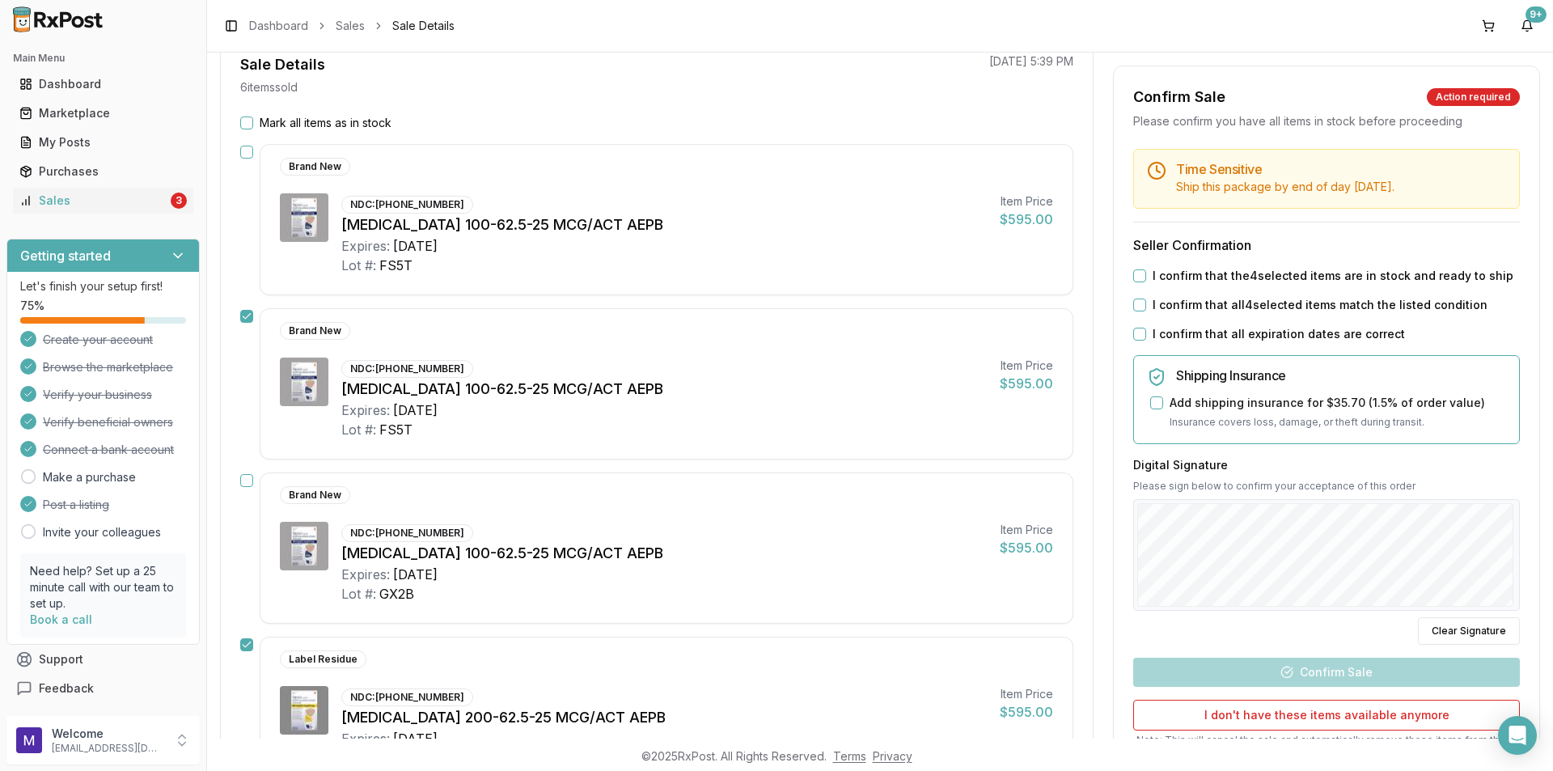
click at [245, 155] on button "button" at bounding box center [246, 152] width 13 height 13
click at [247, 149] on button "button" at bounding box center [246, 152] width 13 height 13
click at [240, 479] on button "button" at bounding box center [246, 480] width 13 height 13
click at [246, 154] on button "button" at bounding box center [246, 152] width 13 height 13
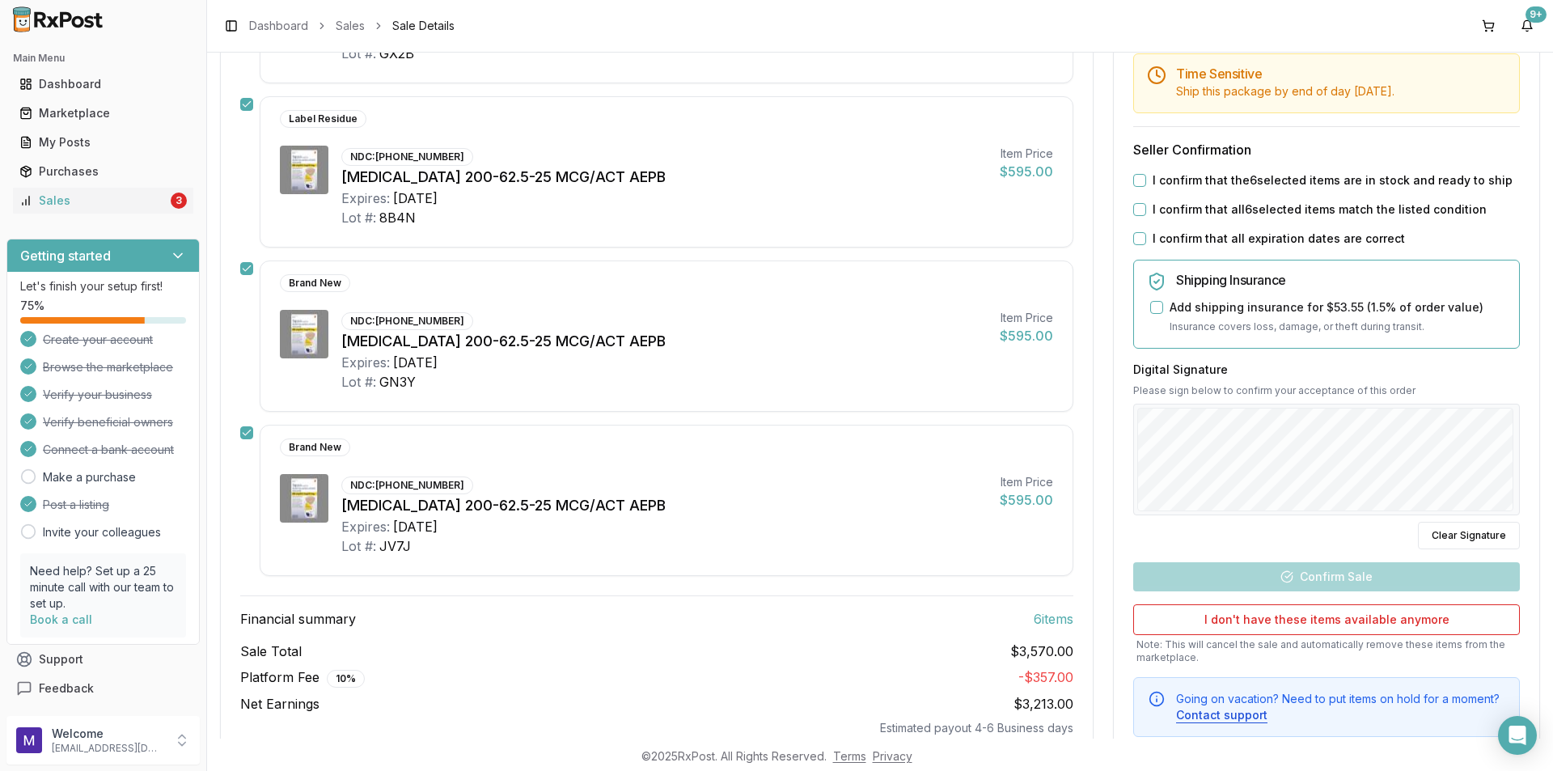
scroll to position [746, 0]
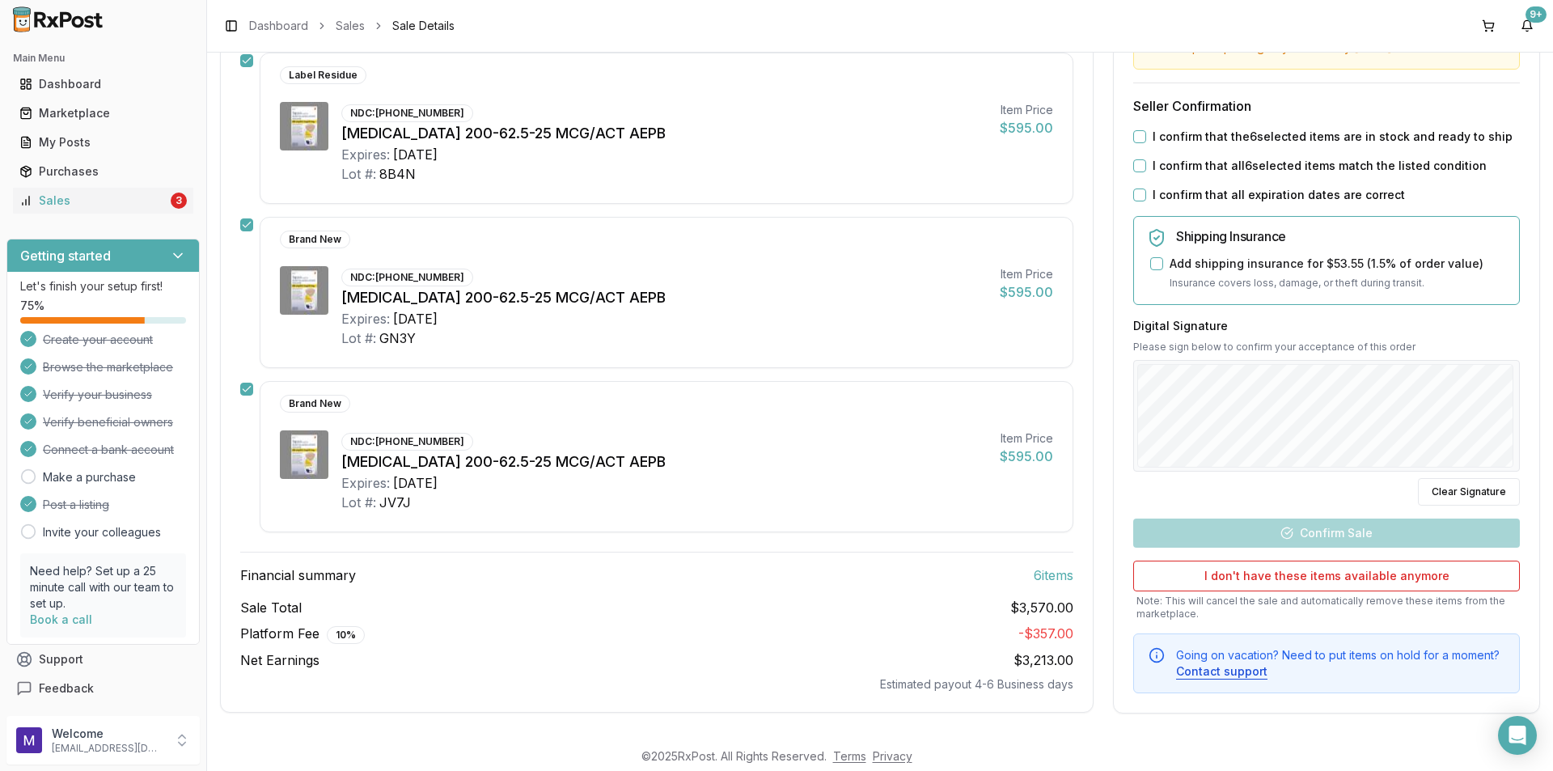
click at [1143, 136] on div "I confirm that the 6 selected items are in stock and ready to ship" at bounding box center [1326, 137] width 387 height 16
click at [1139, 142] on button "I confirm that the 6 selected items are in stock and ready to ship" at bounding box center [1139, 136] width 13 height 13
click at [1140, 174] on div "Time Sensitive Ship this package by end of day Thursday, September 18th . Selle…" at bounding box center [1326, 351] width 425 height 683
click at [1133, 171] on button "I confirm that all 6 selected items match the listed condition" at bounding box center [1139, 165] width 13 height 13
click at [1134, 195] on button "I confirm that all expiration dates are correct" at bounding box center [1139, 194] width 13 height 13
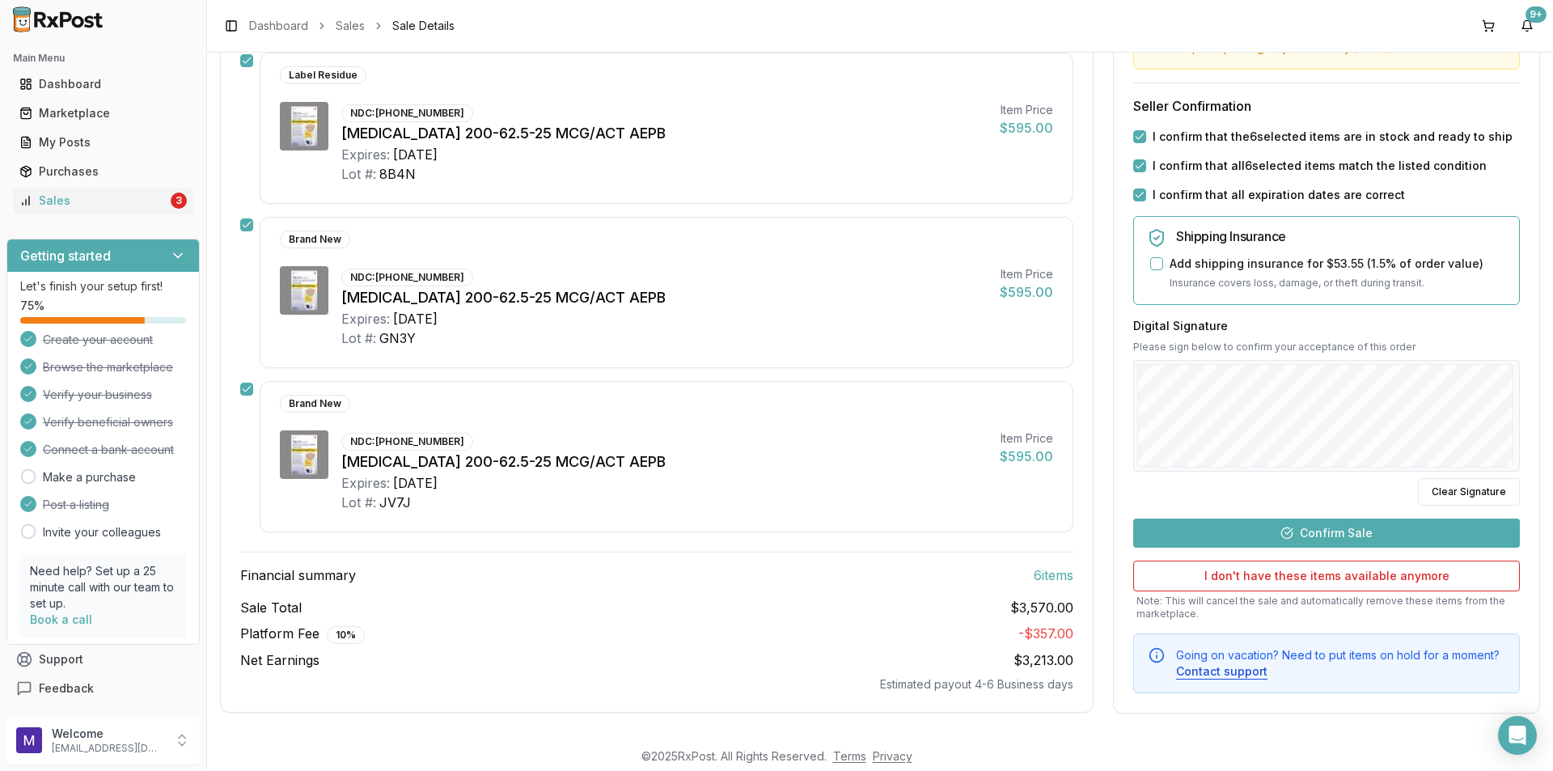
click at [1383, 530] on button "Confirm Sale" at bounding box center [1326, 532] width 387 height 29
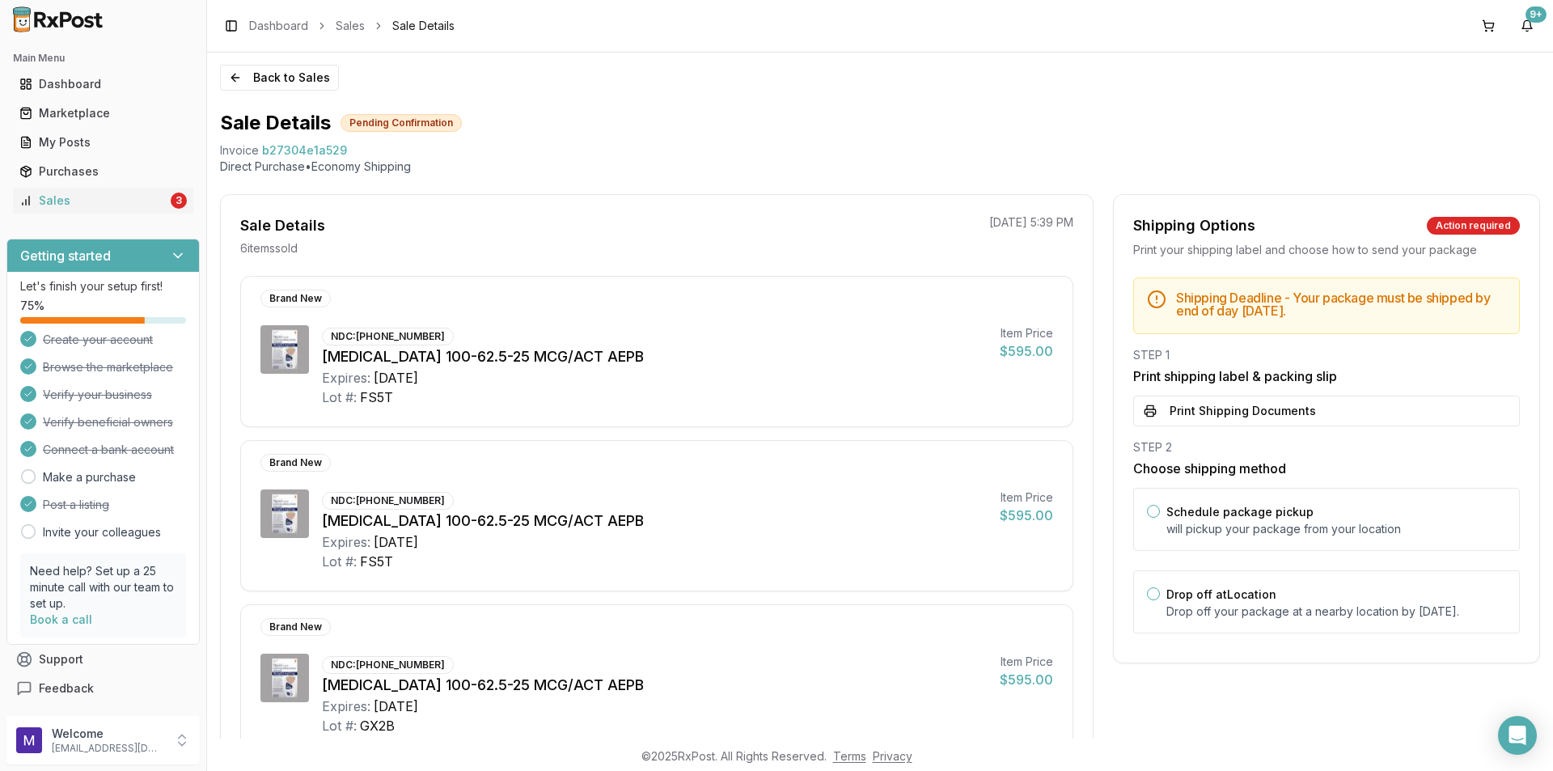
scroll to position [0, 0]
click at [1510, 739] on icon "Open Intercom Messenger" at bounding box center [1517, 735] width 19 height 21
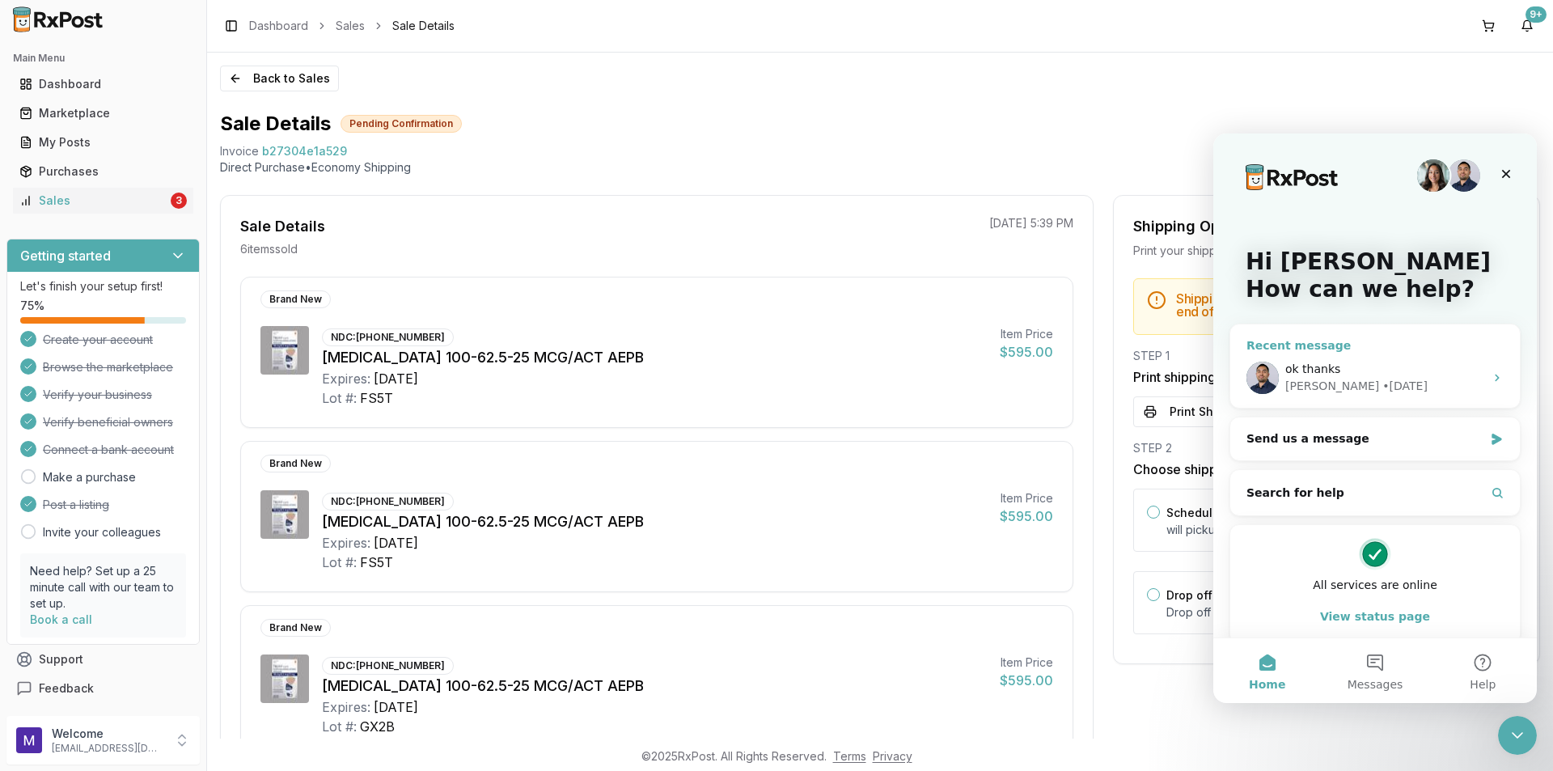
click at [1347, 362] on div "ok thanks" at bounding box center [1384, 369] width 199 height 17
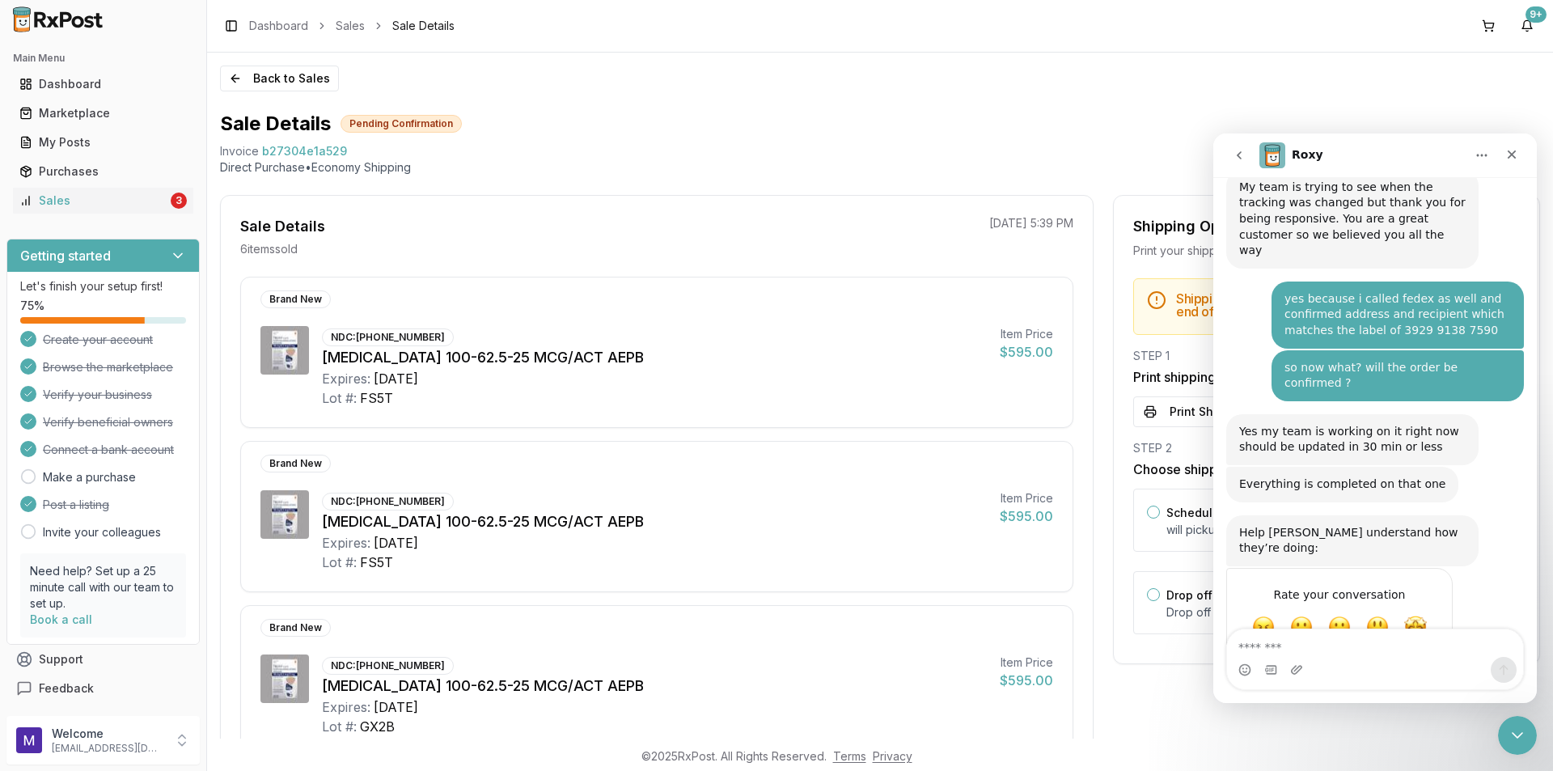
scroll to position [2132, 0]
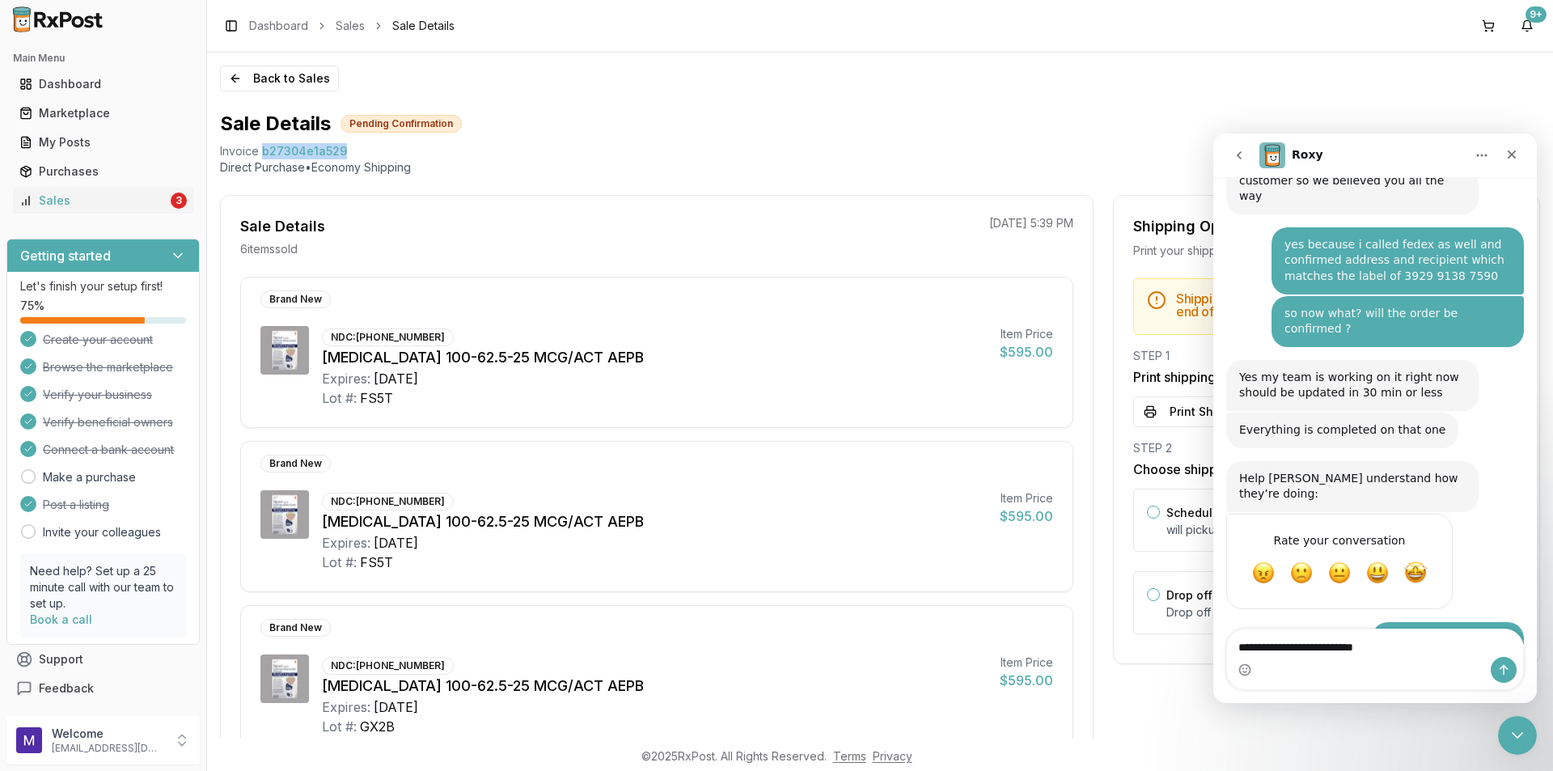
drag, startPoint x: 345, startPoint y: 150, endPoint x: 260, endPoint y: 150, distance: 84.1
click at [260, 150] on div "Invoice b27304e1a529" at bounding box center [880, 151] width 1320 height 16
click at [1423, 640] on textarea "**********" at bounding box center [1375, 642] width 296 height 27
paste textarea "*******"
click at [291, 148] on span "b27304e1a529" at bounding box center [304, 151] width 85 height 16
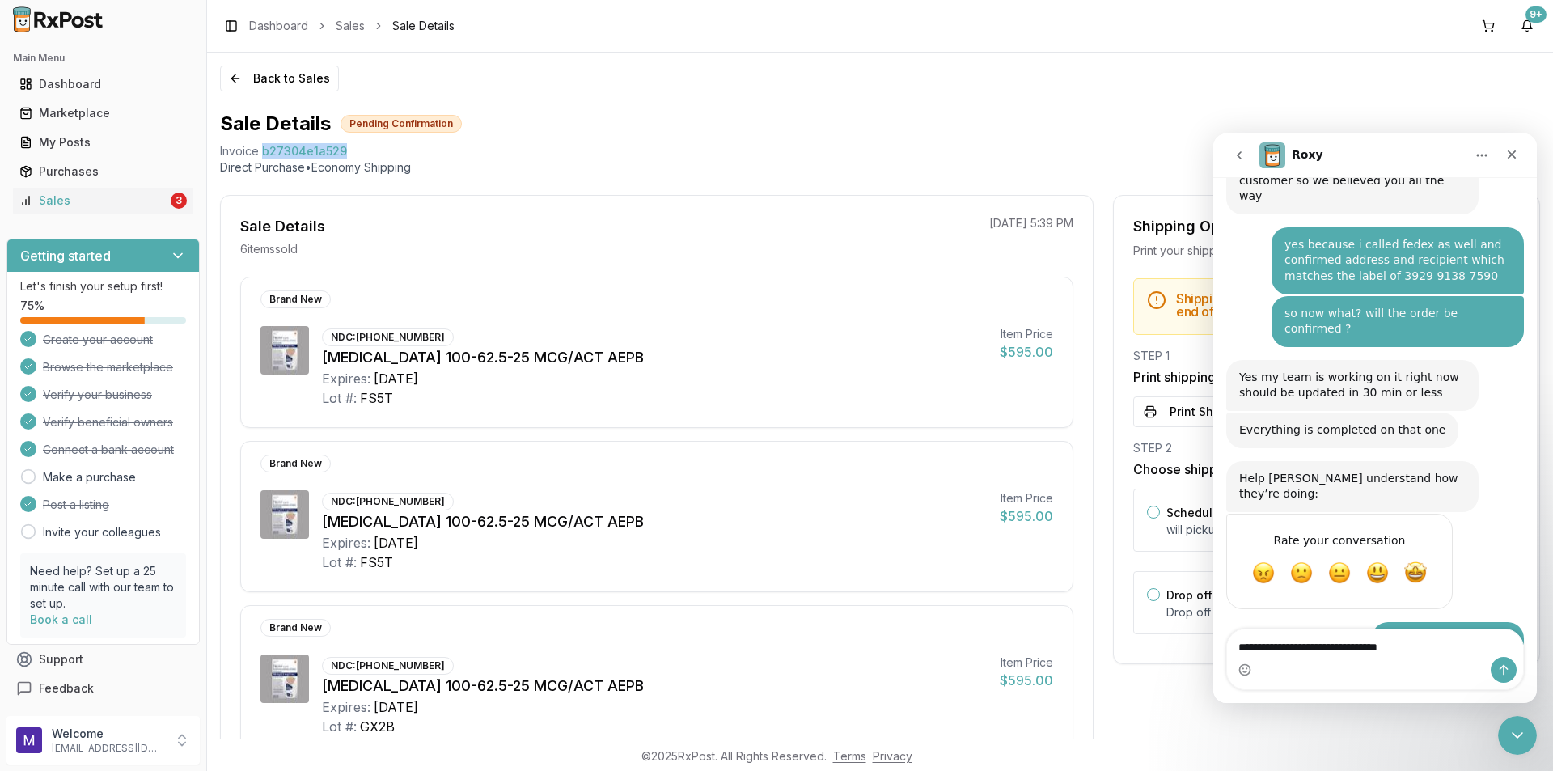
click at [291, 148] on span "b27304e1a529" at bounding box center [304, 151] width 85 height 16
drag, startPoint x: 1435, startPoint y: 647, endPoint x: 1415, endPoint y: 647, distance: 20.2
click at [1434, 647] on textarea "**********" at bounding box center [1375, 642] width 296 height 27
drag, startPoint x: 1415, startPoint y: 647, endPoint x: 1374, endPoint y: 654, distance: 41.0
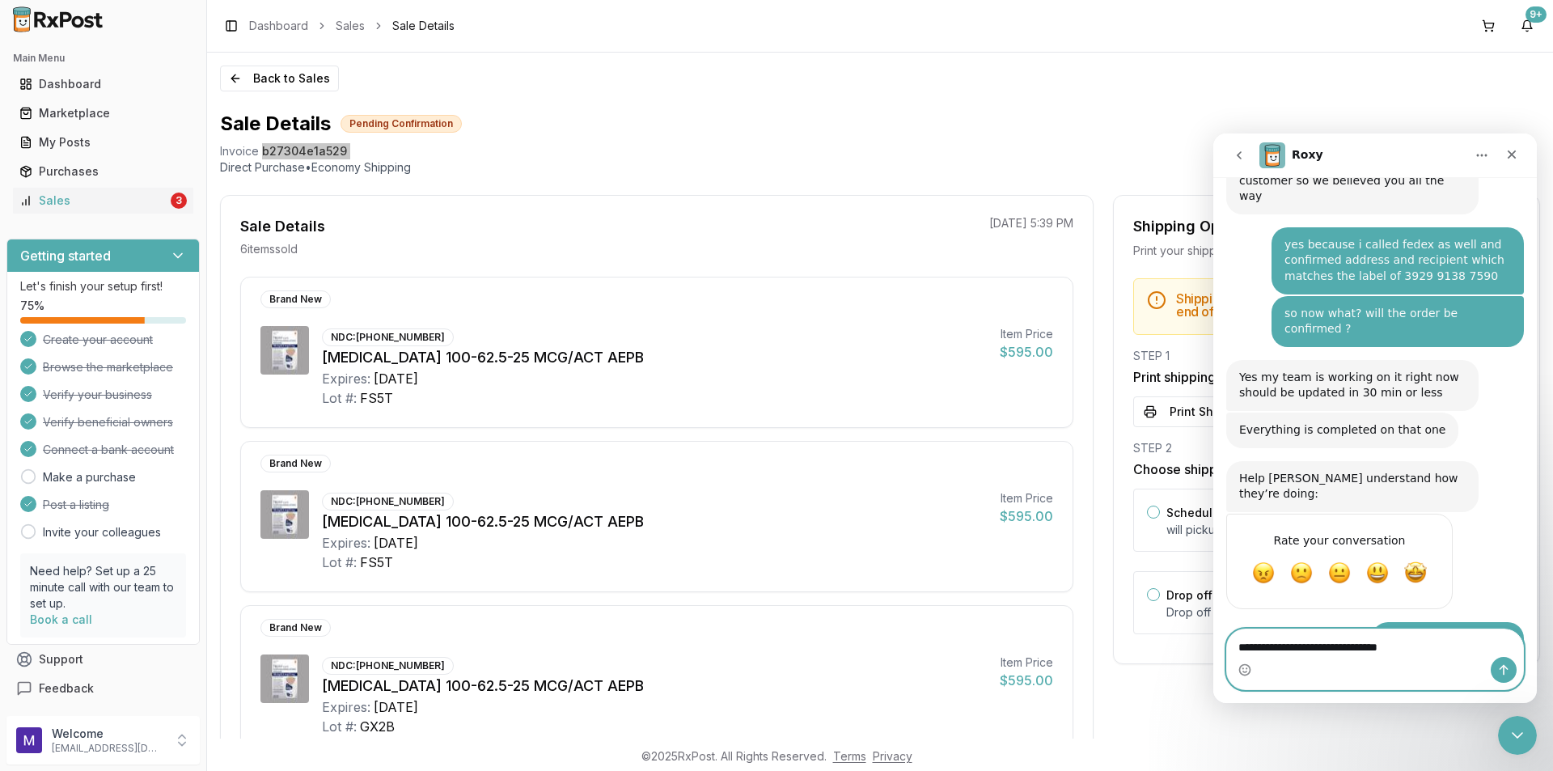
click at [1374, 654] on textarea "**********" at bounding box center [1375, 642] width 296 height 27
paste textarea "**********"
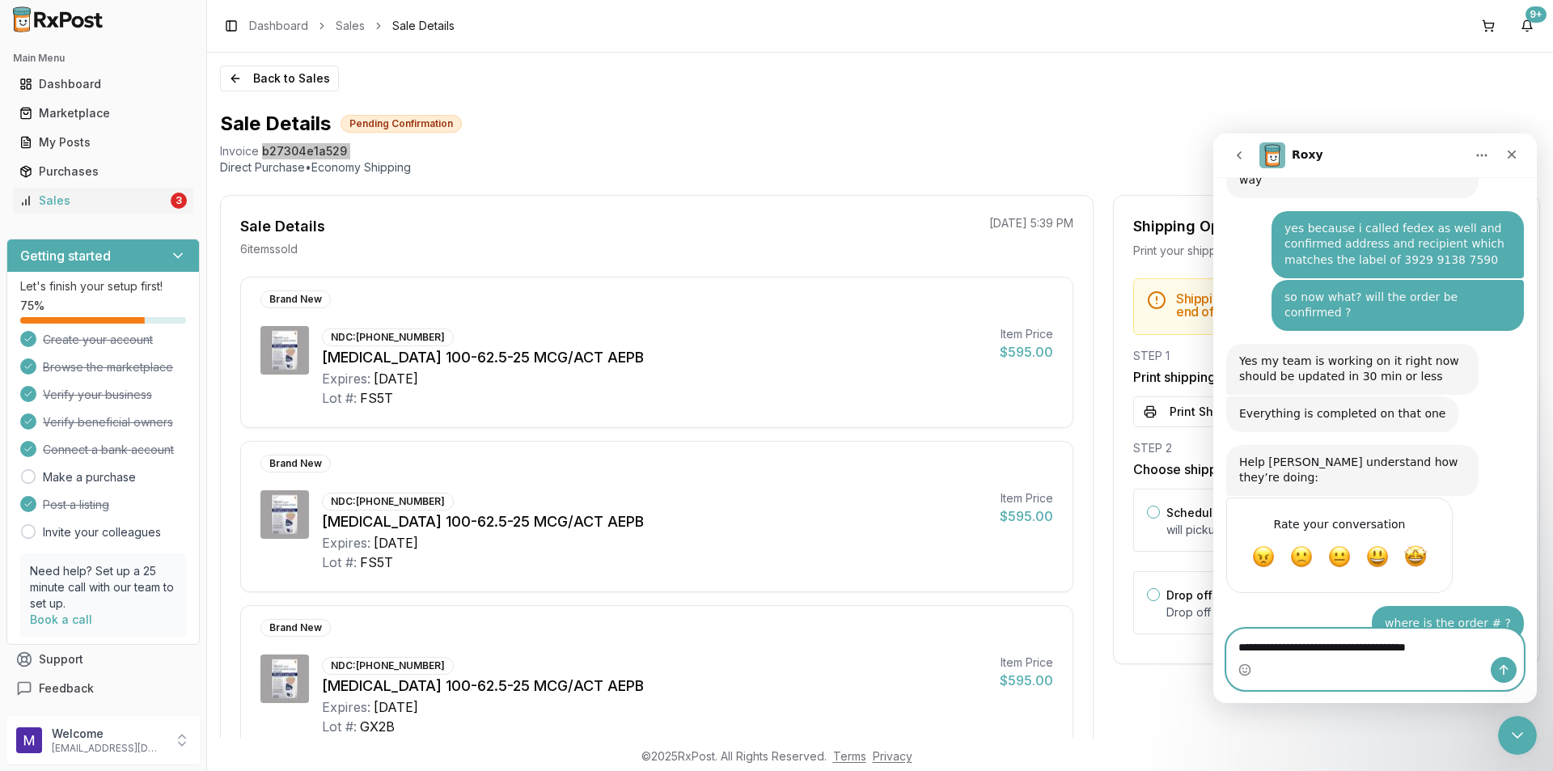
click at [1373, 633] on textarea "**********" at bounding box center [1375, 651] width 296 height 44
type textarea "**********"
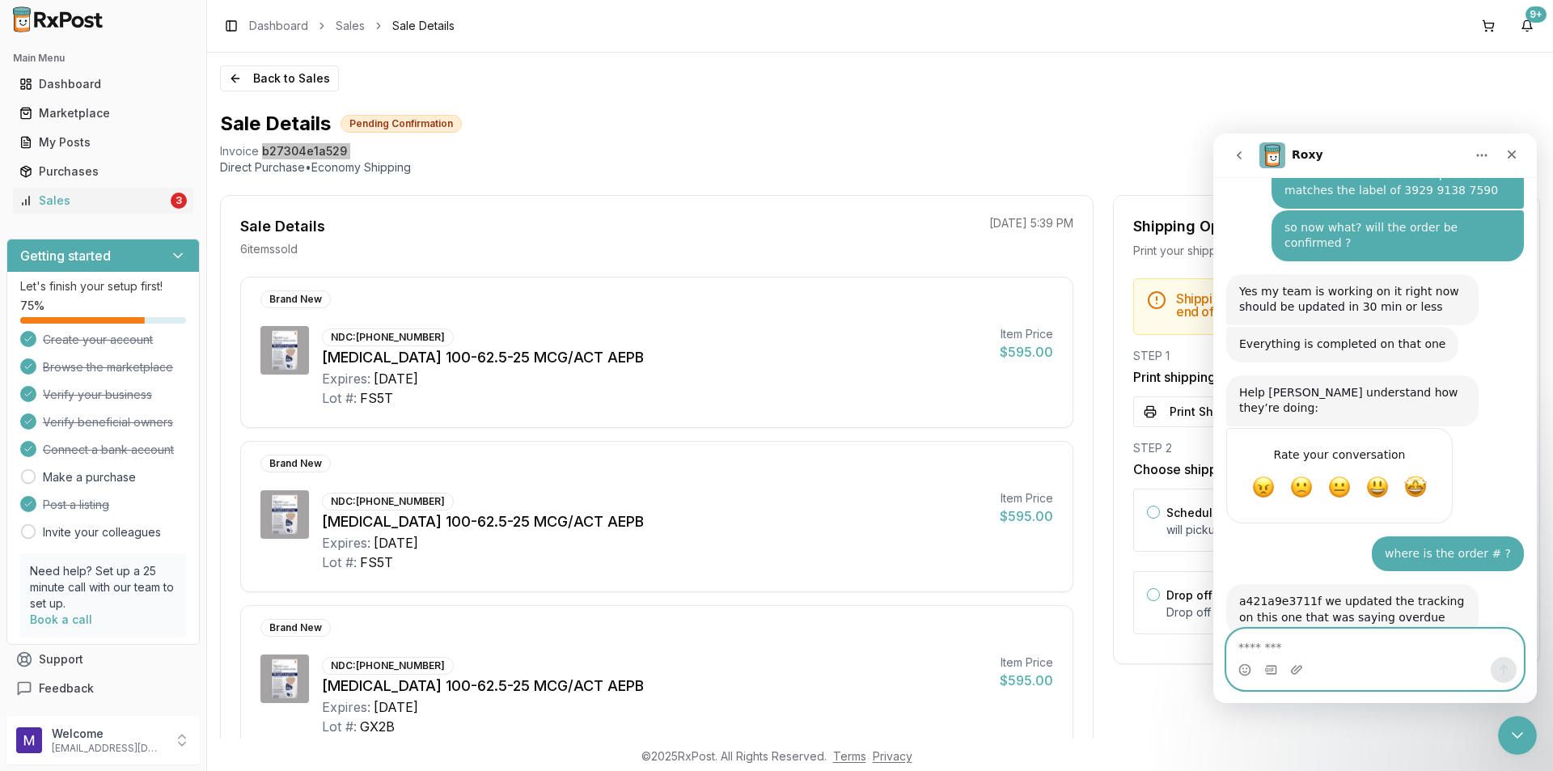
scroll to position [2233, 0]
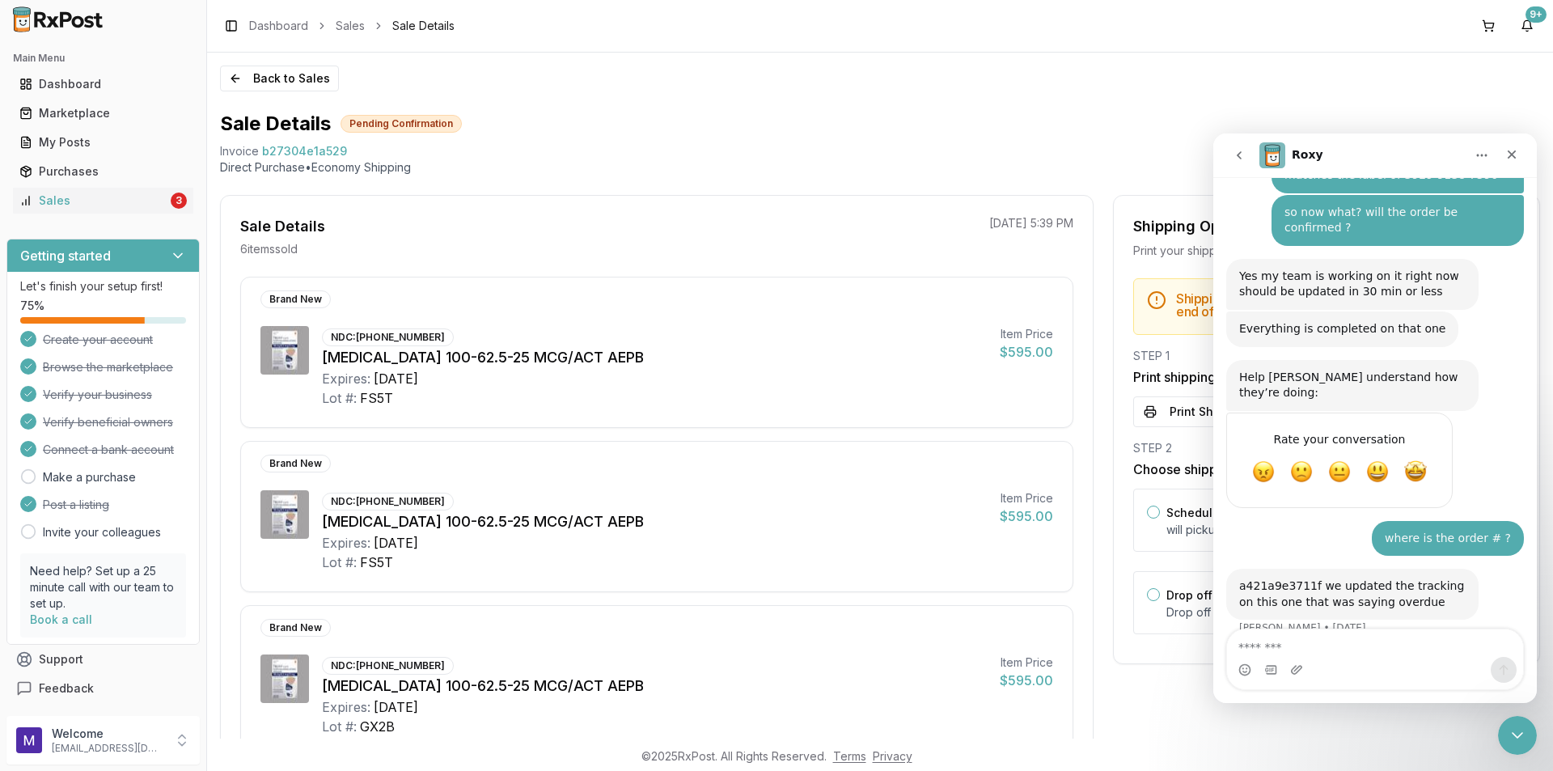
click at [874, 99] on div "Back to Sales Sale Details Pending Confirmation Invoice b27304e1a529 Direct Pur…" at bounding box center [880, 396] width 1346 height 686
click at [1289, 105] on div "Back to Sales Sale Details Pending Confirmation Invoice b27304e1a529 Direct Pur…" at bounding box center [880, 396] width 1346 height 686
click at [1140, 411] on button "Print Shipping Documents" at bounding box center [1326, 411] width 387 height 31
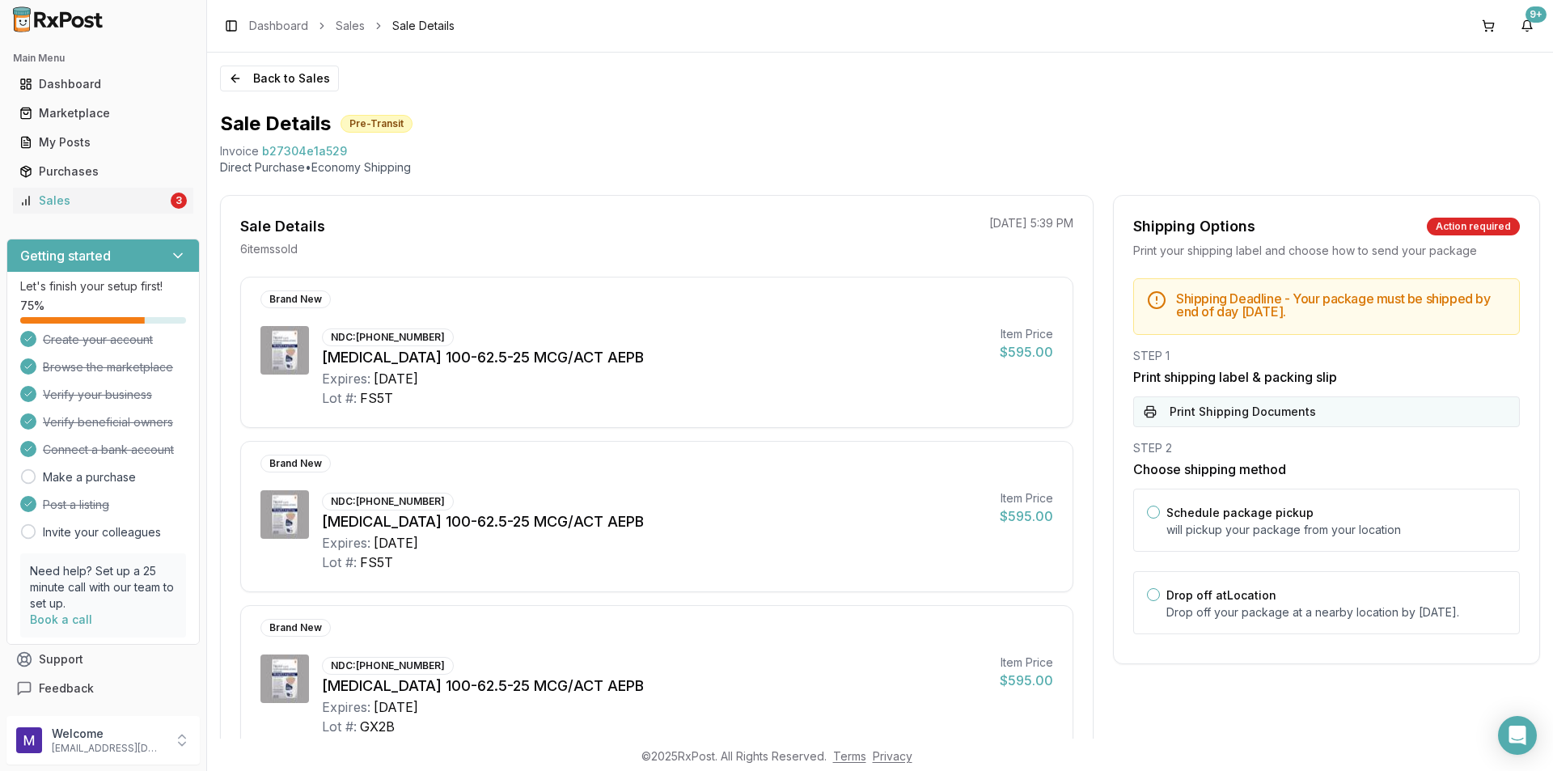
click at [1199, 408] on button "Print Shipping Documents" at bounding box center [1326, 411] width 387 height 31
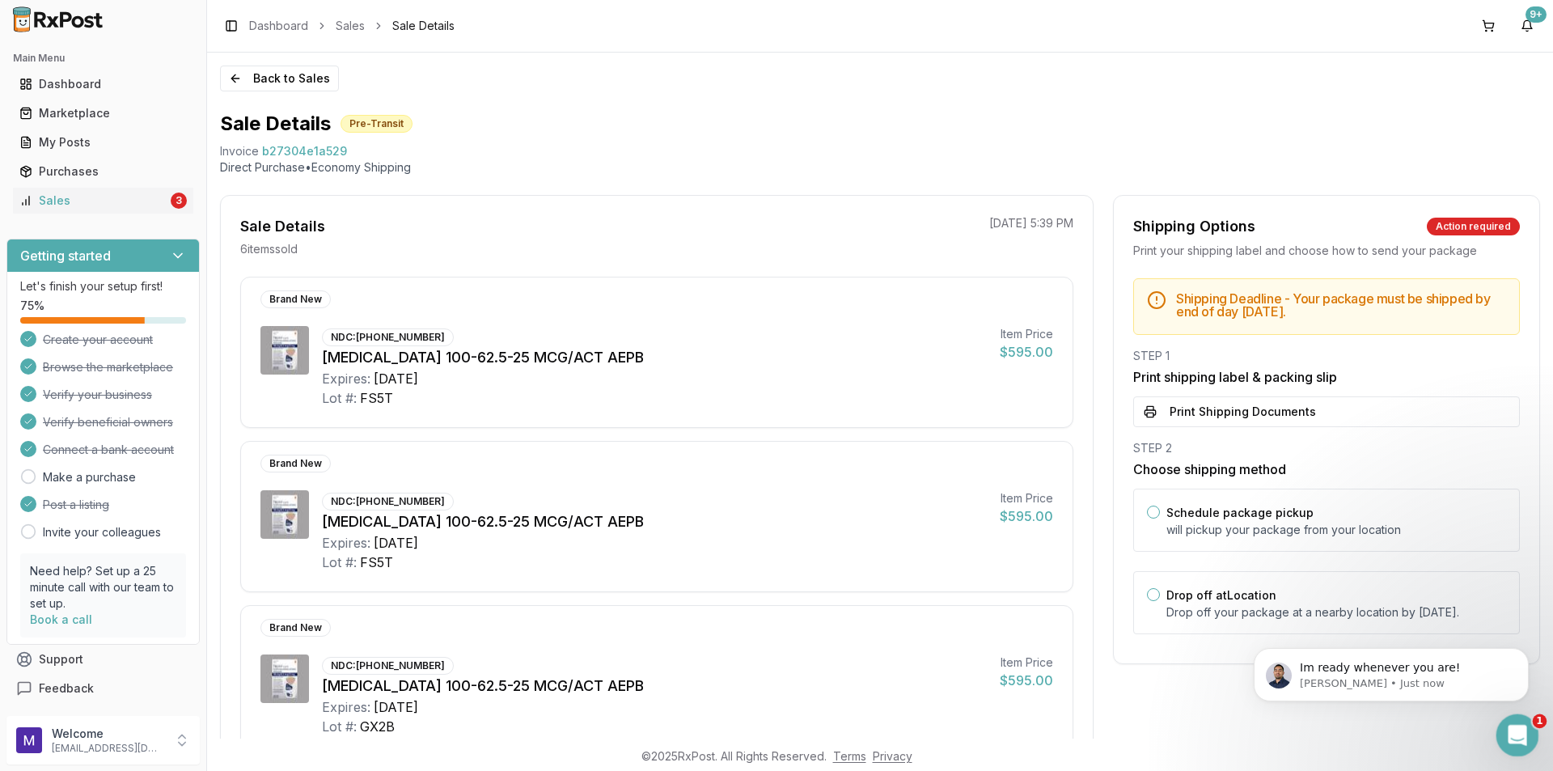
click at [1521, 737] on icon "Open Intercom Messenger" at bounding box center [1515, 733] width 27 height 27
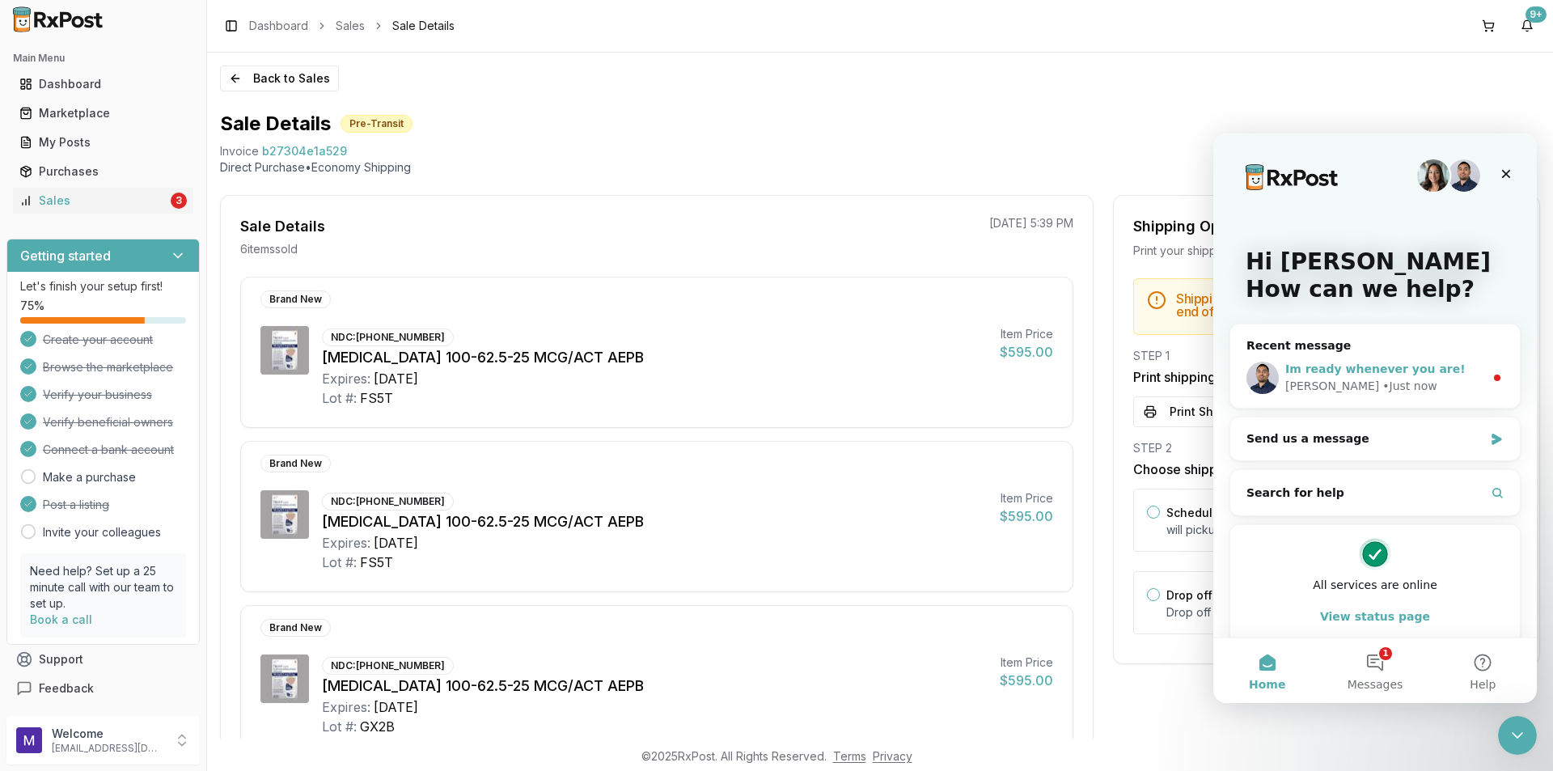
click at [1381, 380] on div "Manuel • Just now" at bounding box center [1384, 386] width 199 height 17
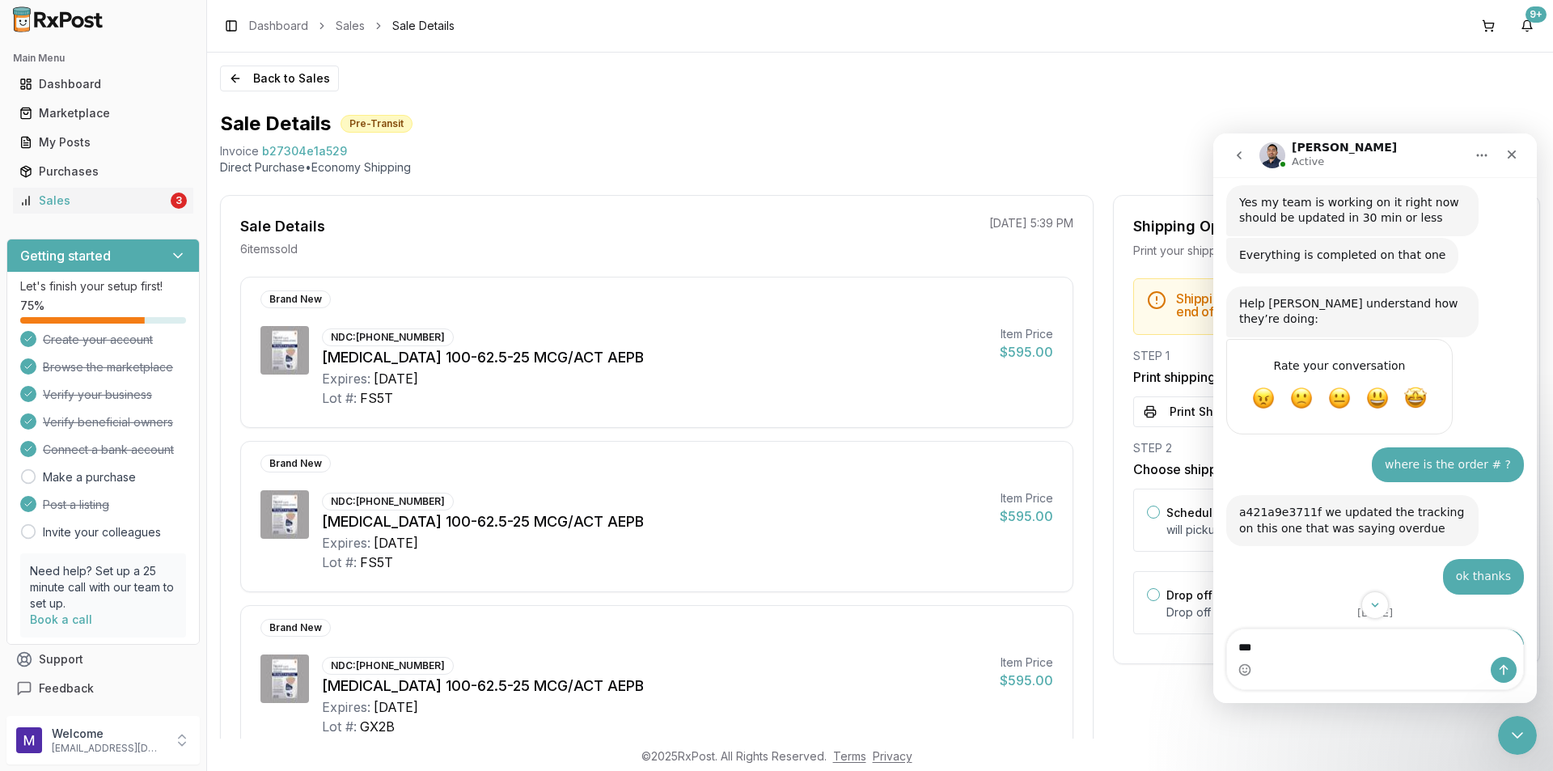
scroll to position [2308, 0]
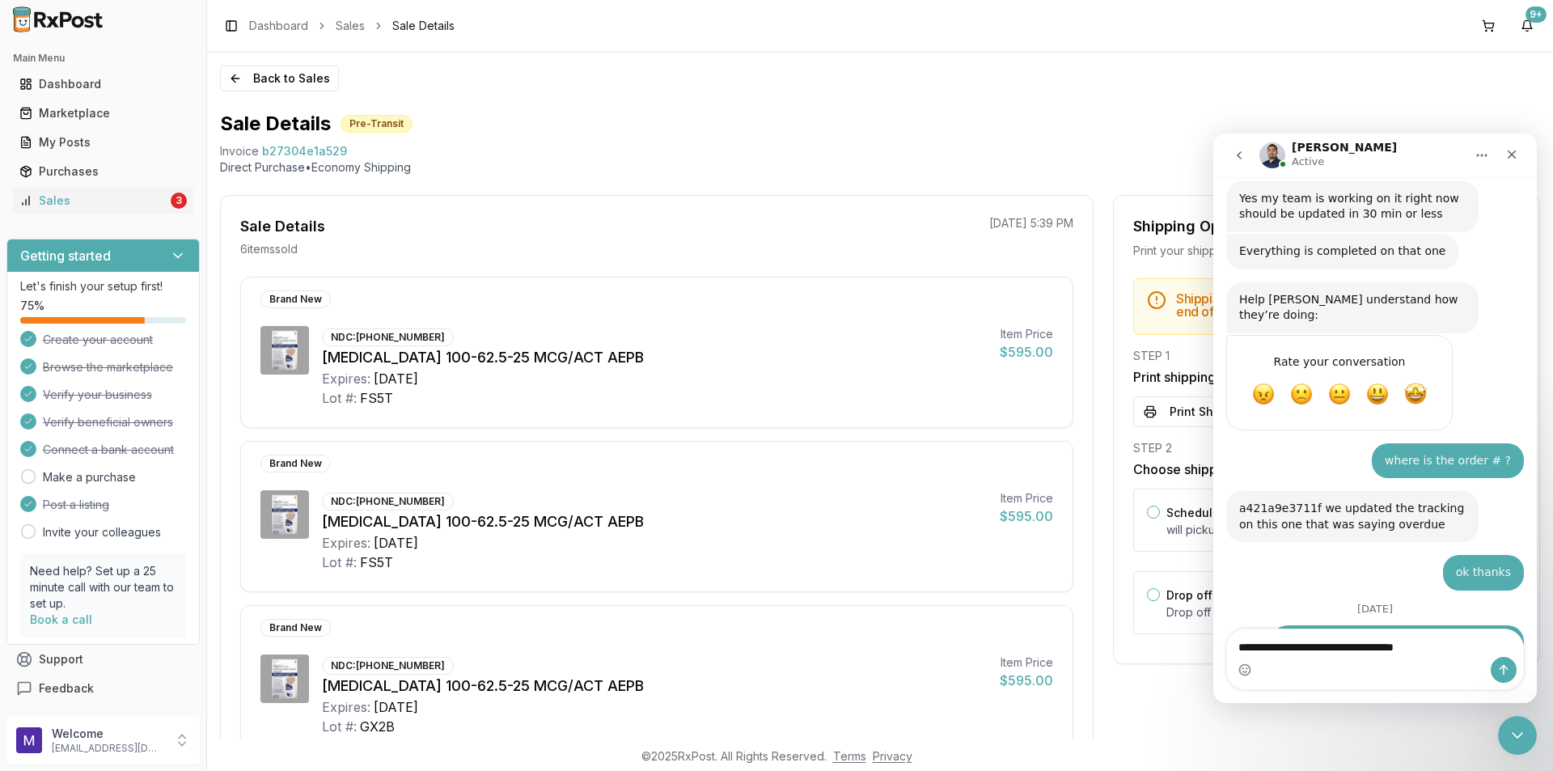
type textarea "**********"
click at [1501, 675] on icon "Send a message…" at bounding box center [1503, 669] width 13 height 13
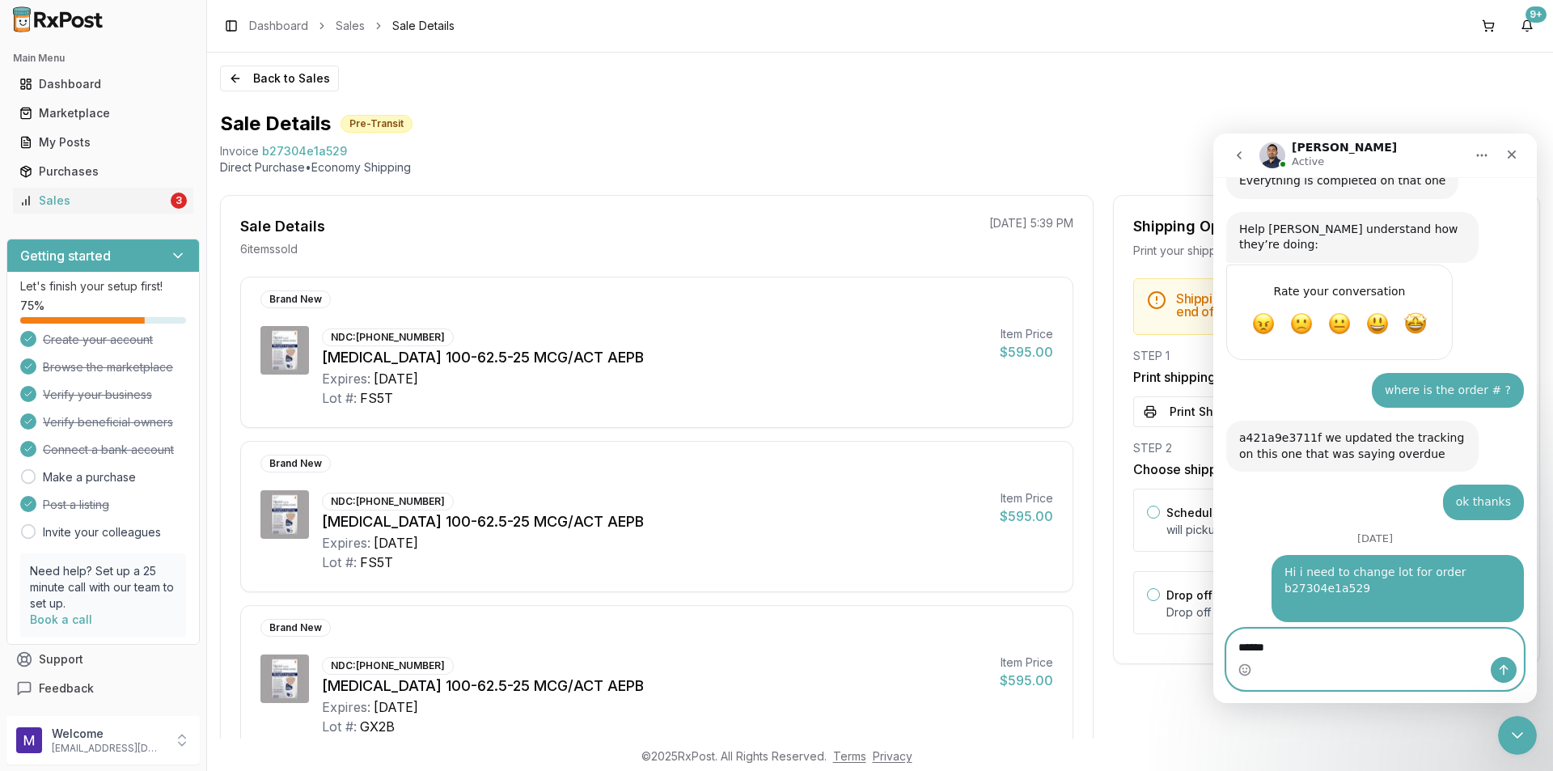
scroll to position [2378, 0]
type textarea "*"
type textarea "******"
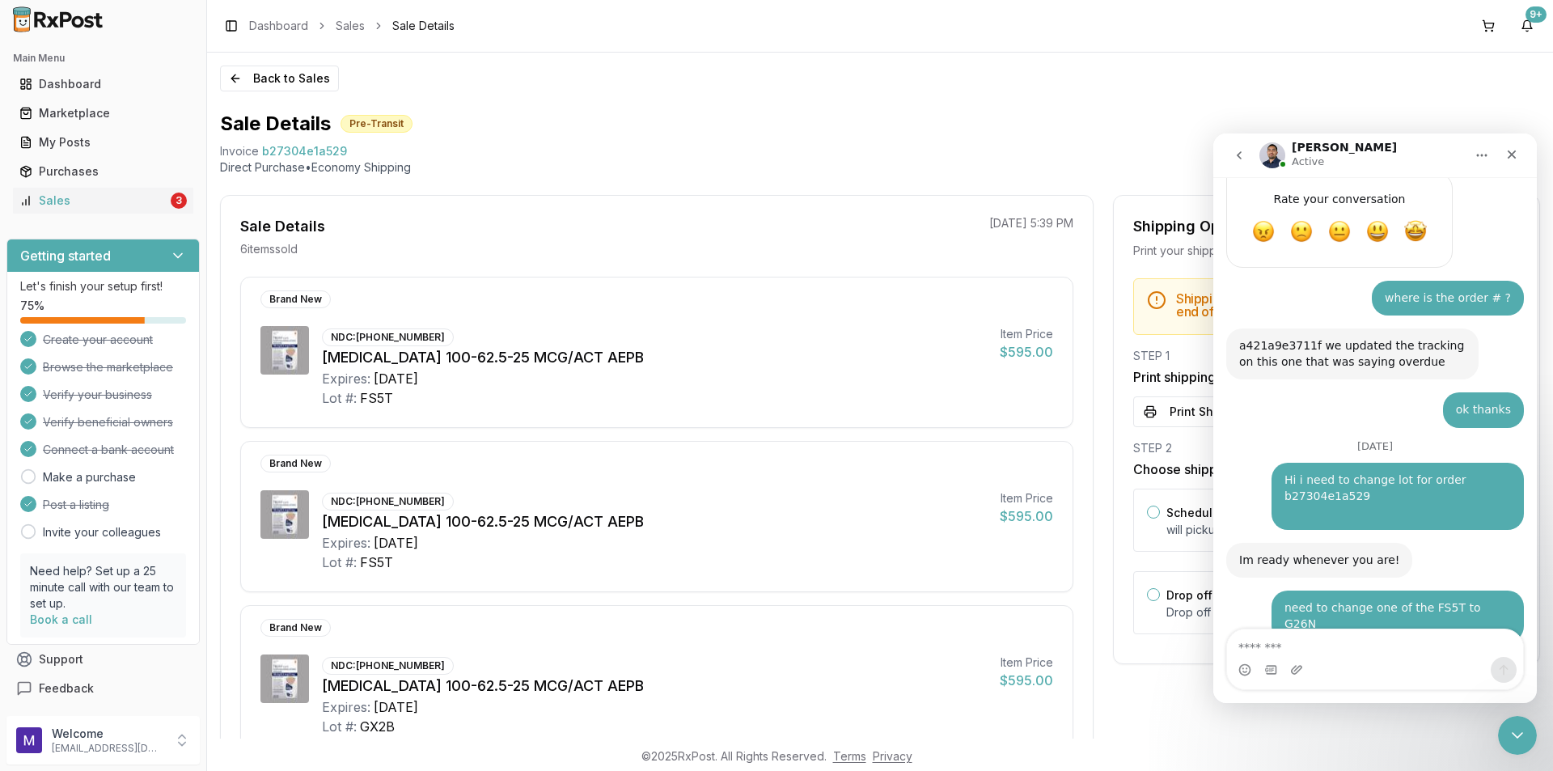
scroll to position [2474, 0]
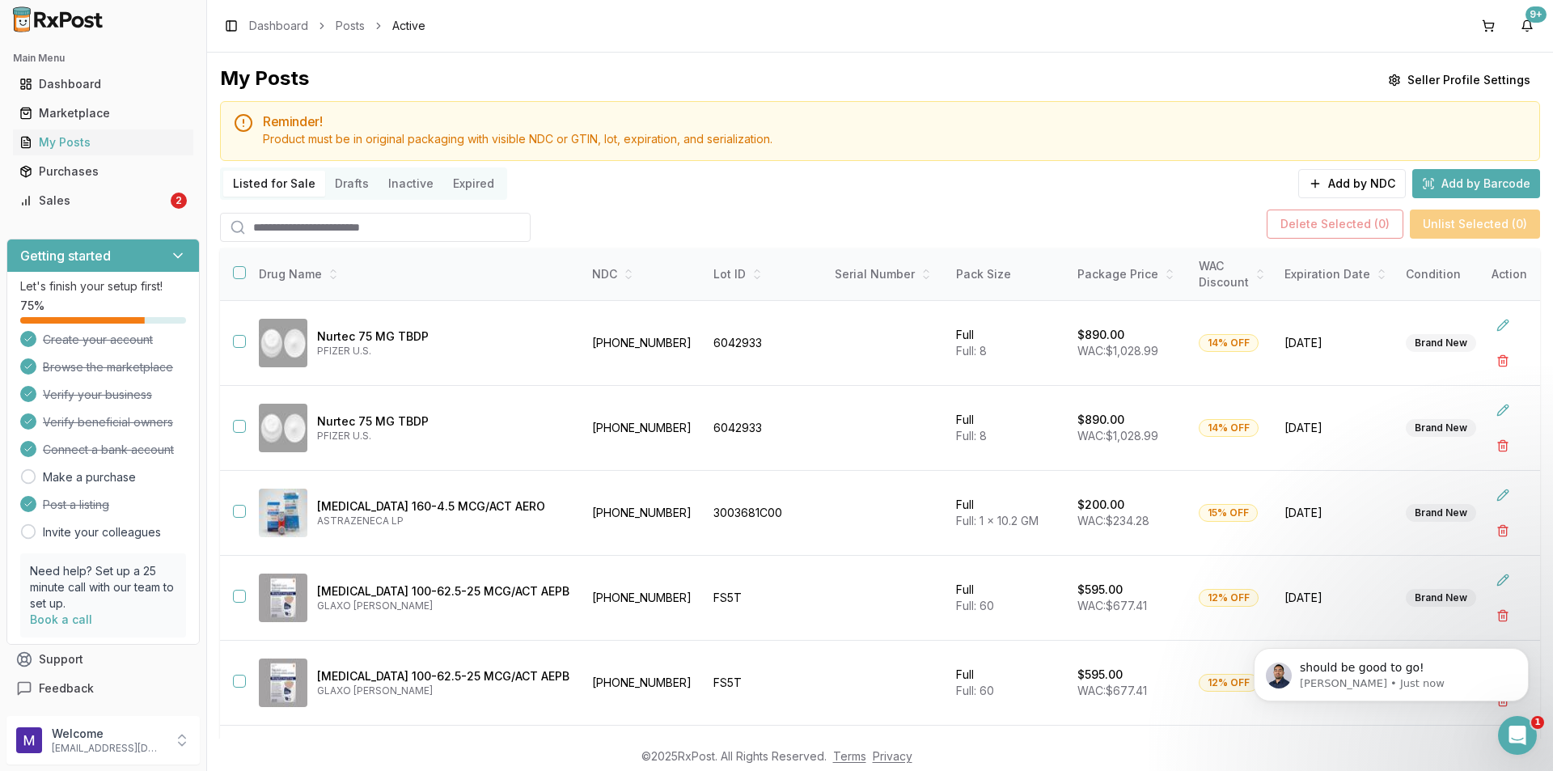
scroll to position [243, 0]
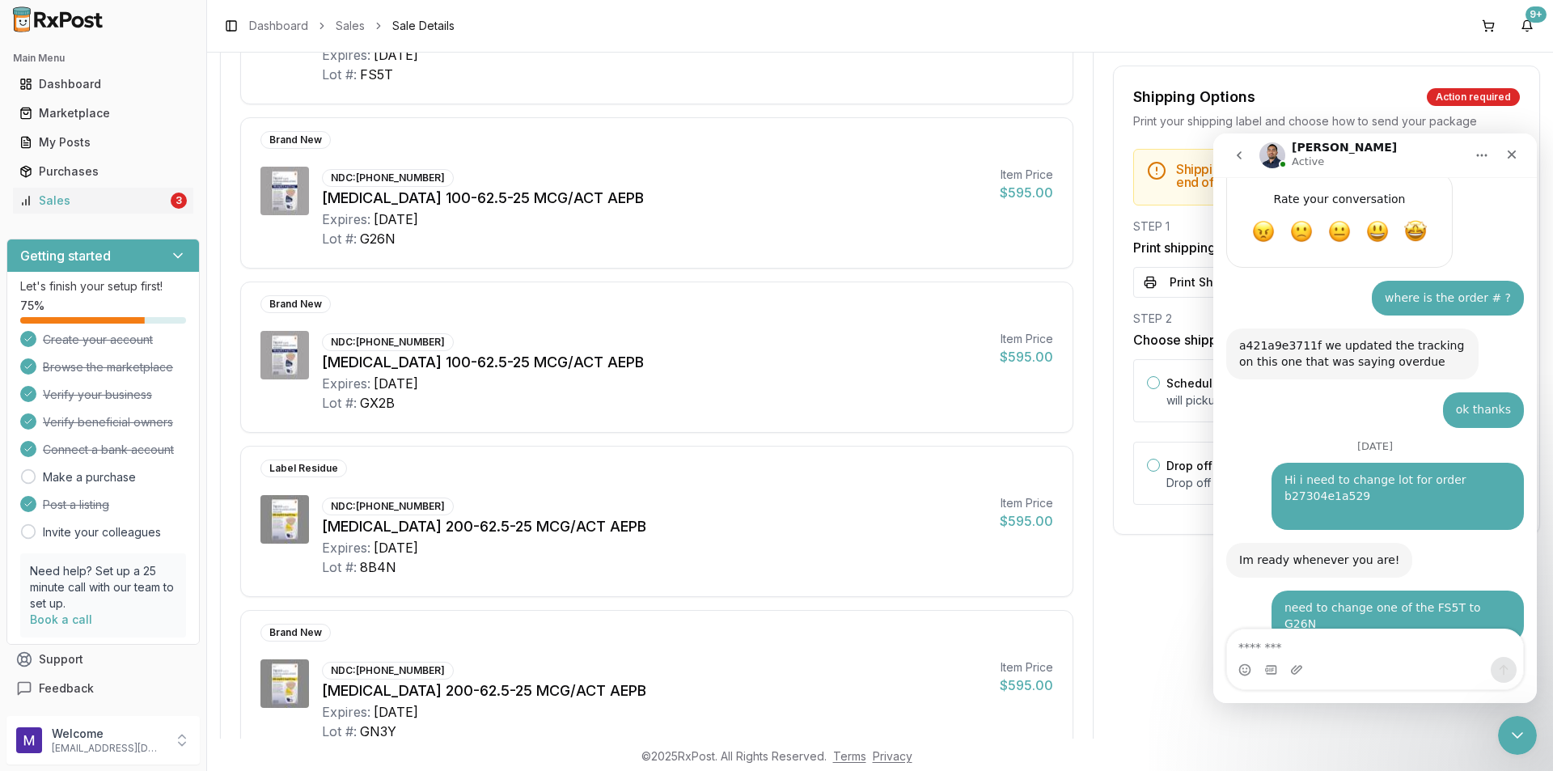
scroll to position [2474, 0]
click at [1517, 731] on icon "Close Intercom Messenger" at bounding box center [1514, 732] width 19 height 19
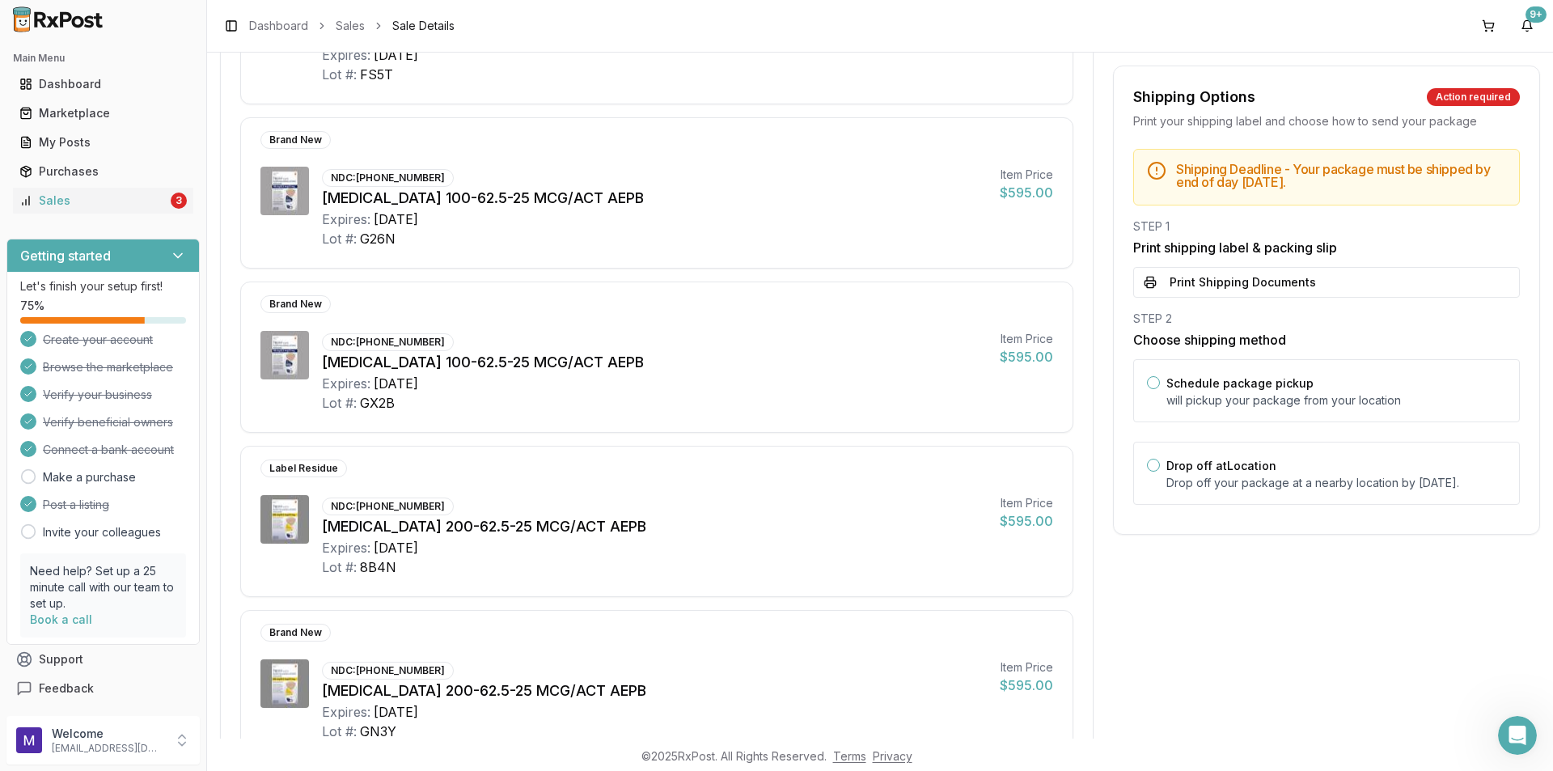
click at [1175, 283] on button "Print Shipping Documents" at bounding box center [1326, 282] width 387 height 31
click at [1504, 733] on icon "Open Intercom Messenger" at bounding box center [1515, 733] width 27 height 27
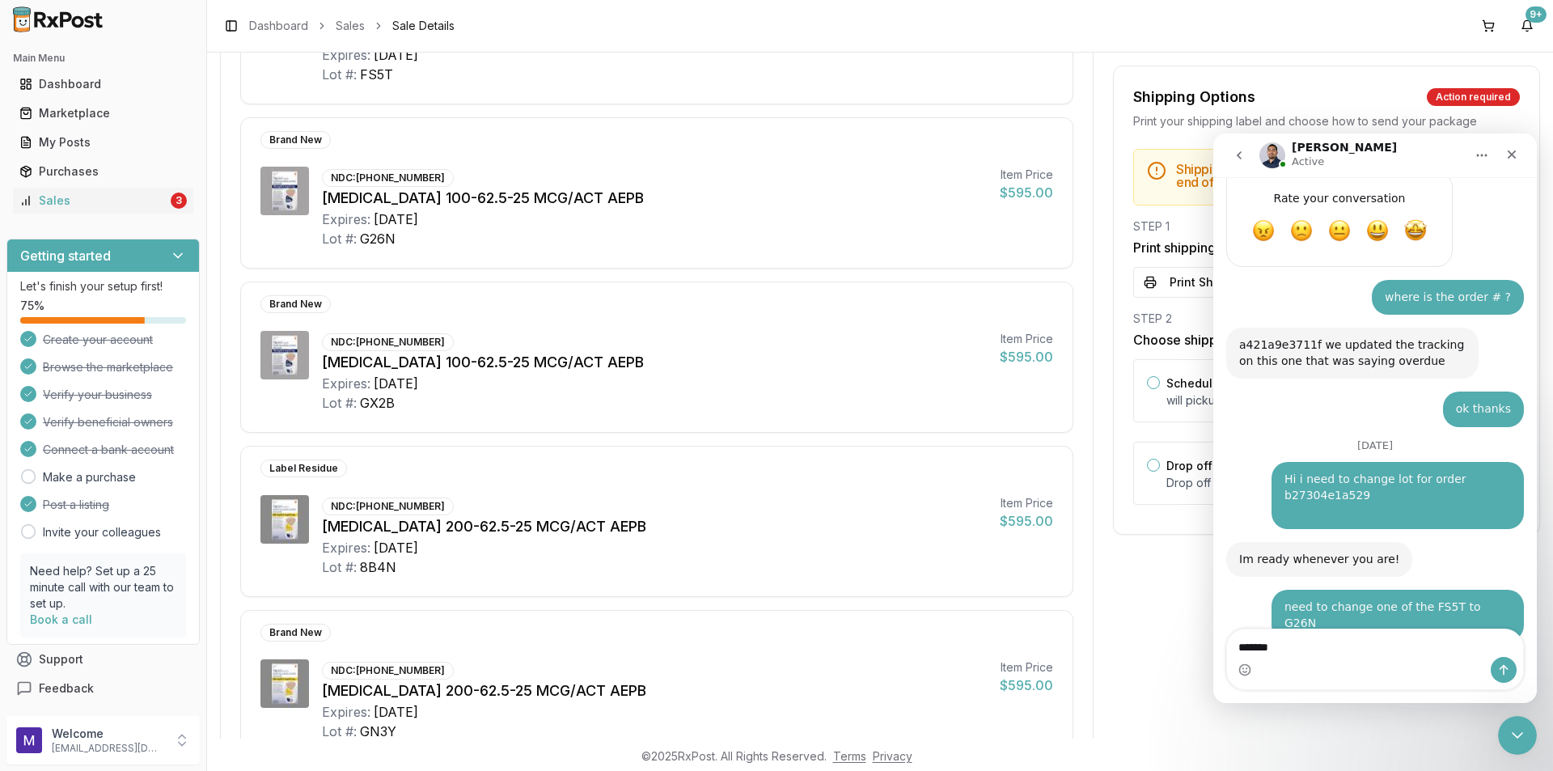
type textarea "********"
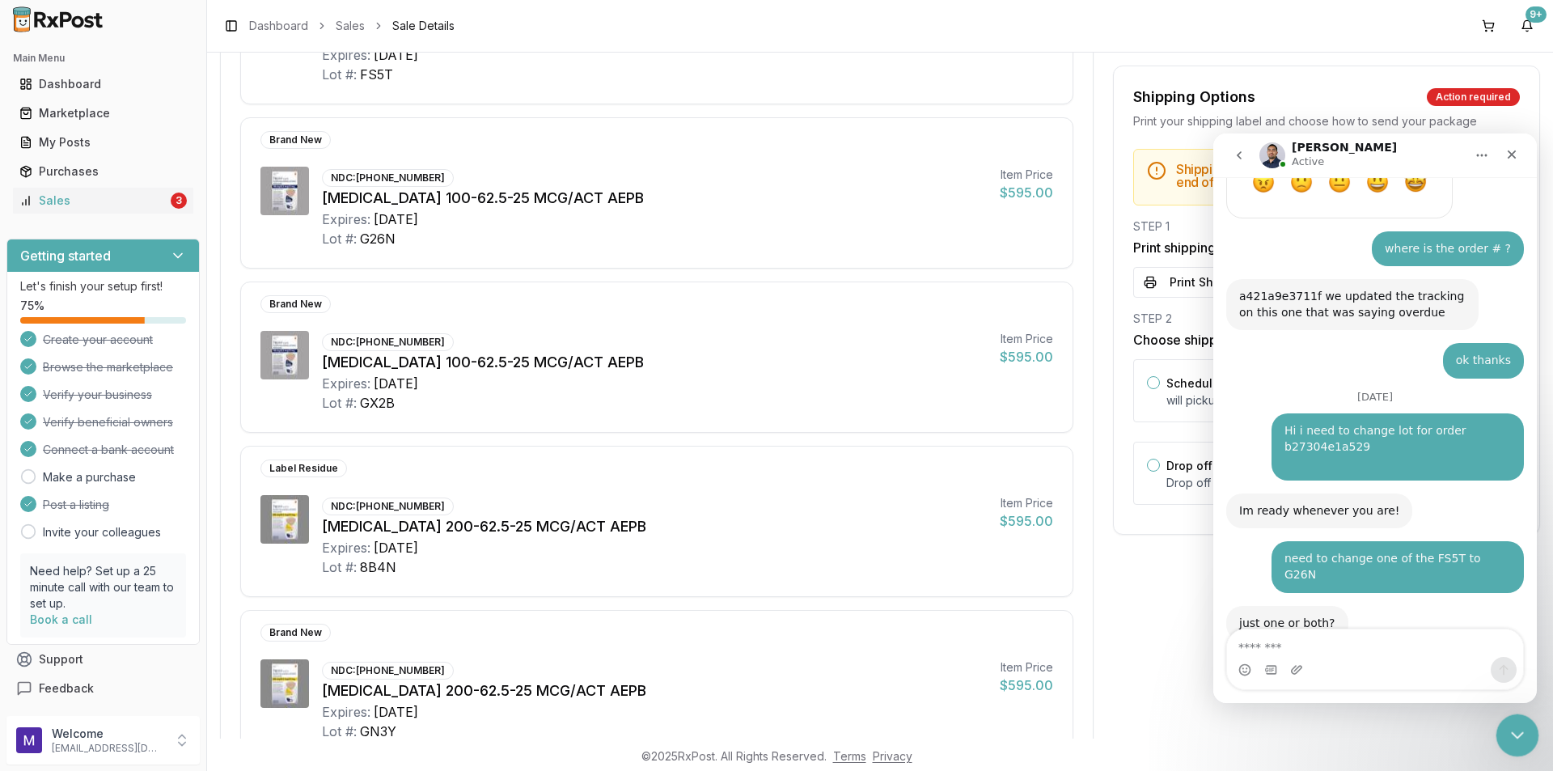
click at [1503, 718] on div "Close Intercom Messenger" at bounding box center [1514, 732] width 39 height 39
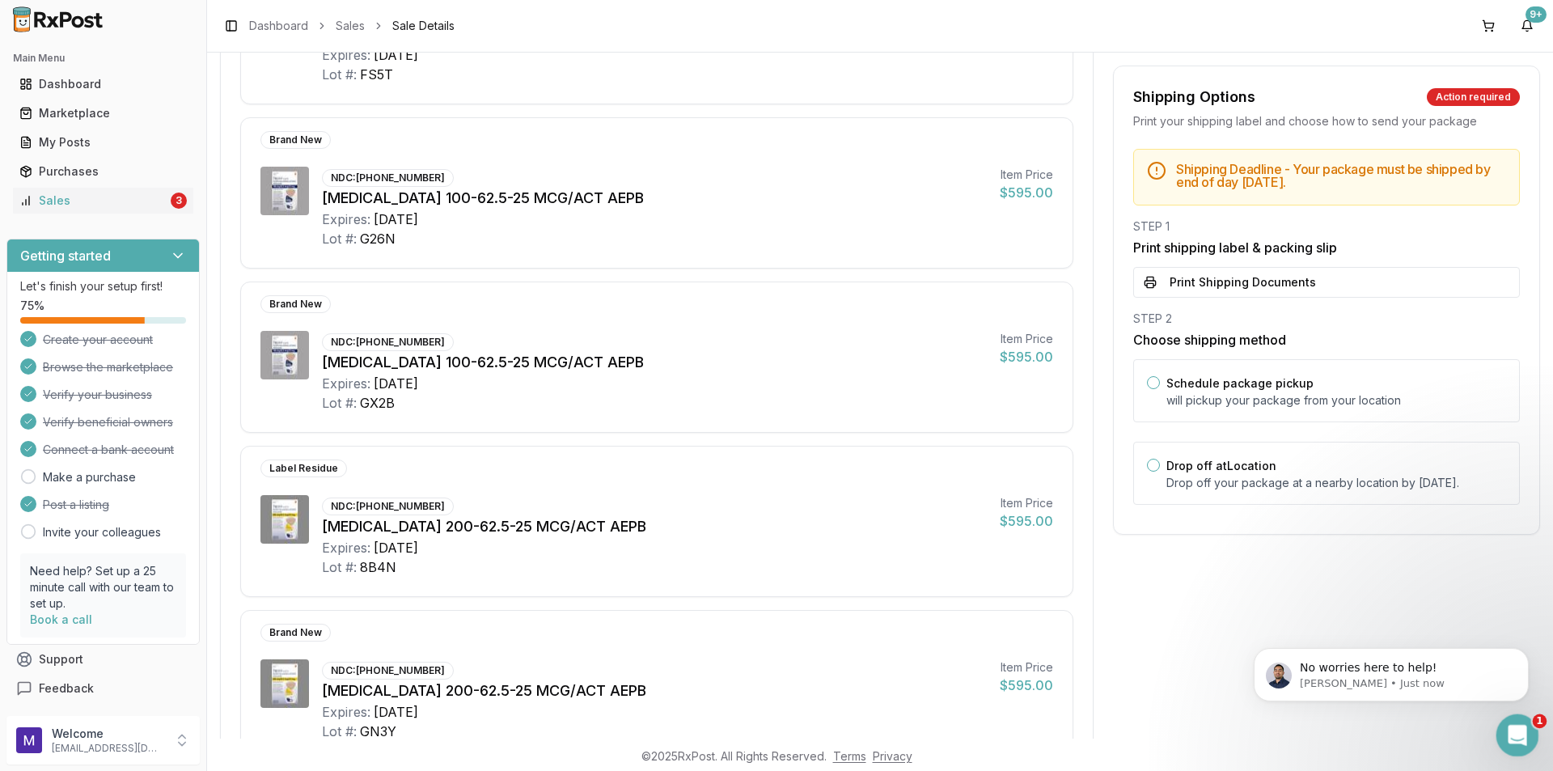
scroll to position [2570, 0]
click at [1305, 662] on p "No worries here to help!" at bounding box center [1404, 668] width 209 height 16
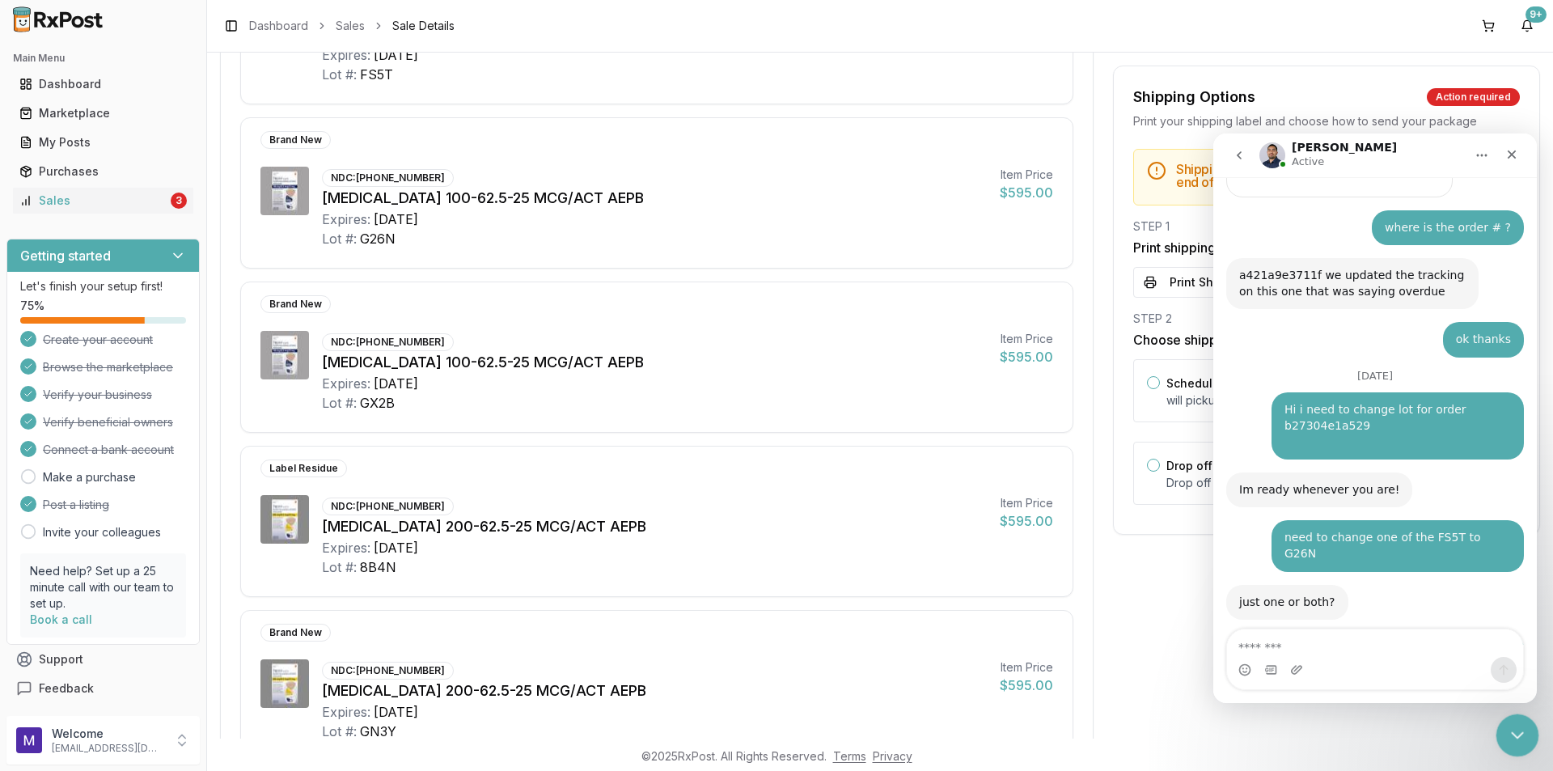
scroll to position [2597, 0]
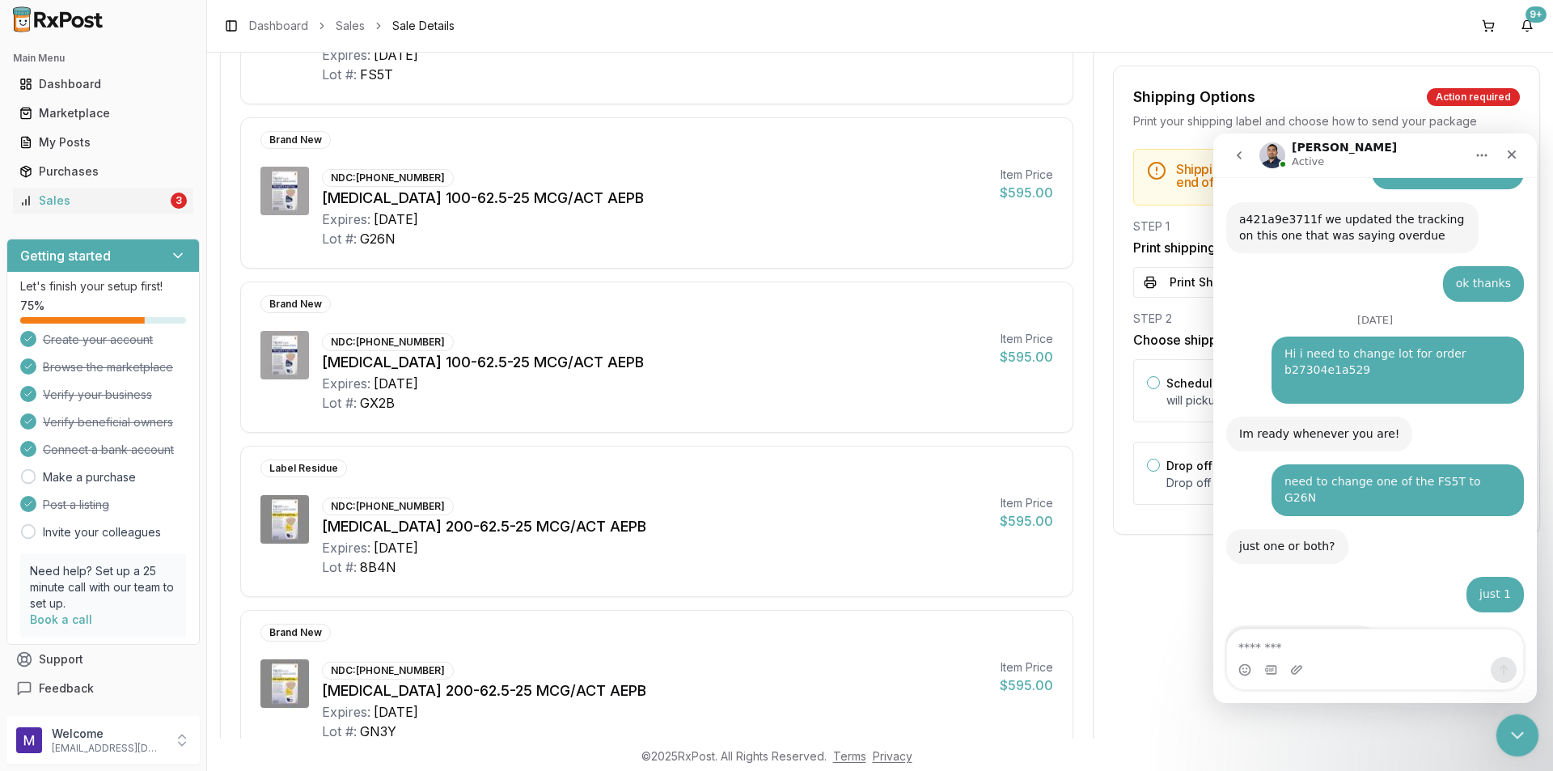
click at [1521, 726] on icon "Close Intercom Messenger" at bounding box center [1514, 732] width 19 height 19
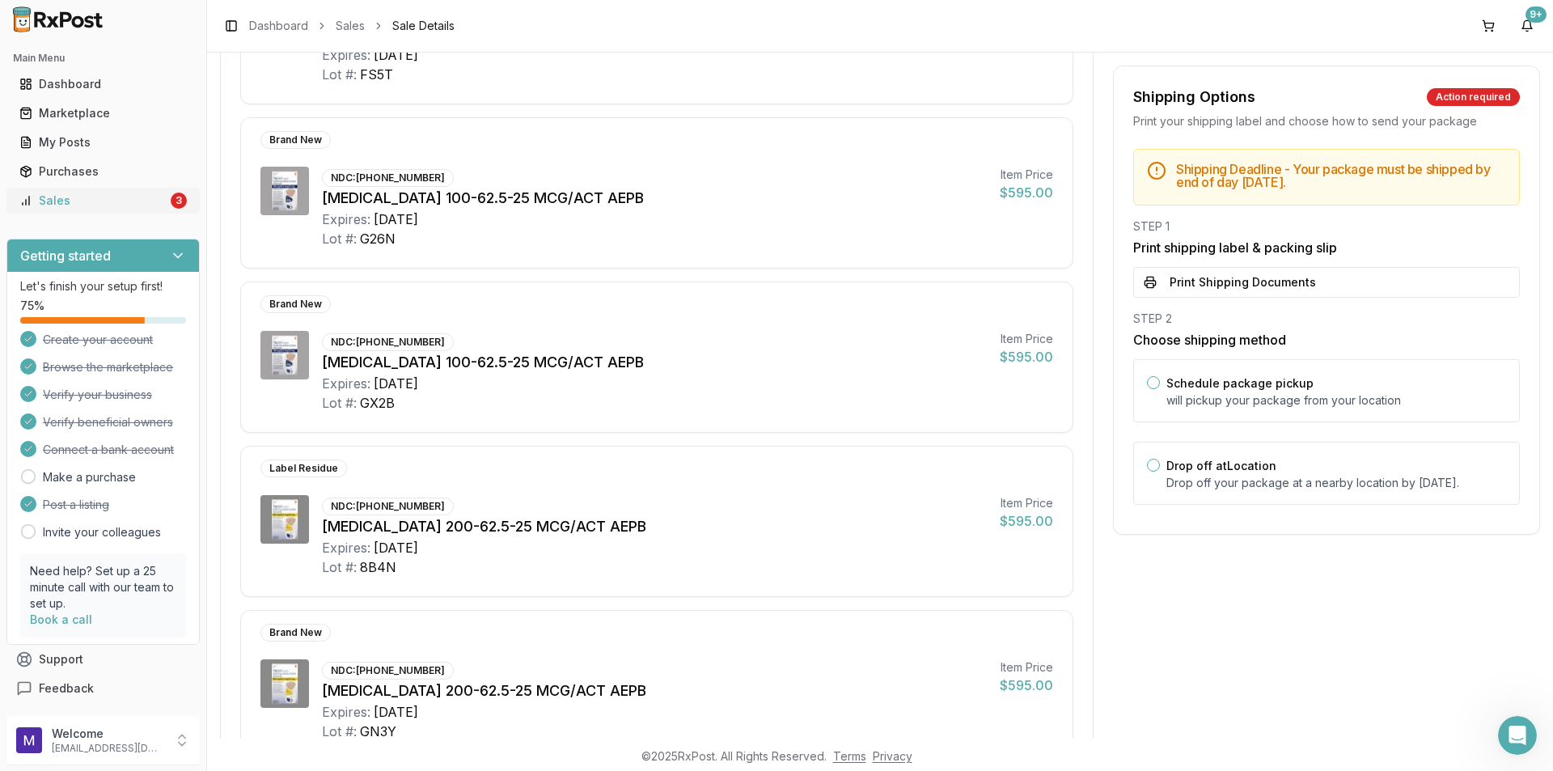
click at [40, 201] on div "Sales" at bounding box center [93, 200] width 148 height 16
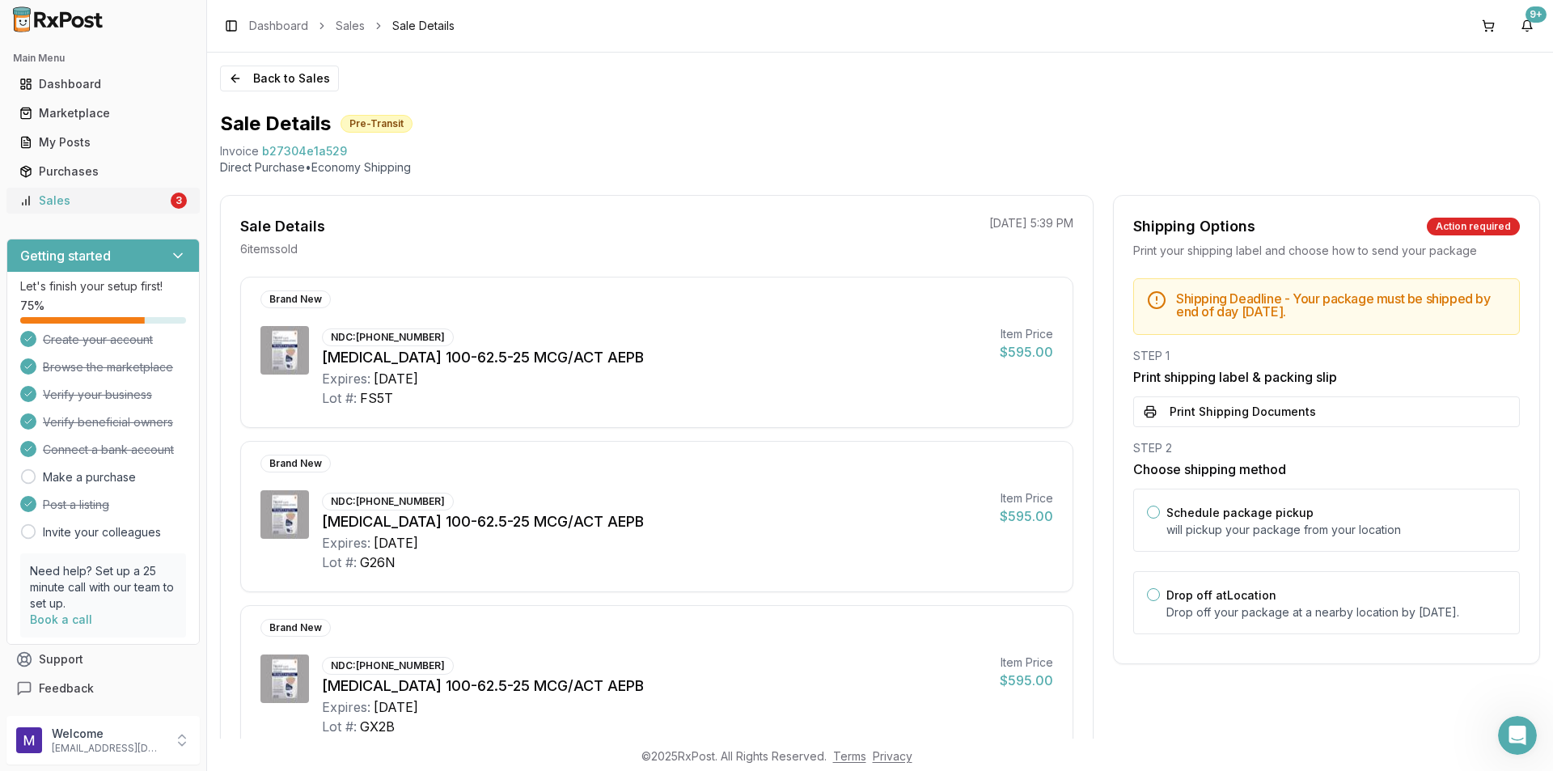
click at [40, 201] on div "Sales" at bounding box center [93, 200] width 148 height 16
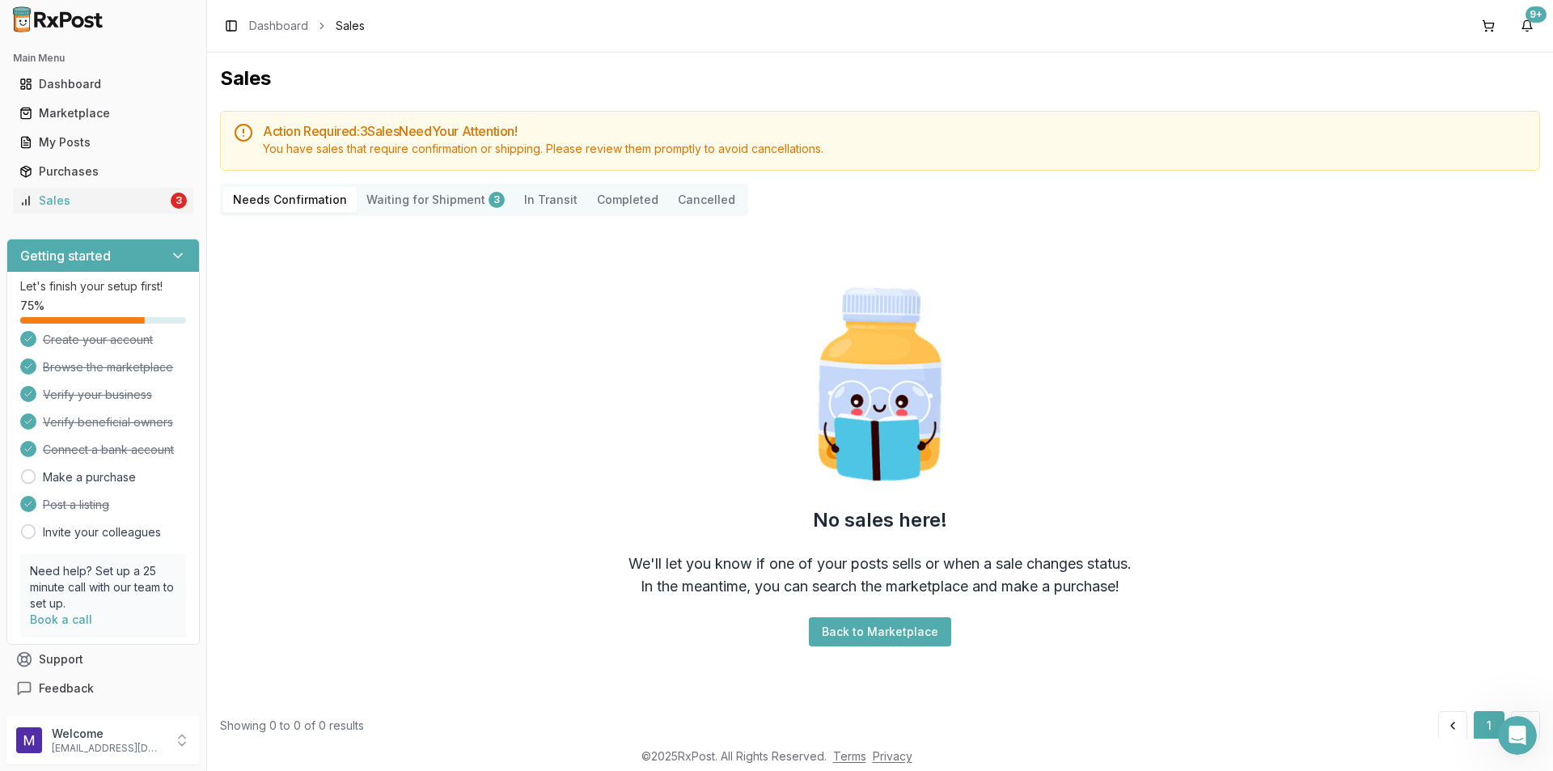
click at [391, 203] on Shipment "Waiting for Shipment 3" at bounding box center [436, 200] width 158 height 26
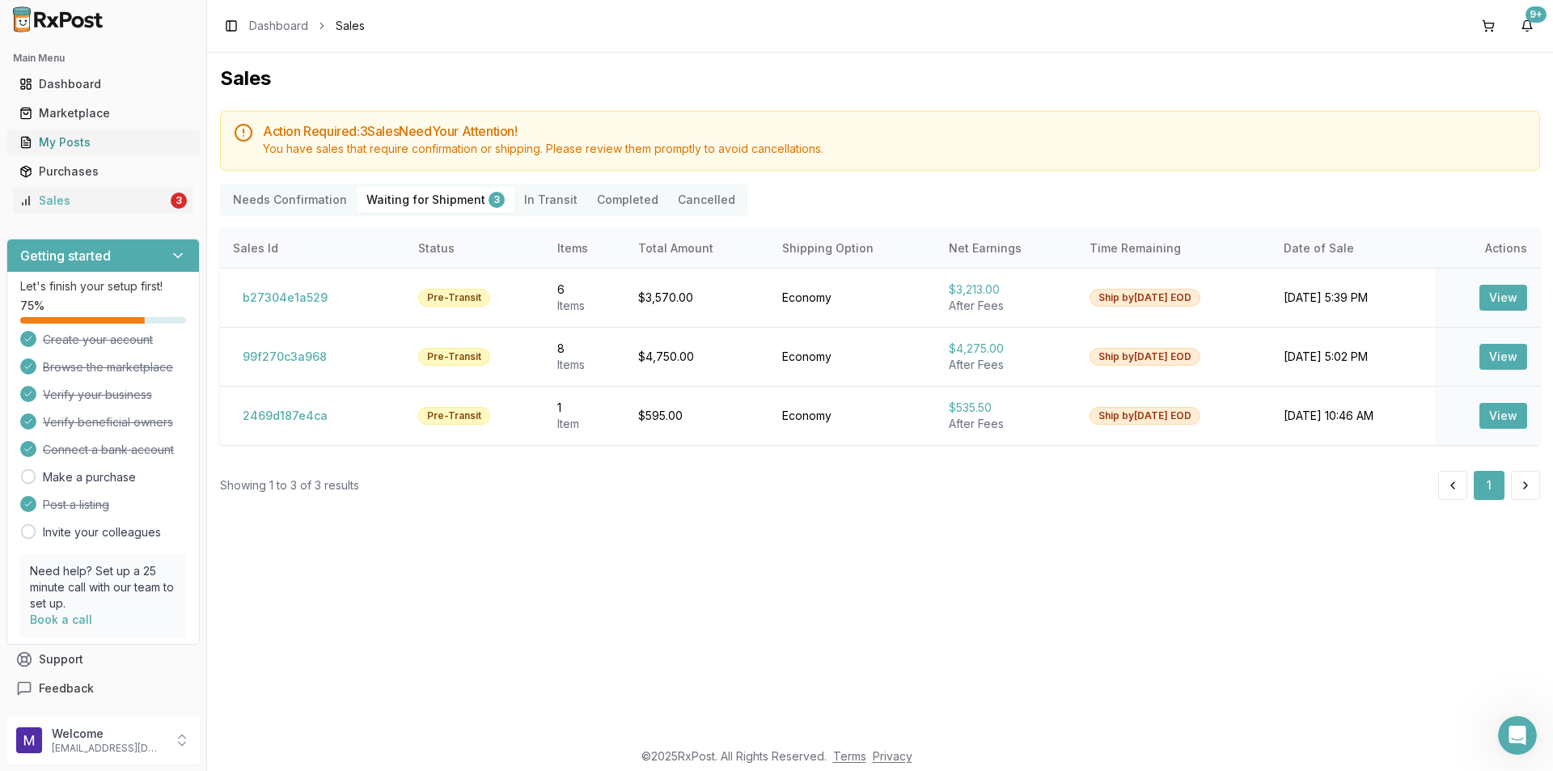
click at [83, 143] on div "My Posts" at bounding box center [102, 142] width 167 height 16
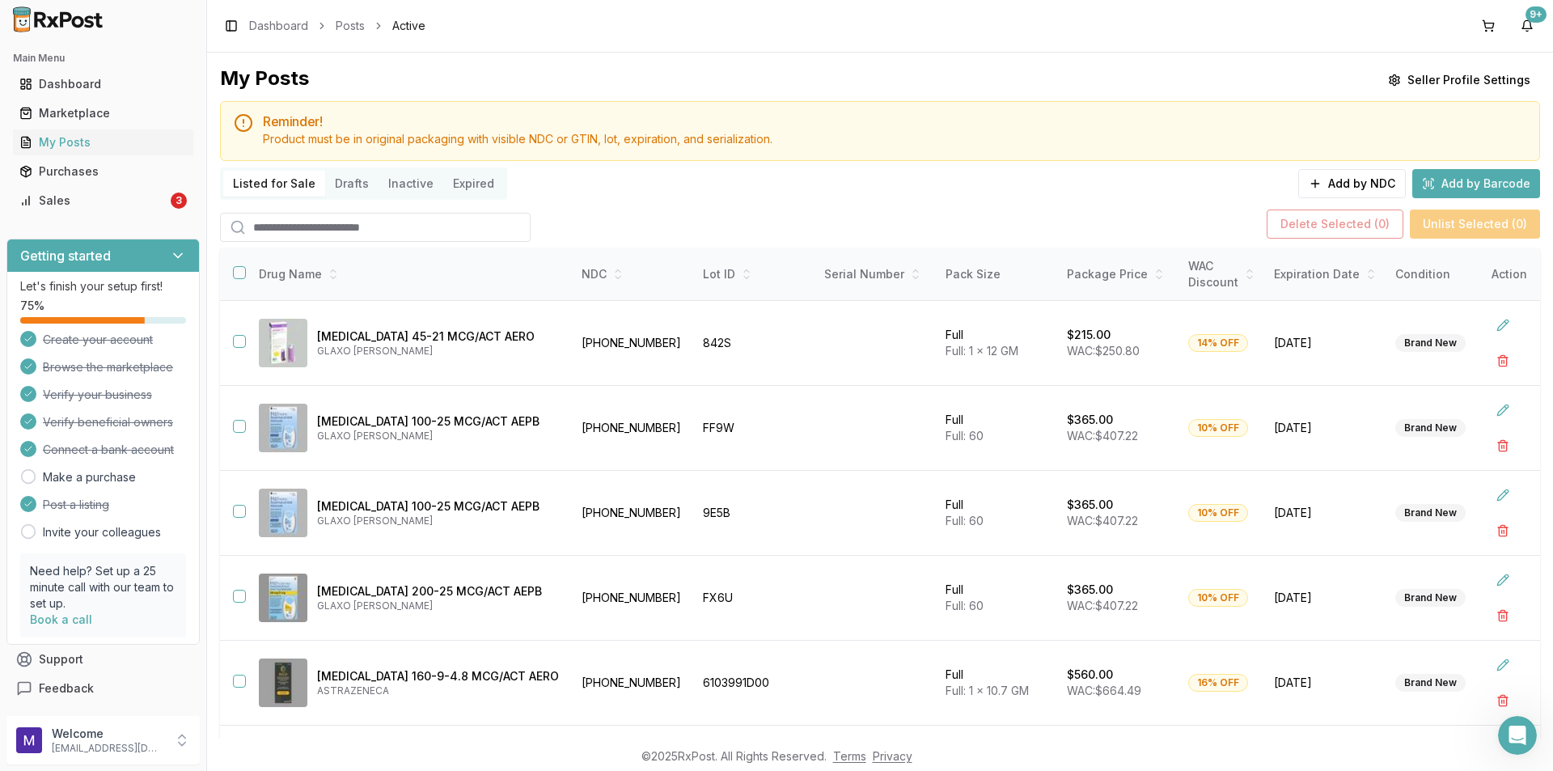
click at [366, 220] on input "search" at bounding box center [375, 227] width 311 height 29
type input "***"
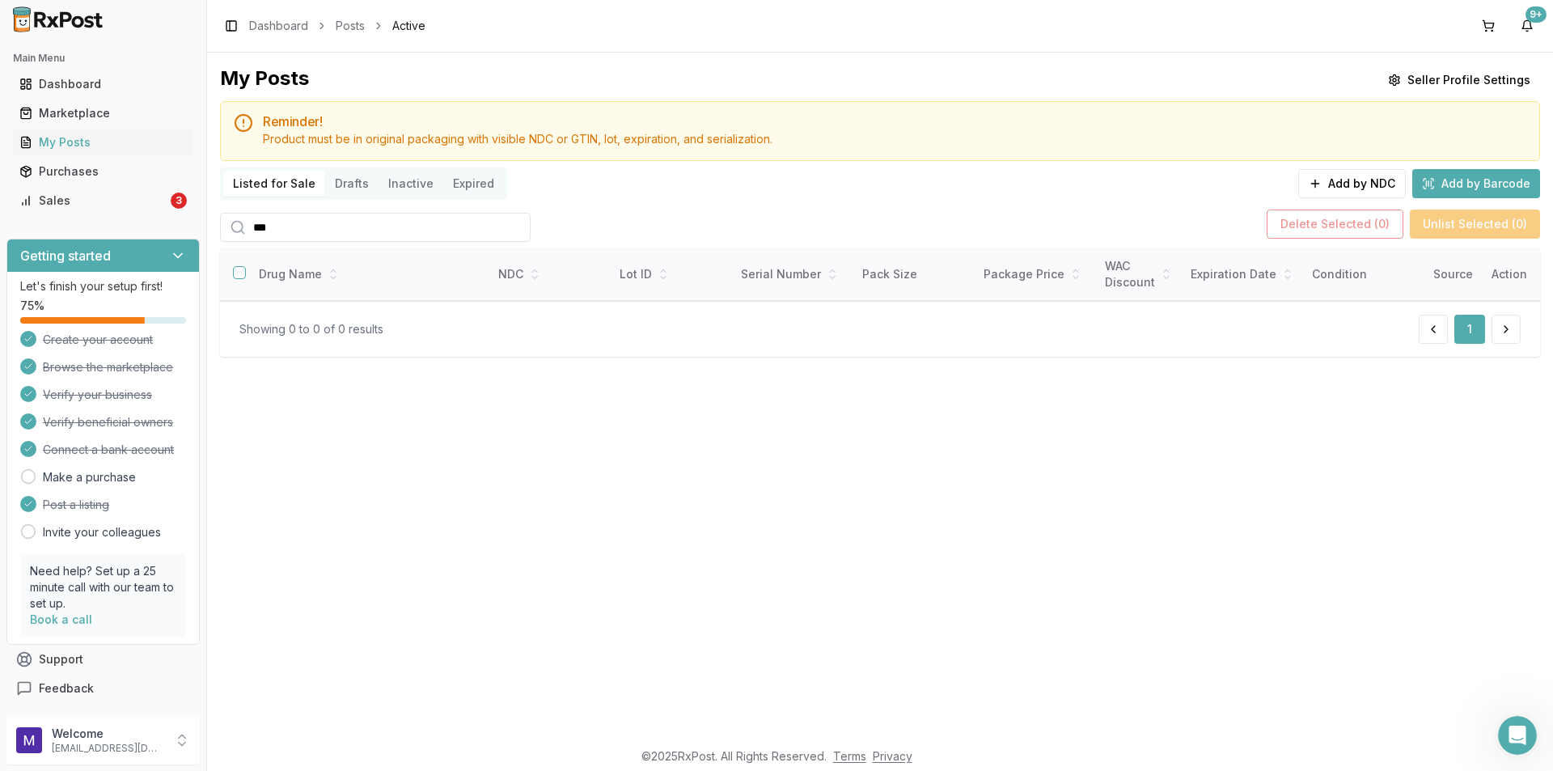
click at [520, 228] on input "***" at bounding box center [375, 227] width 311 height 29
click at [510, 225] on input "***" at bounding box center [375, 227] width 311 height 29
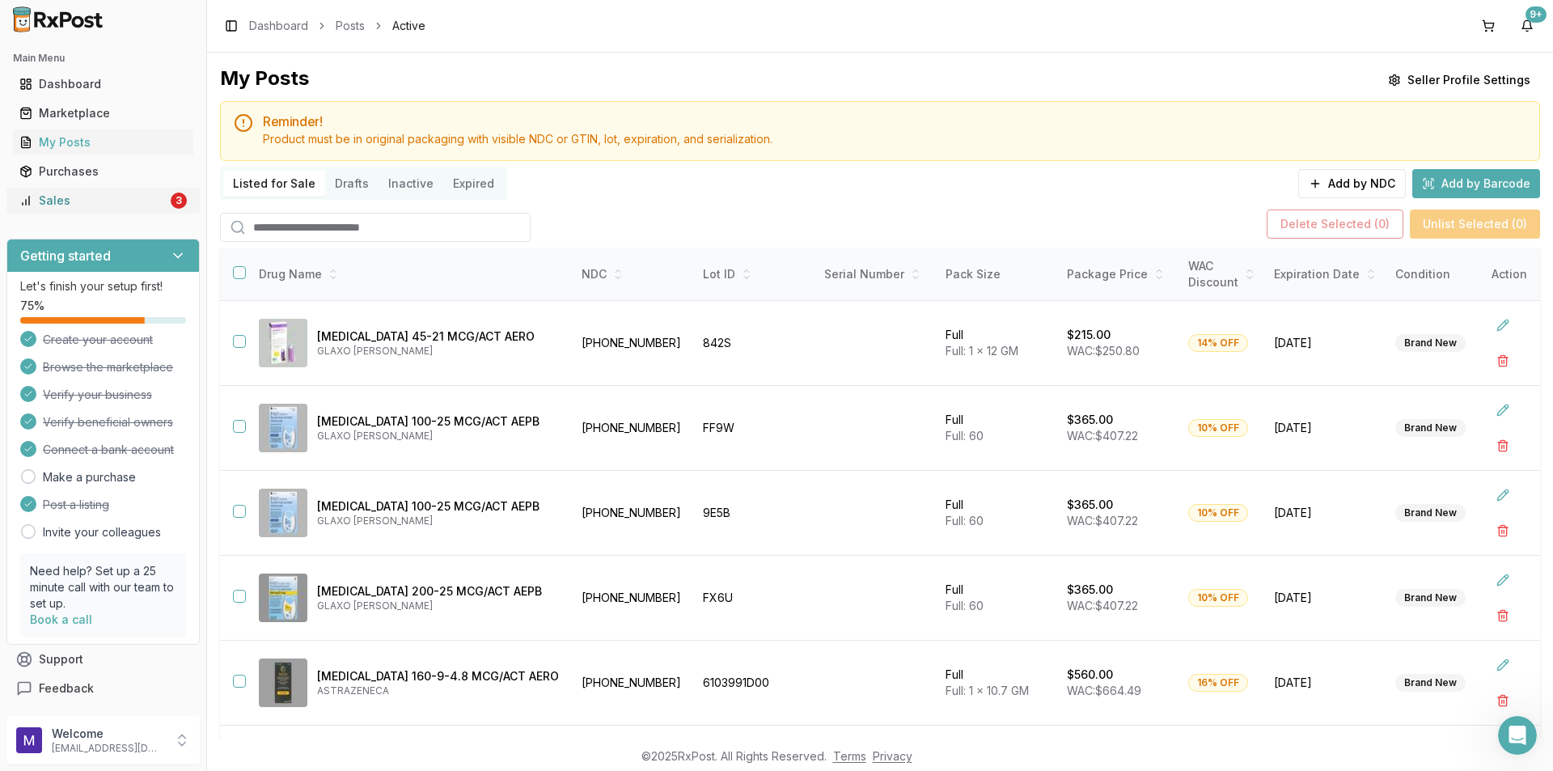
click at [95, 209] on link "Sales 3" at bounding box center [103, 200] width 180 height 29
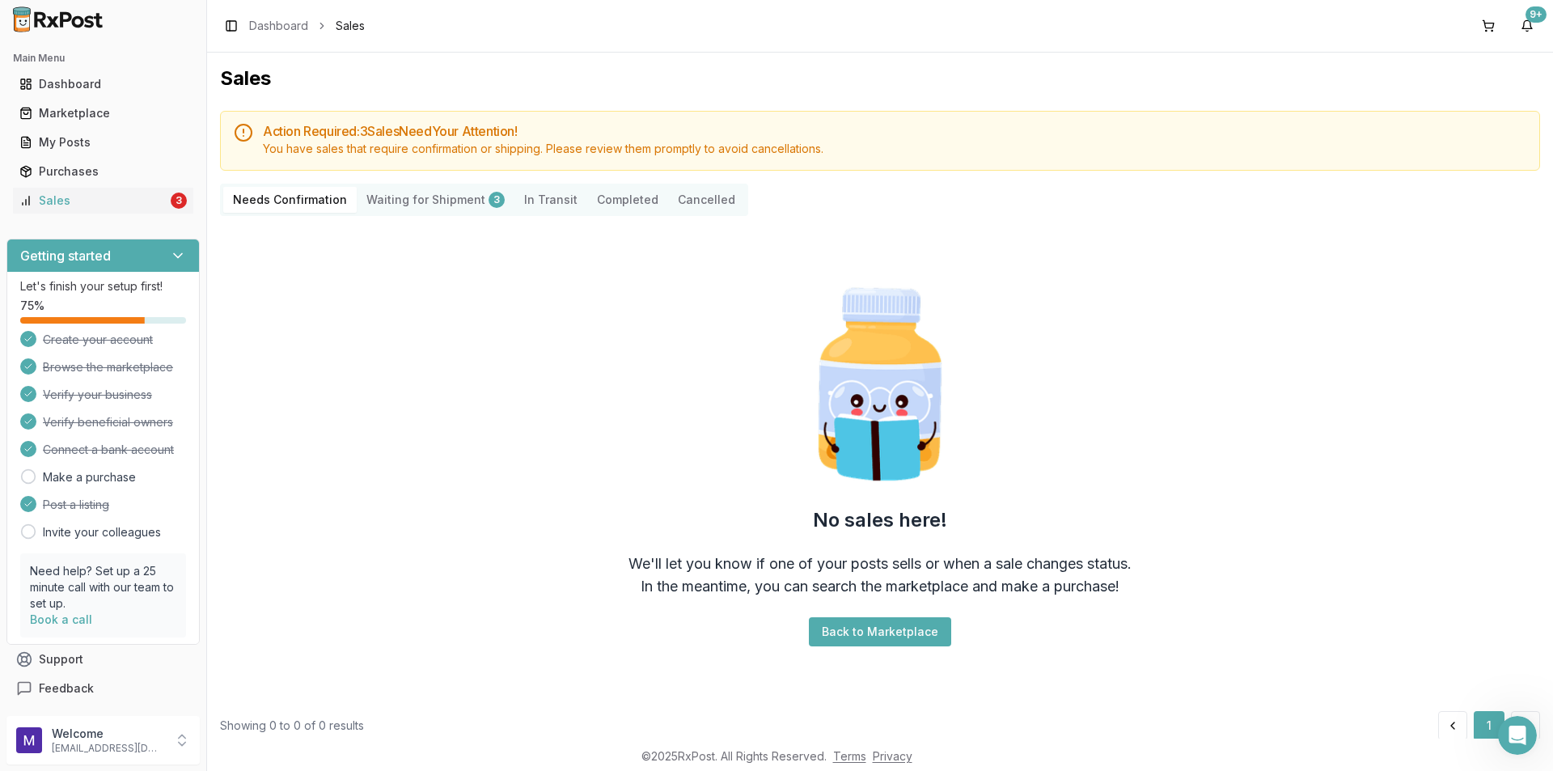
click at [421, 203] on Shipment "Waiting for Shipment 3" at bounding box center [436, 200] width 158 height 26
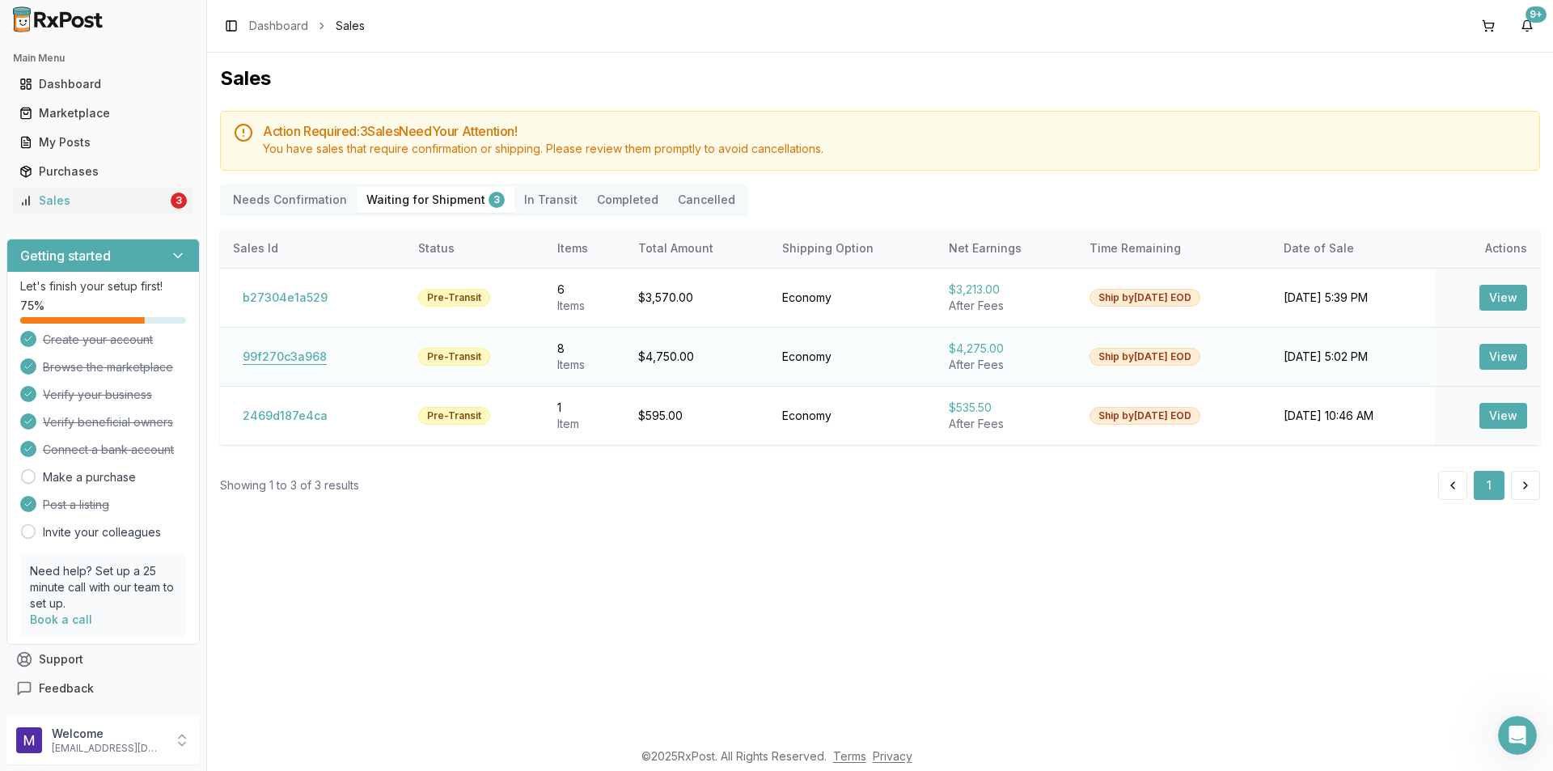
click at [267, 357] on button "99f270c3a968" at bounding box center [285, 357] width 104 height 26
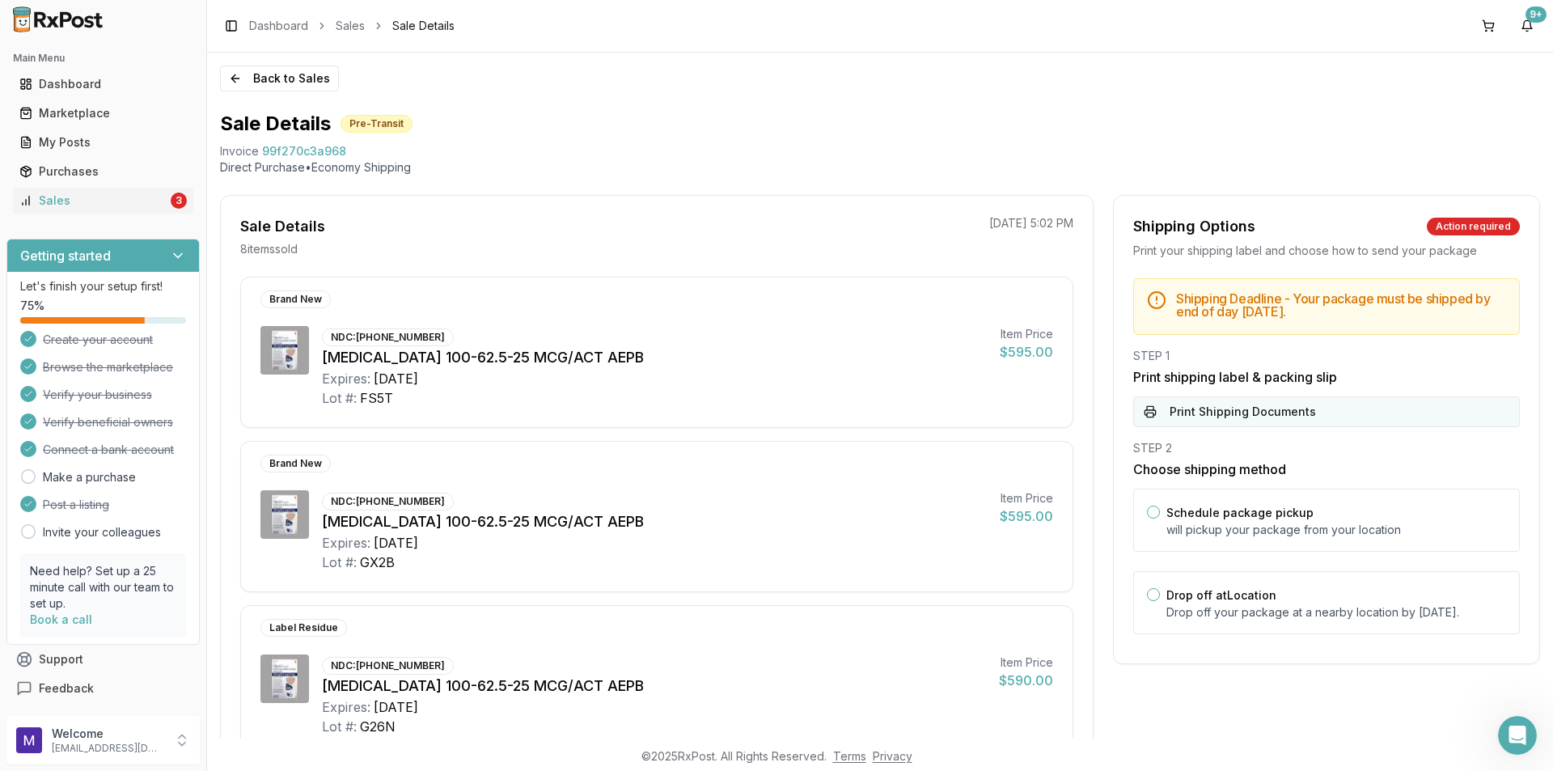
click at [1263, 412] on button "Print Shipping Documents" at bounding box center [1326, 411] width 387 height 31
click at [1204, 411] on button "Print Shipping Documents" at bounding box center [1326, 411] width 387 height 31
click at [239, 75] on button "Back to Sales" at bounding box center [279, 79] width 119 height 26
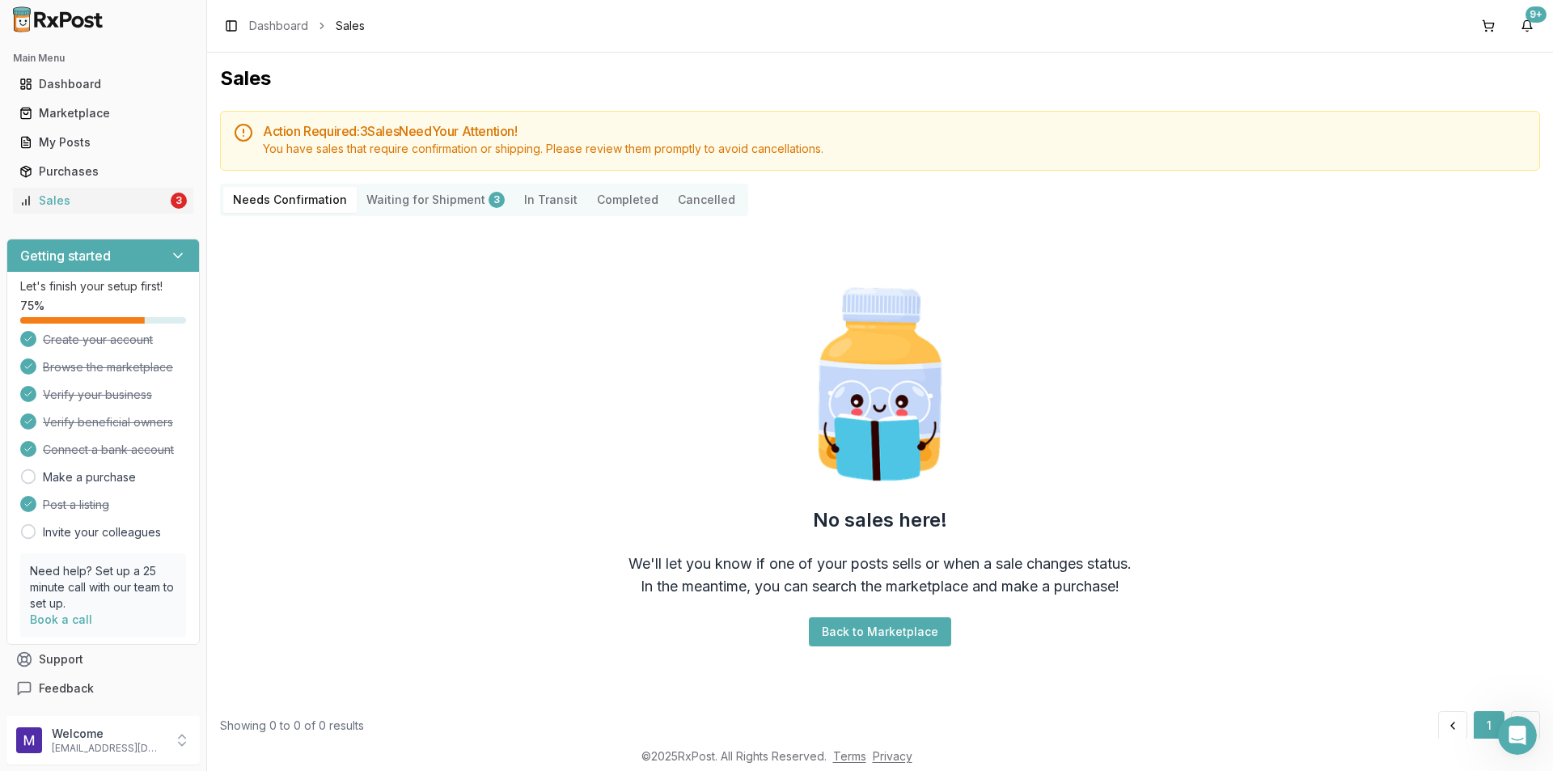
click at [427, 194] on Shipment "Waiting for Shipment 3" at bounding box center [436, 200] width 158 height 26
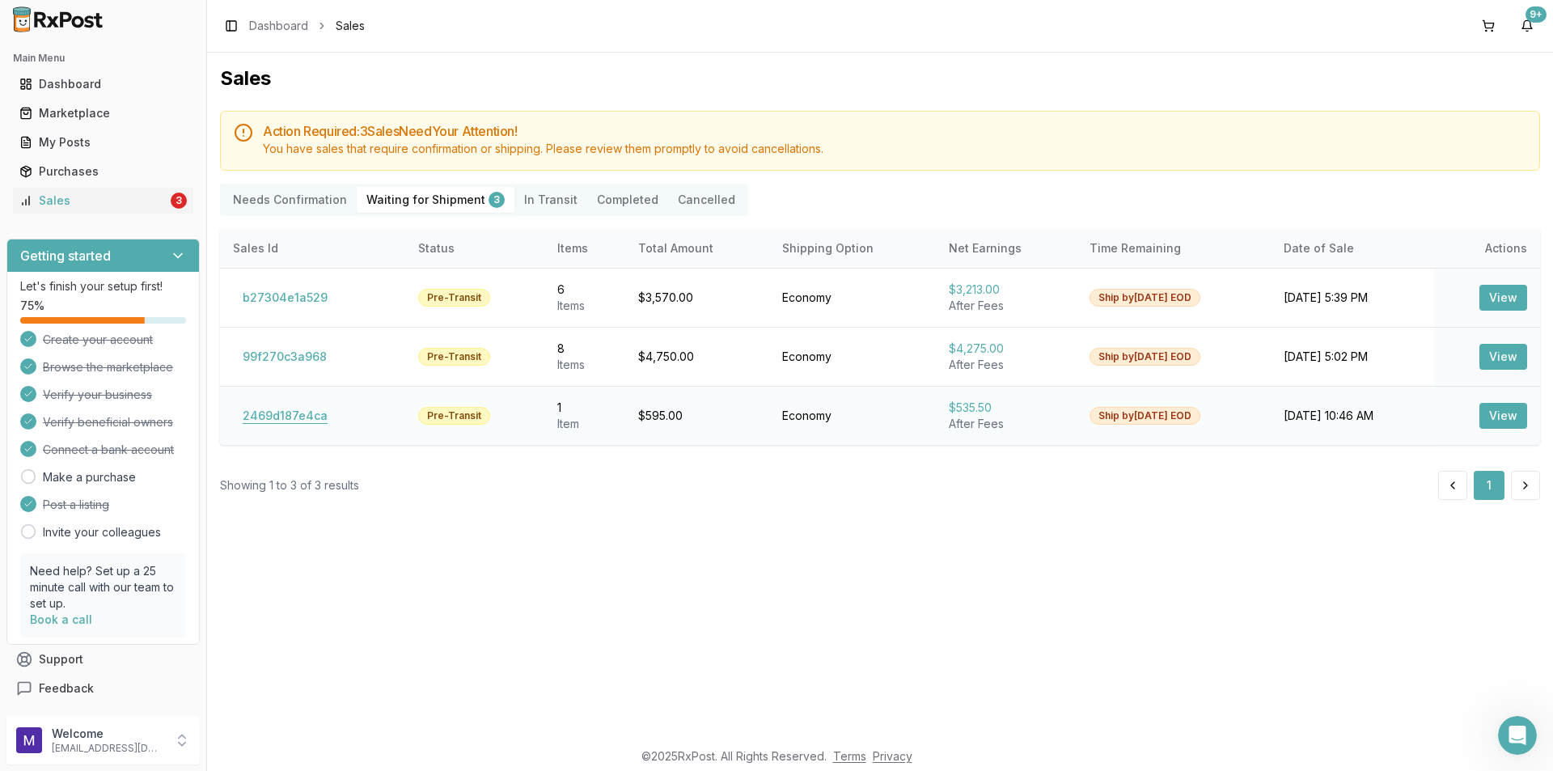
click at [288, 421] on button "2469d187e4ca" at bounding box center [285, 416] width 104 height 26
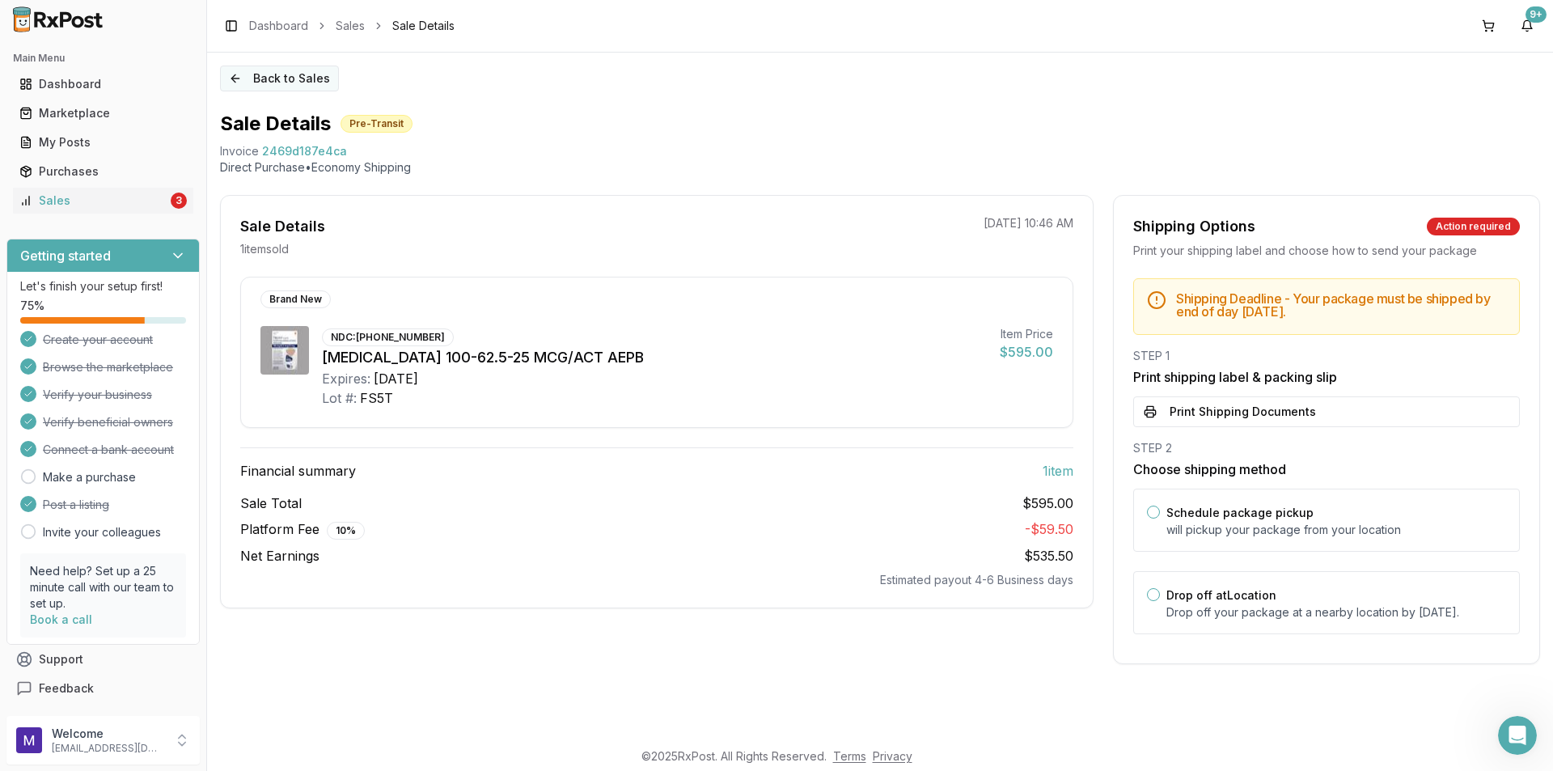
click at [247, 75] on button "Back to Sales" at bounding box center [279, 79] width 119 height 26
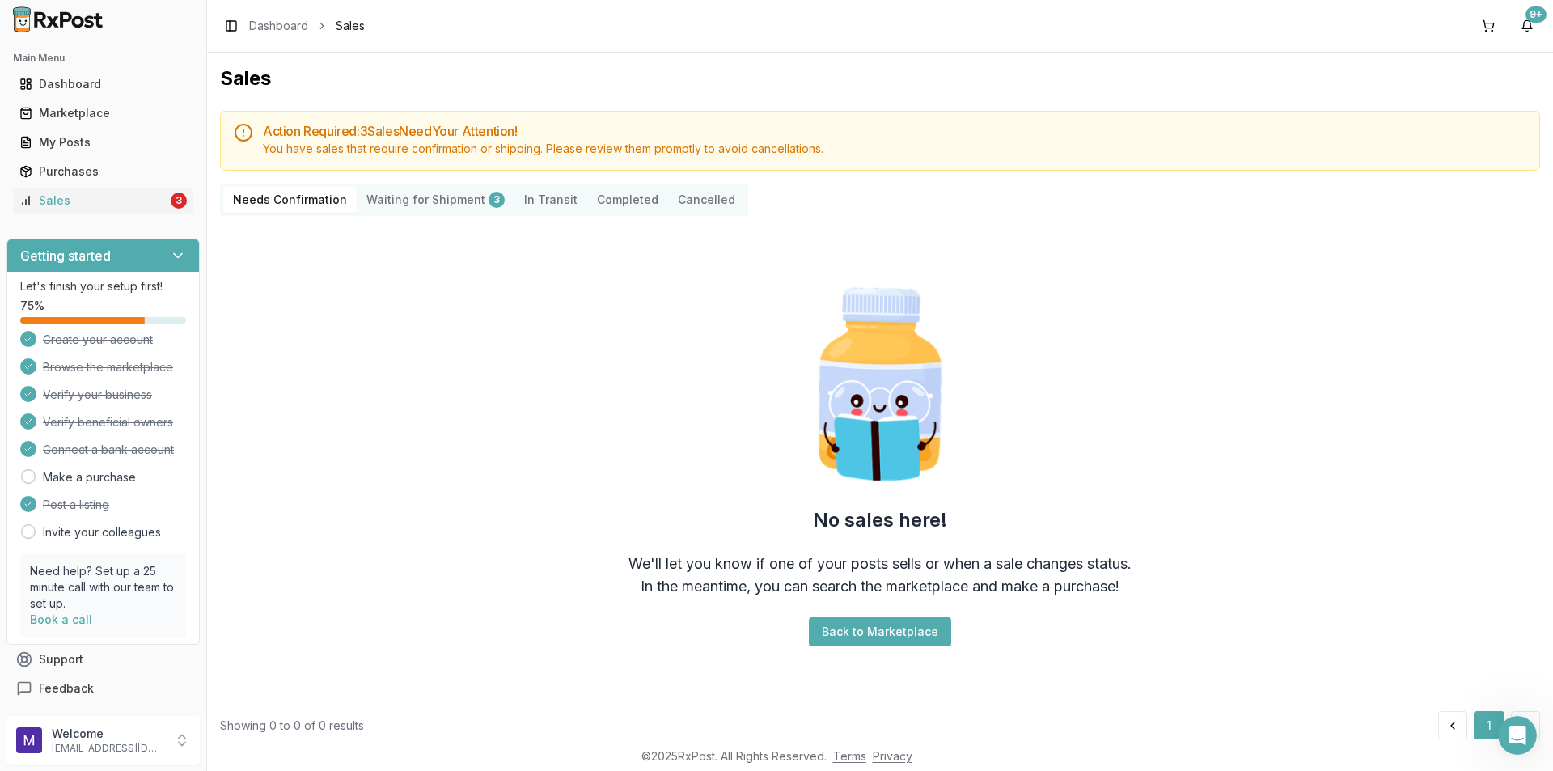
click at [472, 199] on Shipment "Waiting for Shipment 3" at bounding box center [436, 200] width 158 height 26
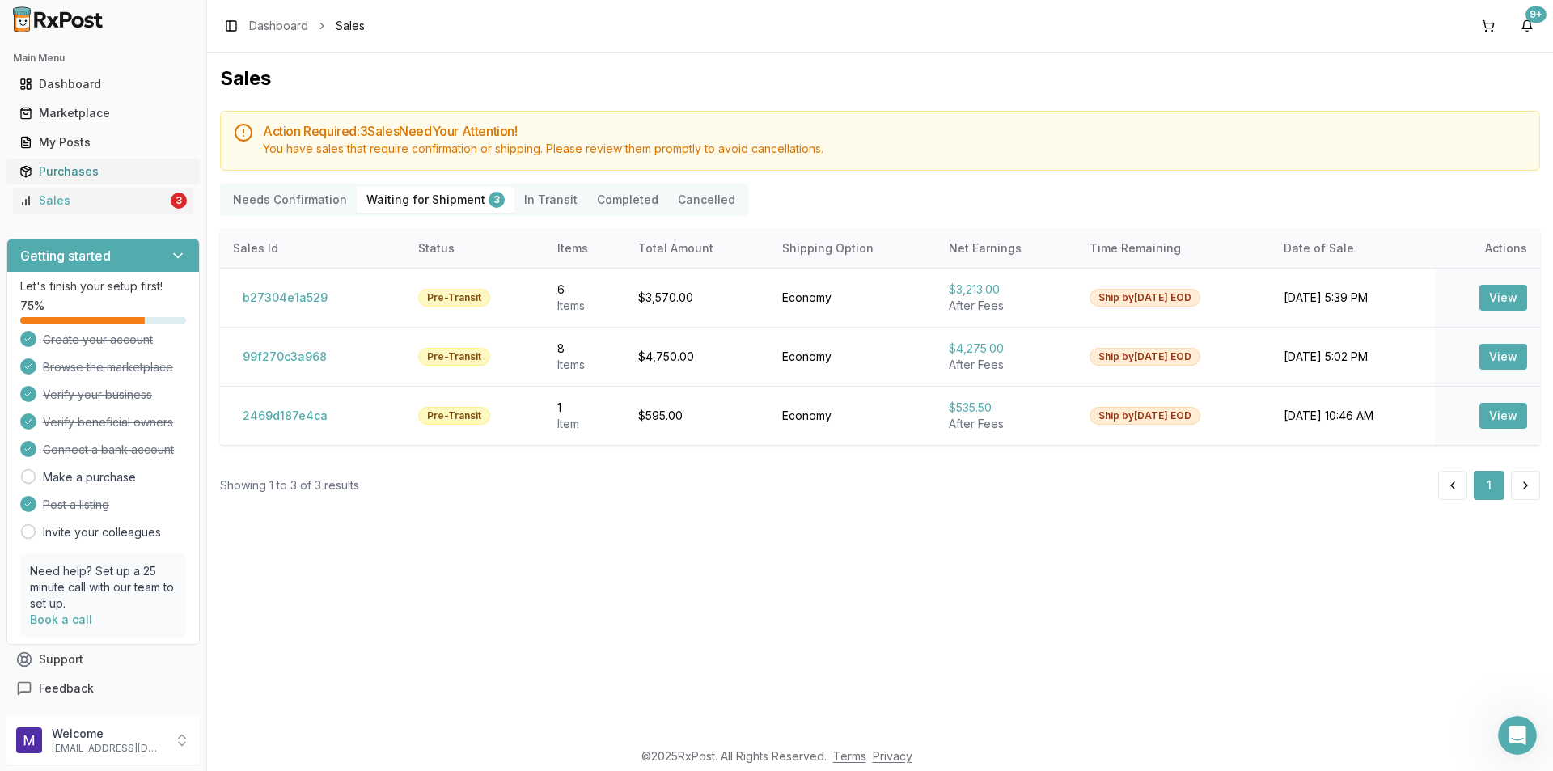
click at [99, 171] on div "Purchases" at bounding box center [102, 171] width 167 height 16
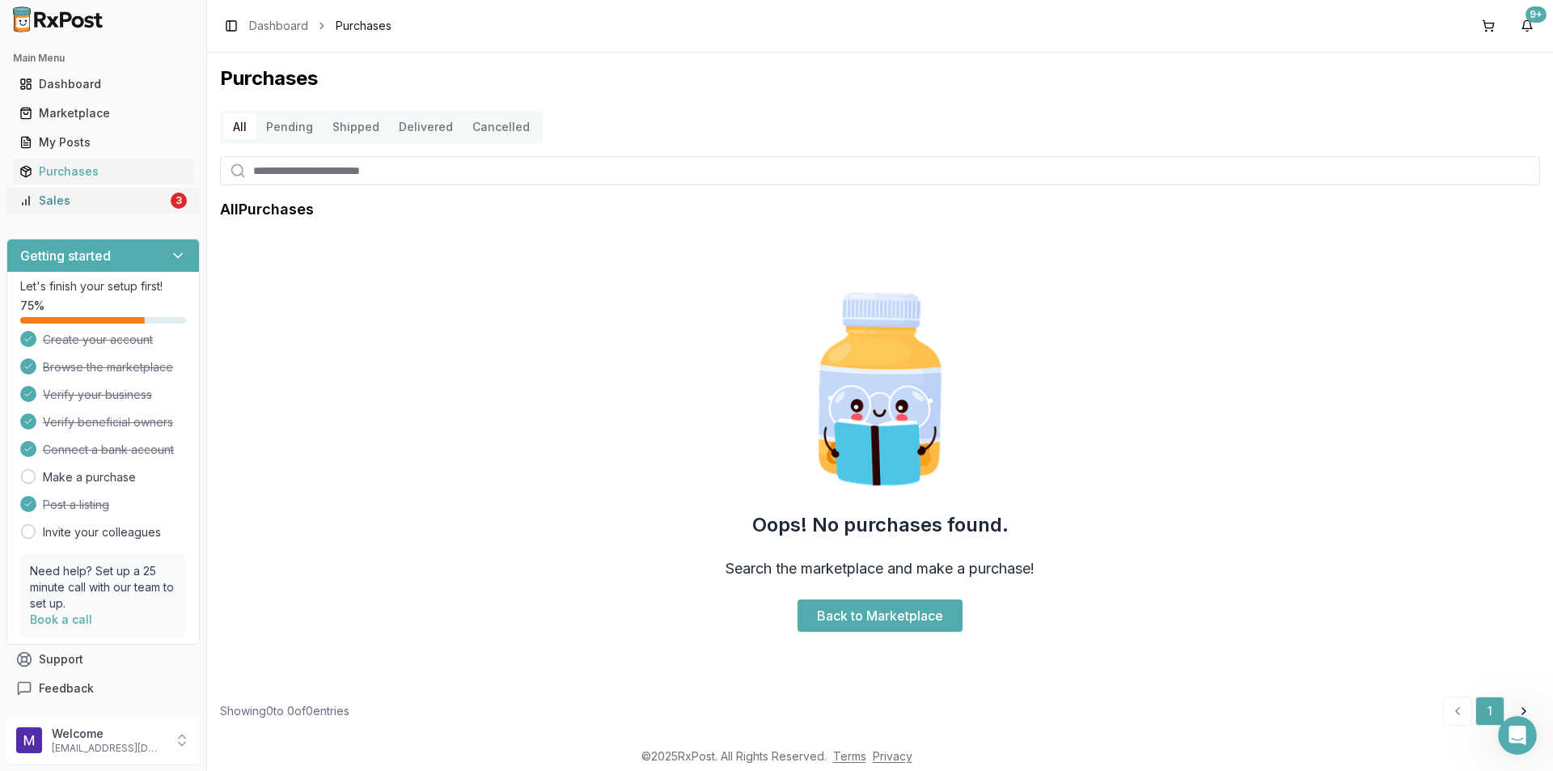
click at [49, 202] on div "Sales" at bounding box center [93, 200] width 148 height 16
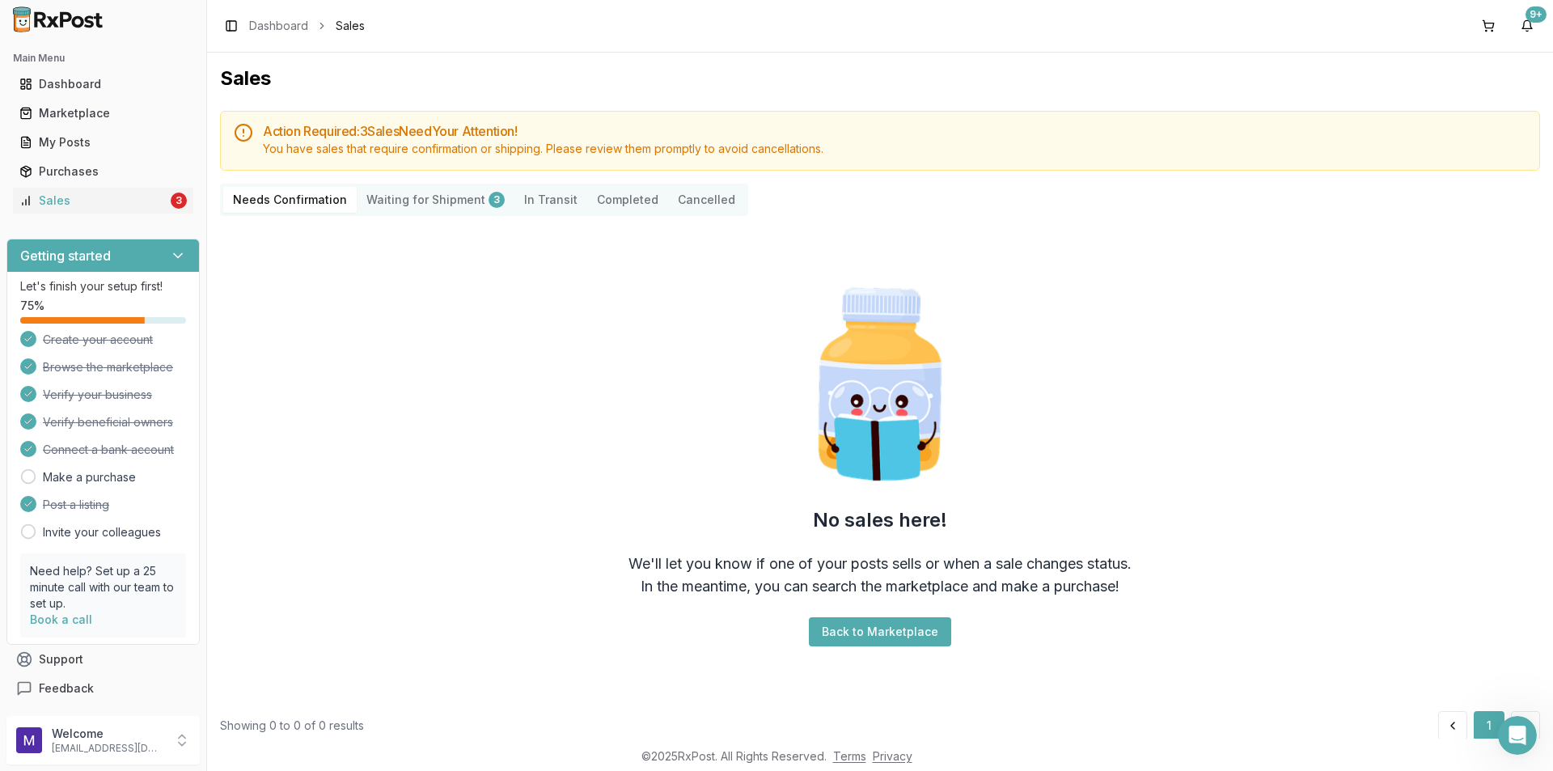
click at [421, 190] on Shipment "Waiting for Shipment 3" at bounding box center [436, 200] width 158 height 26
